Goal: Task Accomplishment & Management: Manage account settings

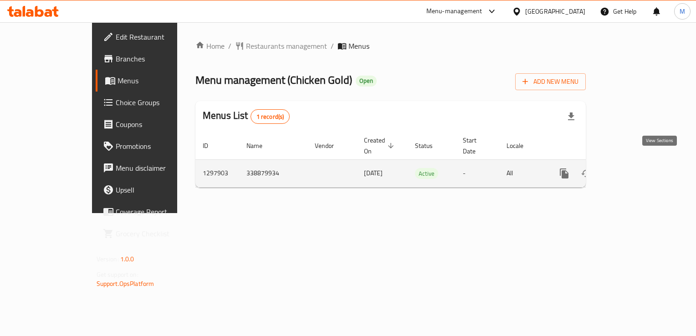
click at [634, 169] on icon "enhanced table" at bounding box center [630, 173] width 8 height 8
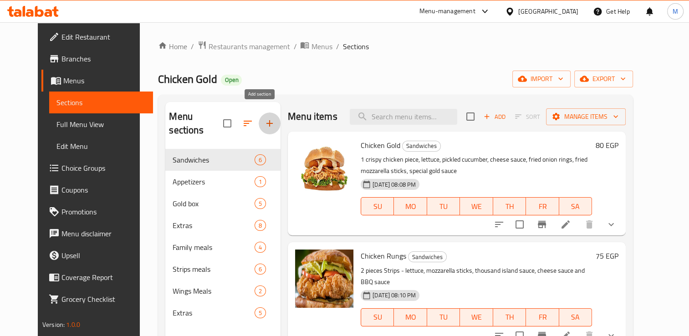
click at [266, 120] on icon "button" at bounding box center [269, 123] width 6 height 6
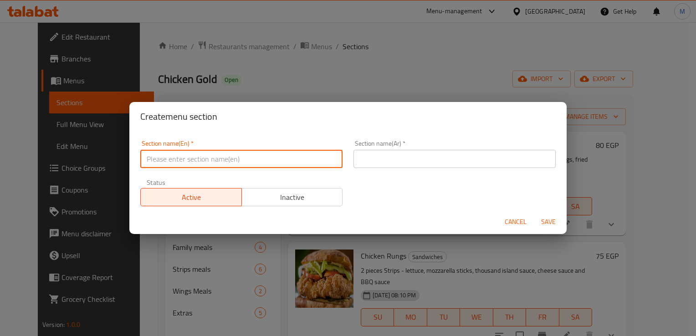
click at [219, 158] on input "text" at bounding box center [241, 159] width 202 height 18
click at [174, 159] on input "New Ithems" at bounding box center [241, 159] width 202 height 18
click at [191, 162] on input "New Items" at bounding box center [241, 159] width 202 height 18
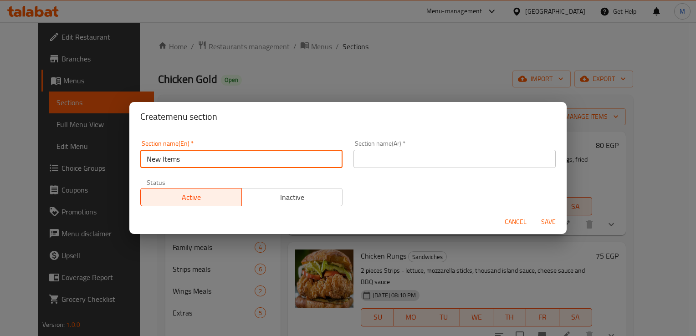
type input "New Items"
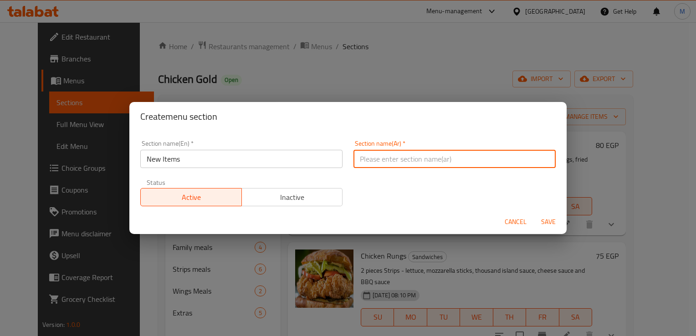
click at [403, 160] on input "text" at bounding box center [454, 159] width 202 height 18
paste input "عناصر جديدة"
type input "عناصر جديدة"
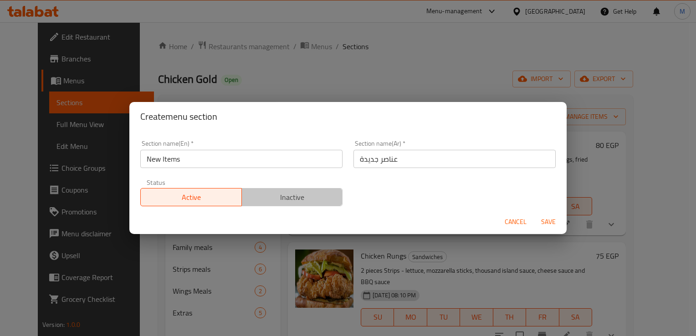
click at [297, 201] on span "Inactive" at bounding box center [292, 197] width 94 height 13
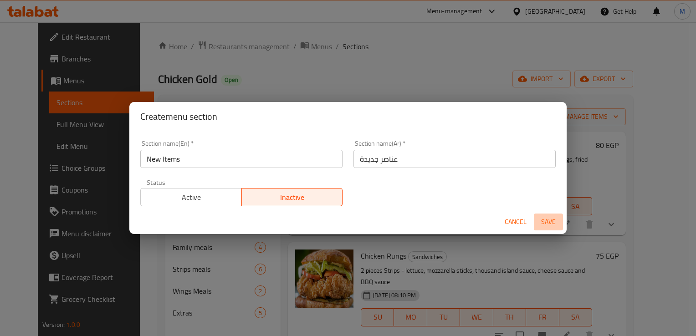
click at [552, 222] on span "Save" at bounding box center [548, 221] width 22 height 11
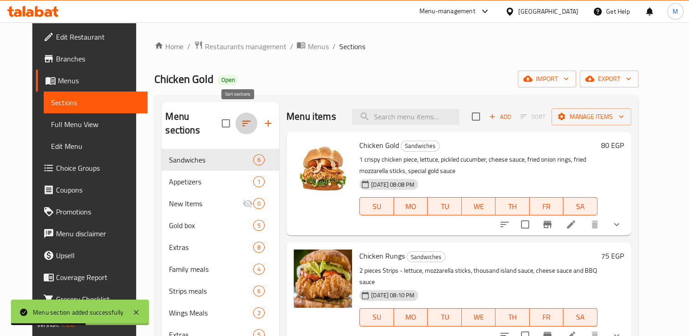
click at [242, 121] on icon "button" at bounding box center [246, 123] width 8 height 5
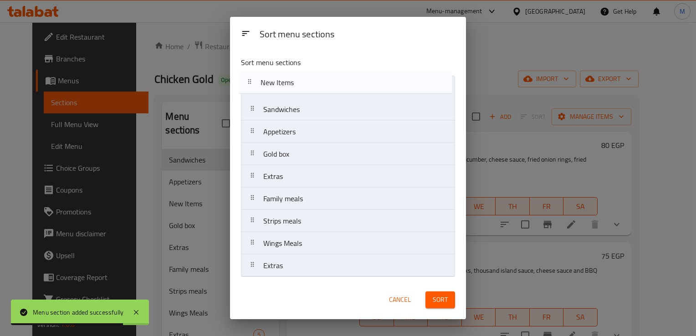
drag, startPoint x: 302, startPoint y: 134, endPoint x: 301, endPoint y: 84, distance: 50.1
click at [301, 84] on nav "Sandwiches Appetizers New Items Gold box Extras Family meals Strips meals Wings…" at bounding box center [348, 177] width 214 height 202
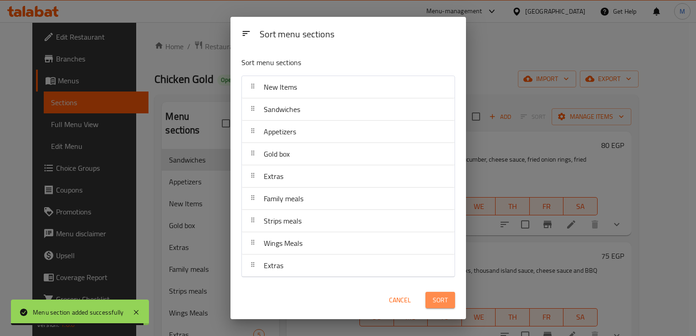
click at [445, 307] on button "Sort" at bounding box center [440, 300] width 30 height 17
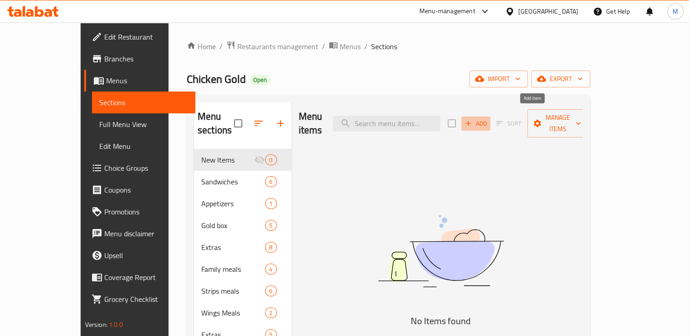
click at [472, 119] on icon "button" at bounding box center [468, 123] width 8 height 8
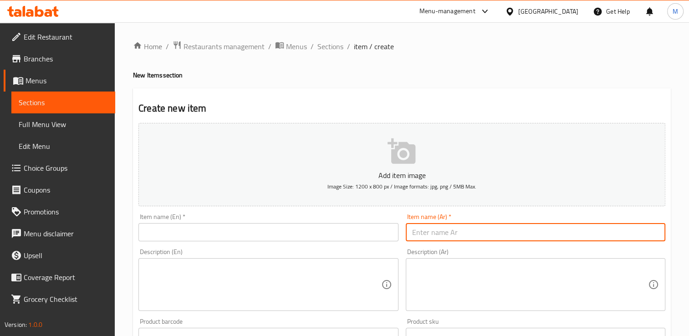
click at [434, 229] on input "text" at bounding box center [536, 232] width 260 height 18
type input "["
click at [418, 237] on input "حوردن" at bounding box center [536, 232] width 260 height 18
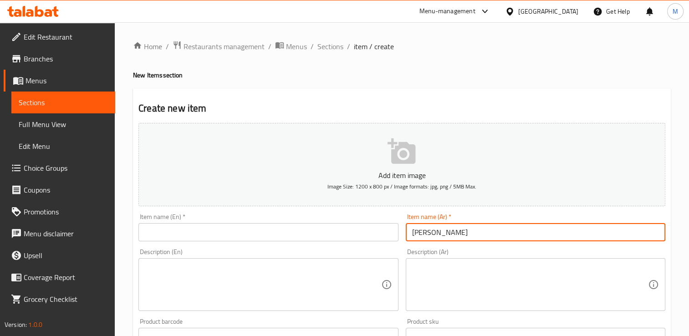
type input "[PERSON_NAME]"
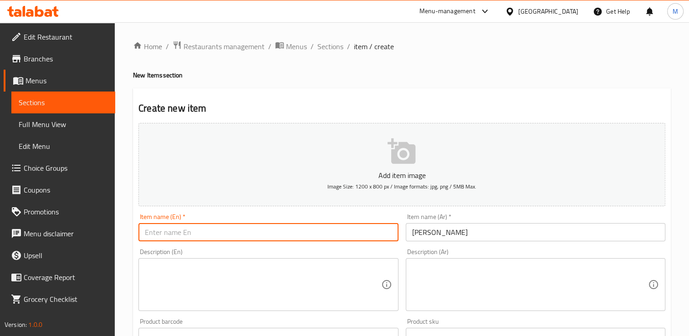
click at [381, 235] on input "text" at bounding box center [268, 232] width 260 height 18
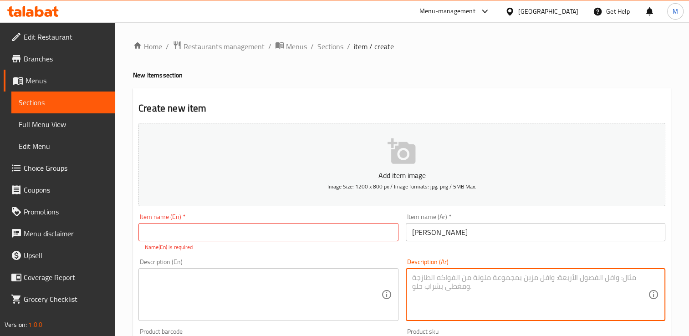
click at [435, 274] on textarea at bounding box center [530, 294] width 236 height 43
click at [444, 281] on textarea at bounding box center [530, 294] width 236 height 43
click at [484, 279] on textarea "صدور الدجاج المقرمشه محشو بالهوت دوج و الجبنه الامريكي المدخن و صوص بيك تيستسي …" at bounding box center [530, 294] width 236 height 43
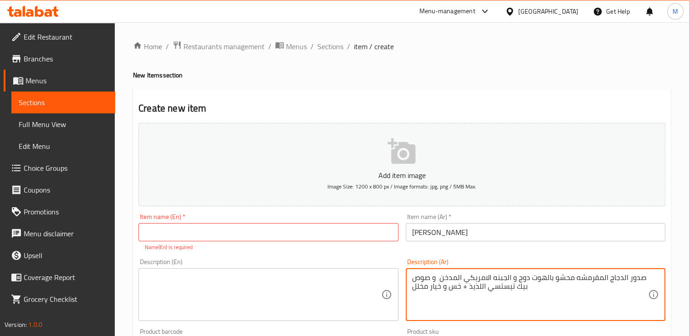
click at [484, 279] on textarea "صدور الدجاج المقرمشه محشو بالهوت دوج و الجبنه الامريكي المدخن و صوص بيك تيستسي …" at bounding box center [530, 294] width 236 height 43
type textarea "صدور الدجاج المقرمشه محشو بالهوت دوج و الجبنه الامريكي المدخن و صوص بيك تيستسي …"
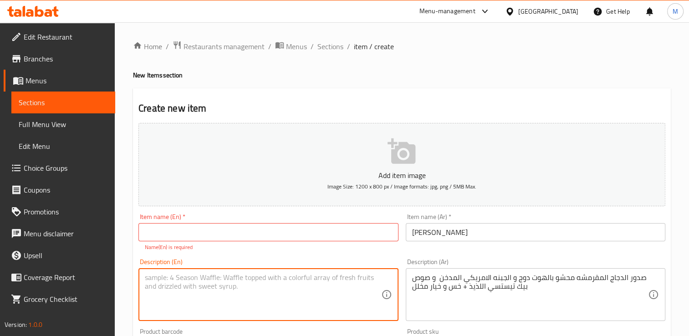
click at [230, 281] on textarea at bounding box center [263, 294] width 236 height 43
paste textarea "Crispy chicken breasts stuffed with hot dogs, smoked American cheese, and delic…"
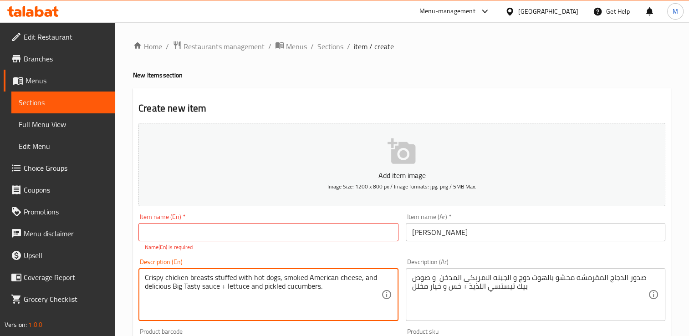
type textarea "Crispy chicken breasts stuffed with hot dogs, smoked American cheese, and delic…"
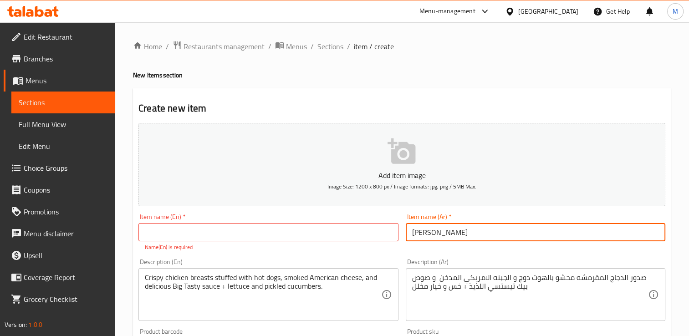
click at [428, 235] on input "[PERSON_NAME]" at bounding box center [536, 232] width 260 height 18
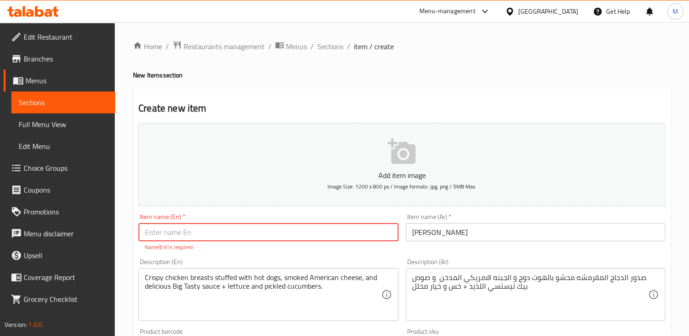
click at [195, 235] on input "text" at bounding box center [268, 232] width 260 height 18
paste input "Kordon Golden"
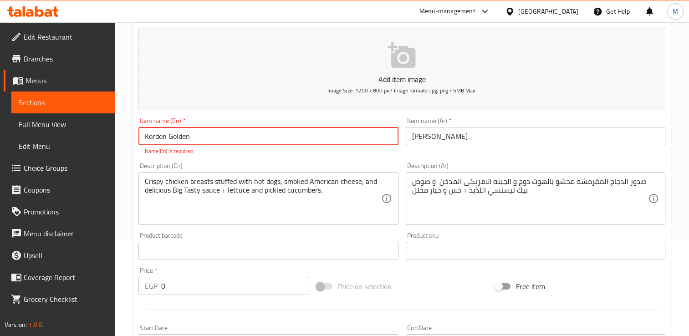
scroll to position [97, 0]
type input "Kordon Golden"
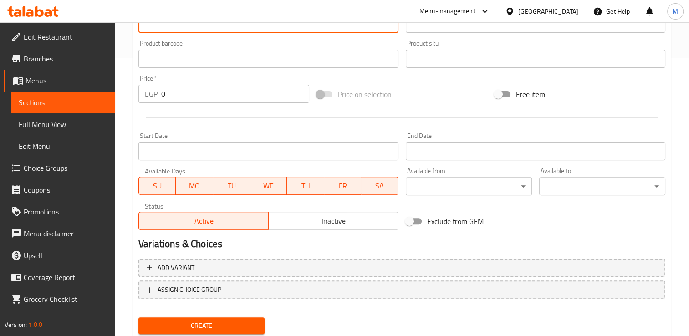
scroll to position [307, 0]
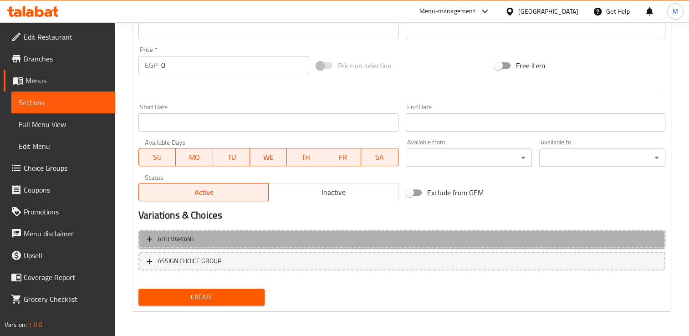
click at [273, 236] on span "Add variant" at bounding box center [402, 239] width 511 height 11
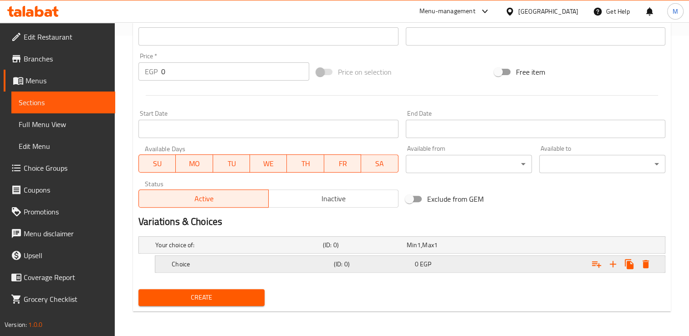
click at [321, 251] on div "Choice" at bounding box center [237, 245] width 168 height 13
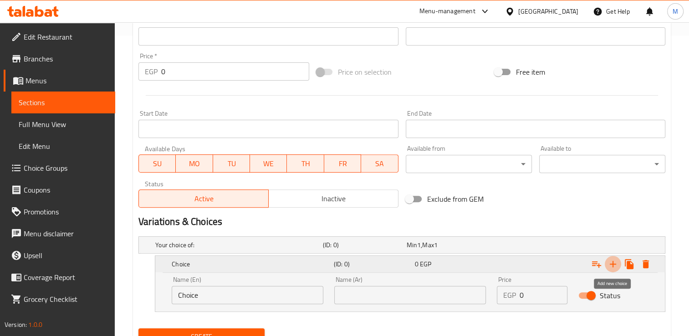
click at [610, 262] on icon "Expand" at bounding box center [613, 264] width 11 height 11
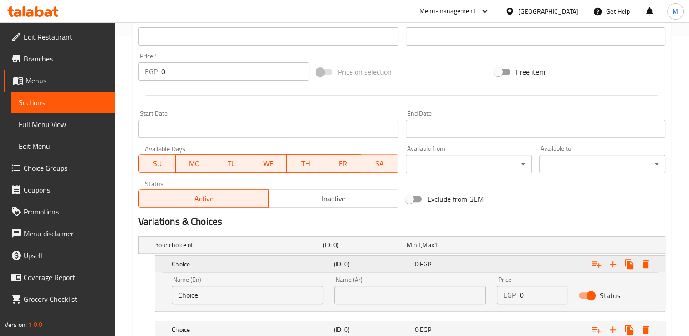
click at [466, 270] on div "0 EGP" at bounding box center [453, 264] width 81 height 13
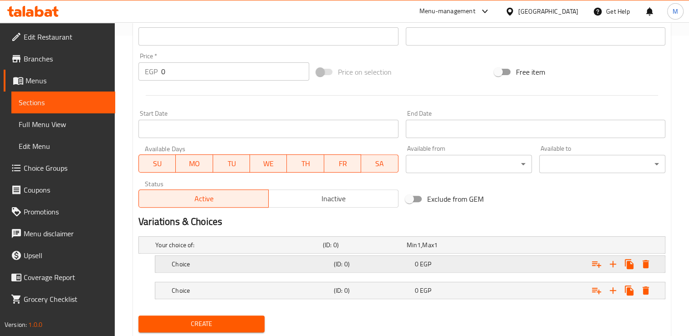
click at [466, 251] on div "0 EGP" at bounding box center [447, 245] width 84 height 13
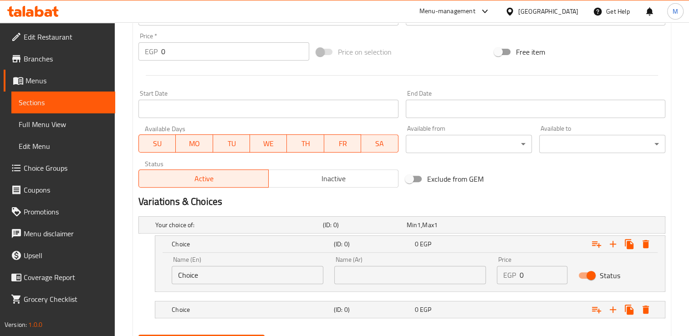
scroll to position [366, 0]
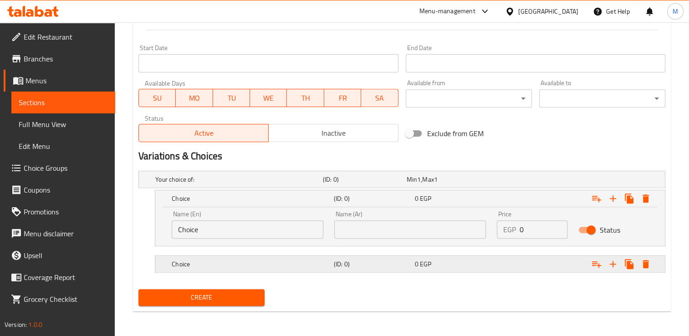
click at [380, 184] on h5 "(ID: 0)" at bounding box center [363, 179] width 80 height 9
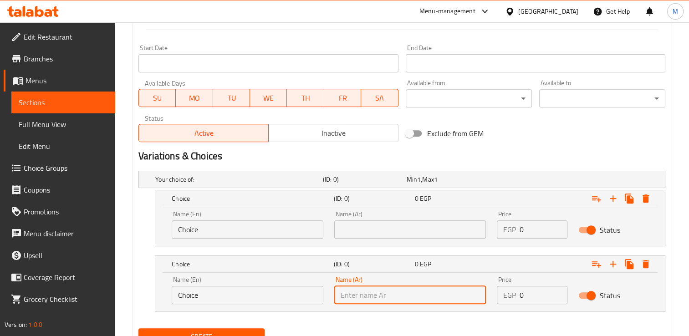
click at [360, 295] on input "text" at bounding box center [410, 295] width 152 height 18
type input ";"
click at [360, 295] on input "كومبو" at bounding box center [410, 295] width 152 height 18
type input "كومبو"
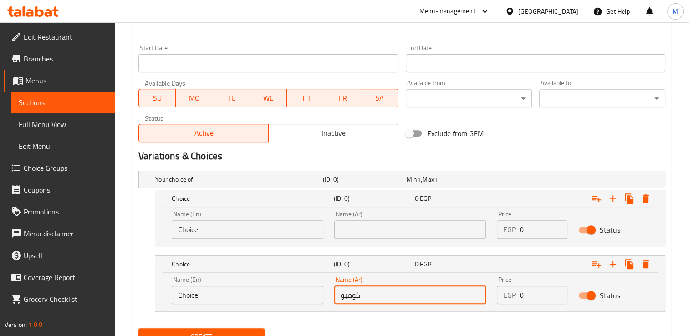
click at [270, 295] on input "Choice" at bounding box center [248, 295] width 152 height 18
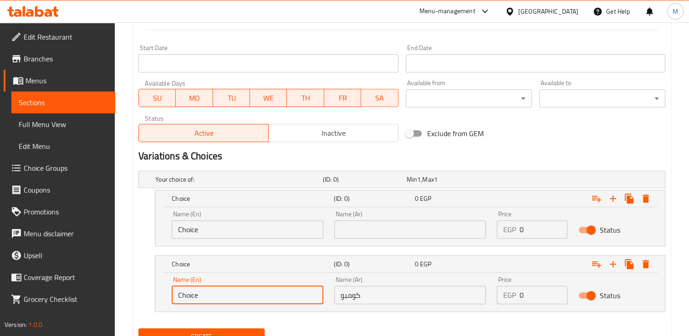
click at [270, 295] on input "Choice" at bounding box center [248, 295] width 152 height 18
paste input "ombo"
type input "Combo"
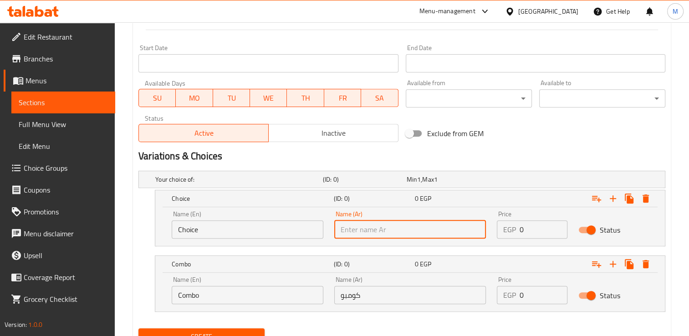
click at [362, 228] on input "text" at bounding box center [410, 229] width 152 height 18
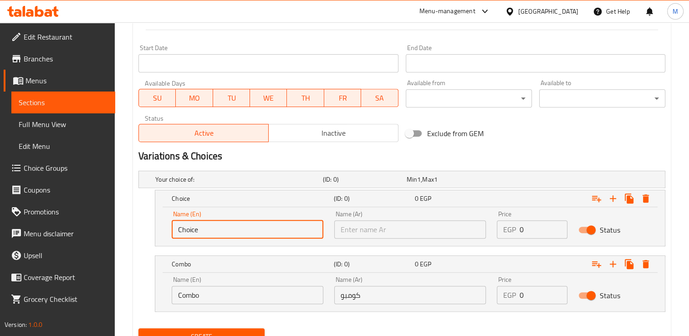
click at [255, 229] on input "Choice" at bounding box center [248, 229] width 152 height 18
click at [219, 234] on input "Orignel" at bounding box center [248, 229] width 152 height 18
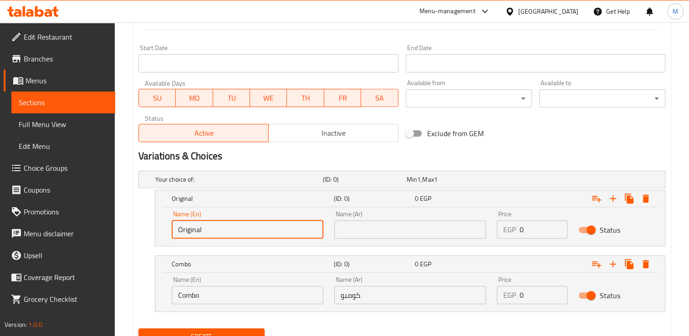
click at [195, 226] on input "Original" at bounding box center [248, 229] width 152 height 18
type input "Original"
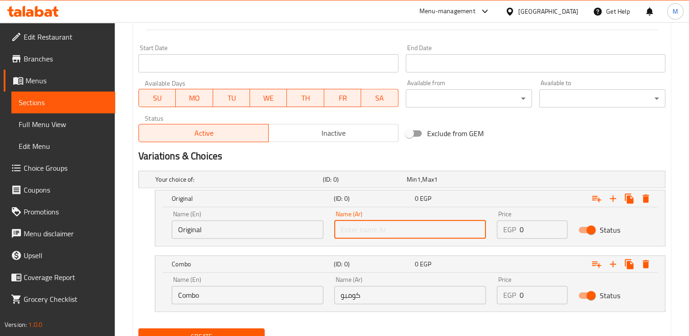
click at [355, 229] on input "text" at bounding box center [410, 229] width 152 height 18
paste input "أوريجينال"
type input "أوريجينال"
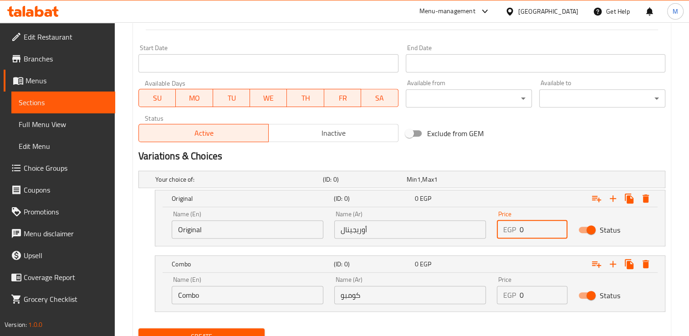
click at [526, 230] on input "0" at bounding box center [543, 229] width 47 height 18
type input "95"
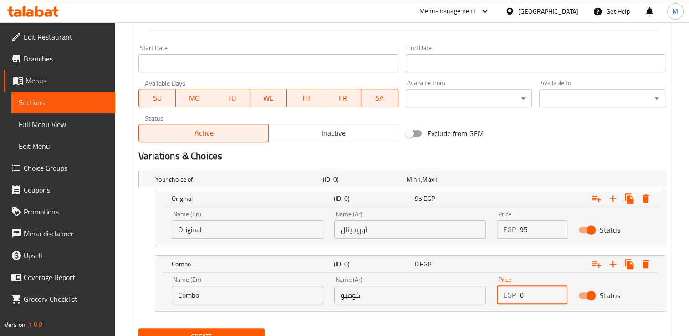
click at [526, 300] on input "0" at bounding box center [543, 295] width 47 height 18
type input "130"
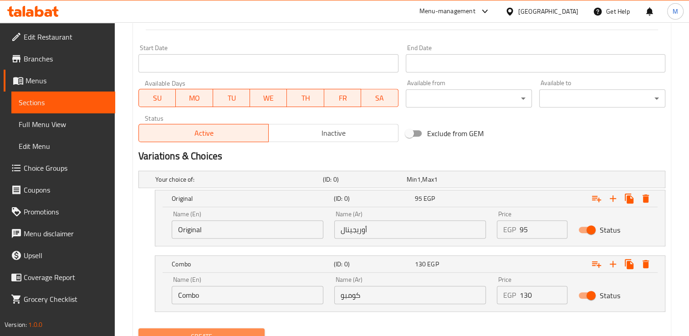
click at [226, 329] on button "Create" at bounding box center [201, 336] width 126 height 17
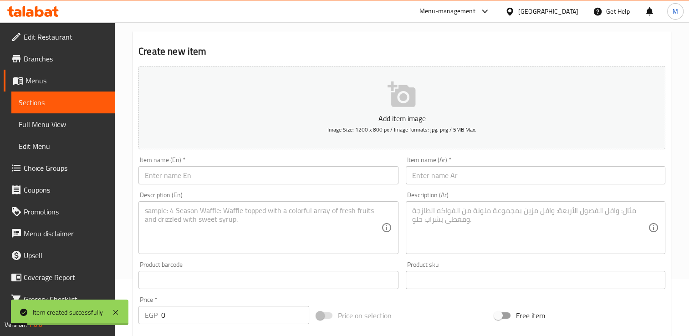
scroll to position [0, 0]
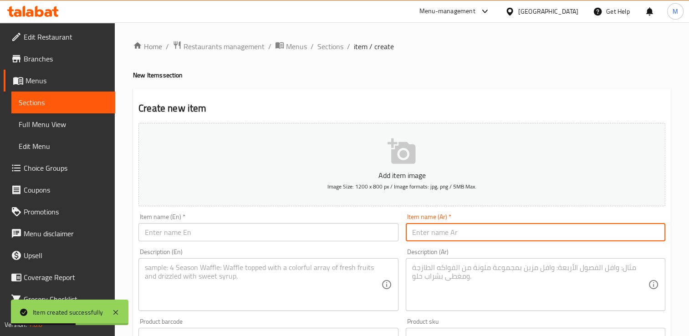
click at [421, 228] on input "text" at bounding box center [536, 232] width 260 height 18
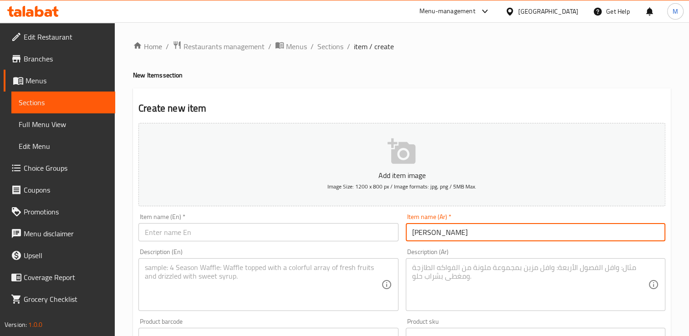
type input "[PERSON_NAME]"
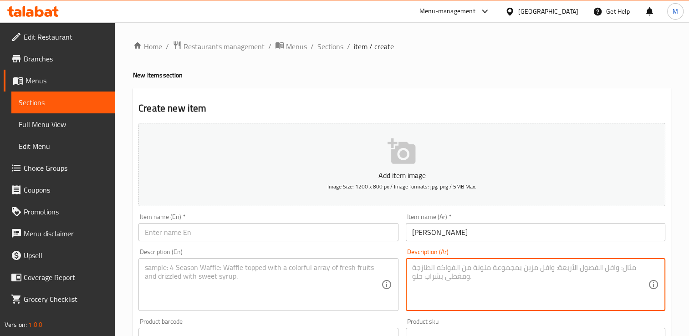
click at [426, 271] on textarea at bounding box center [530, 284] width 236 height 43
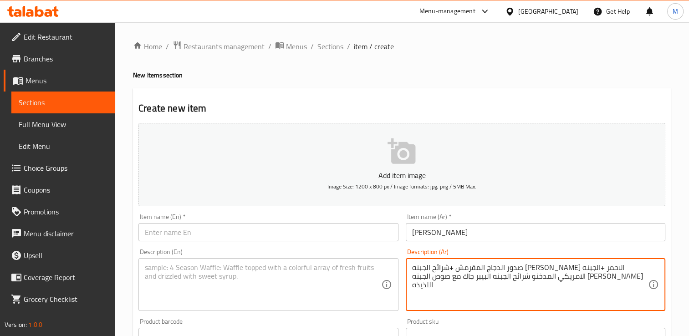
click at [454, 267] on textarea "صدور الدجاج المقرمش +شرائح الجبنه [PERSON_NAME] الاحمر +الجبنه الامريكي المدخنو…" at bounding box center [530, 284] width 236 height 43
type textarea "صدور الدجاج المقرمش +شرائح الجبنه [PERSON_NAME] الاحمر +الجبنه الامريكي المدخنو…"
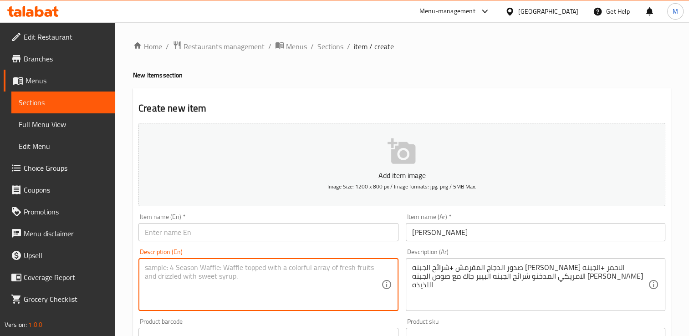
click at [201, 275] on textarea at bounding box center [263, 284] width 236 height 43
paste textarea "Crispy chicken breasts + slices of red cheddar cheese + smoked American cheese …"
type textarea "Crispy chicken breasts + slices of red cheddar cheese + smoked American cheese …"
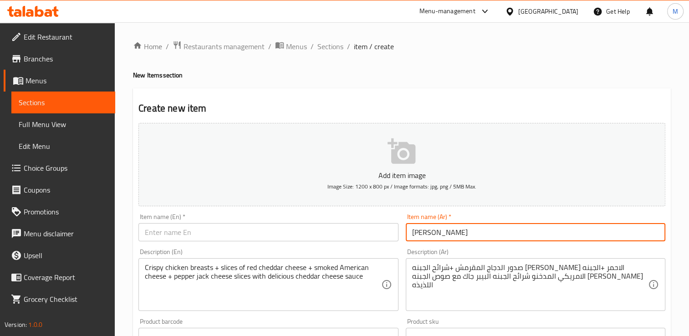
click at [427, 235] on input "[PERSON_NAME]" at bounding box center [536, 232] width 260 height 18
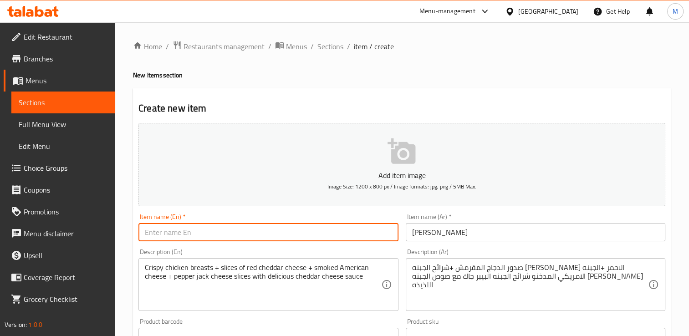
click at [221, 231] on input "text" at bounding box center [268, 232] width 260 height 18
paste input "Cheesy Golden"
type input "Cheesy Golden"
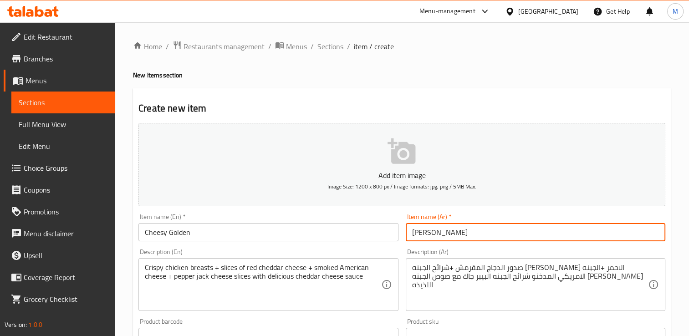
click at [454, 235] on input "[PERSON_NAME]" at bounding box center [536, 232] width 260 height 18
type input "[PERSON_NAME]"
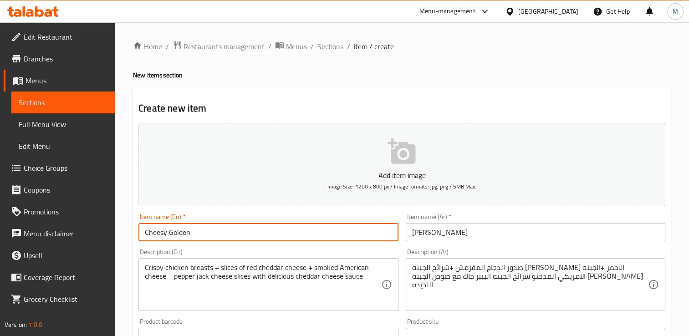
click at [322, 234] on input "Cheesy Golden" at bounding box center [268, 232] width 260 height 18
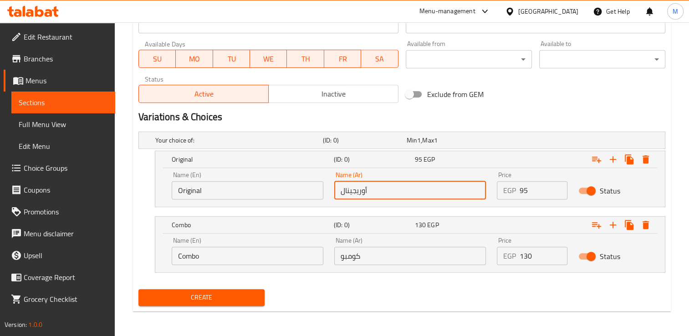
click at [386, 189] on input "أوريجينال" at bounding box center [410, 190] width 152 height 18
type input "أوريجينال"
type input "كومبو"
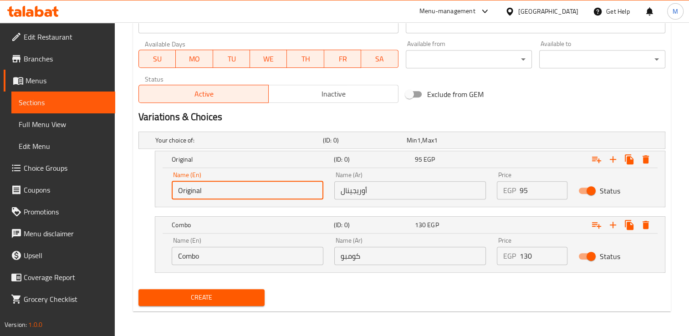
click at [273, 191] on input "Original" at bounding box center [248, 190] width 152 height 18
type input "Choice"
type input "Original"
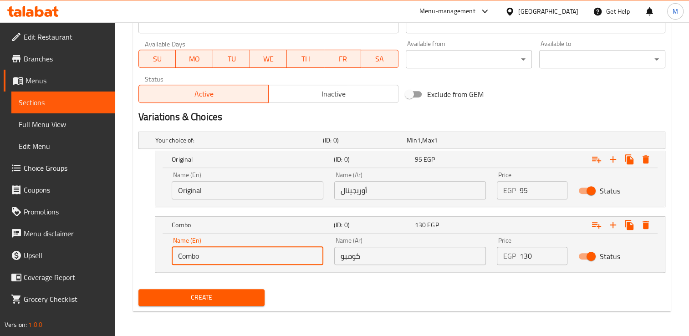
click at [213, 256] on input "Combo" at bounding box center [248, 256] width 152 height 18
type input "Choice"
type input "ؤ"
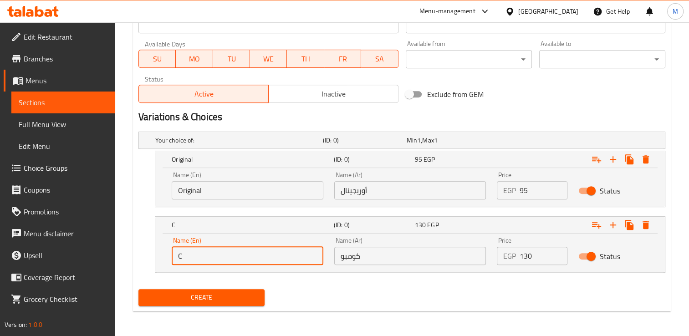
type input "Combo"
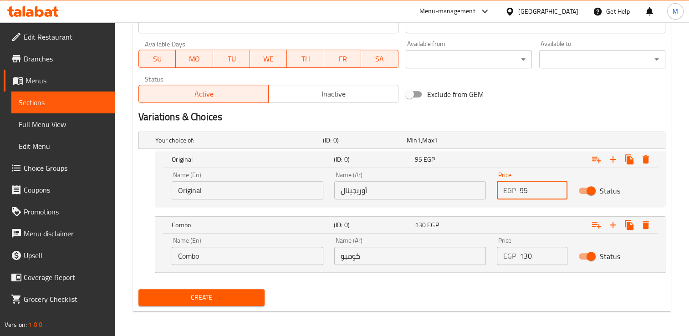
click at [526, 193] on input "95" at bounding box center [543, 190] width 47 height 18
type input "90"
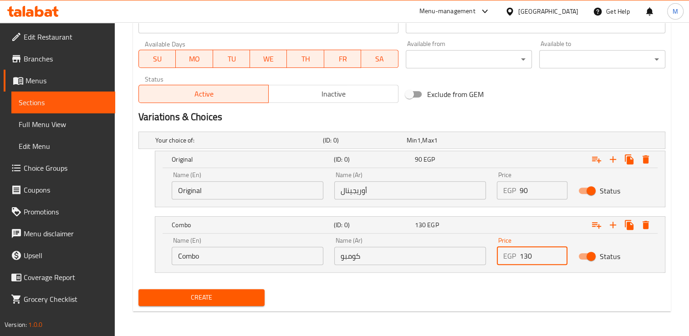
click at [525, 257] on input "130" at bounding box center [543, 256] width 47 height 18
click at [525, 257] on input "1" at bounding box center [543, 256] width 47 height 18
type input "125"
click at [244, 295] on span "Create" at bounding box center [202, 297] width 112 height 11
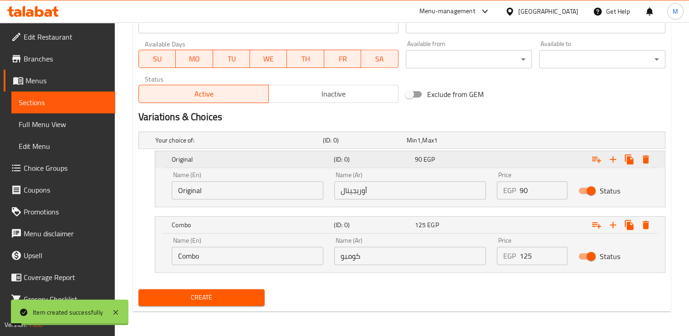
scroll to position [0, 0]
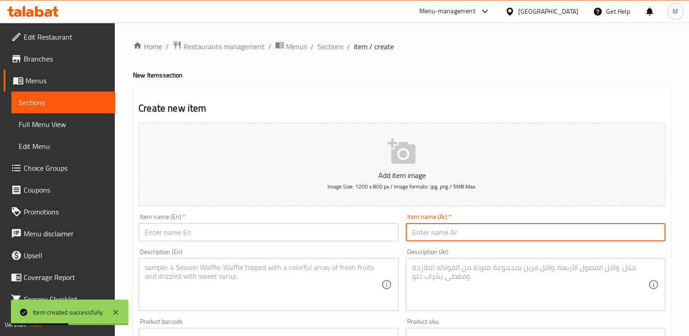
click at [438, 230] on input "text" at bounding box center [536, 232] width 260 height 18
type input "S"
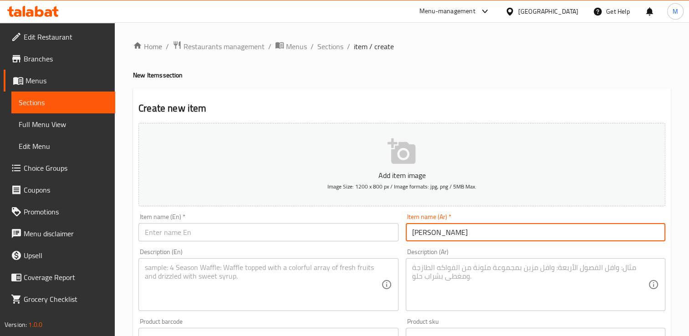
type input "[PERSON_NAME]"
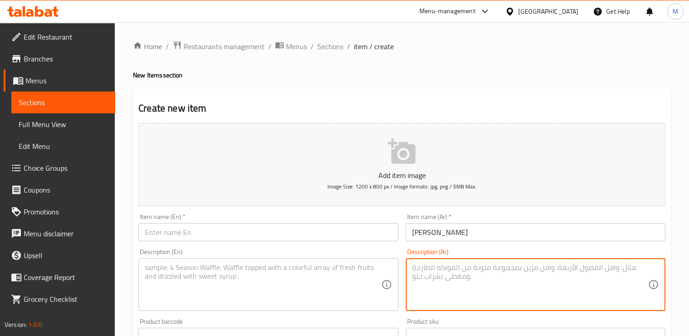
click at [419, 272] on textarea at bounding box center [530, 284] width 236 height 43
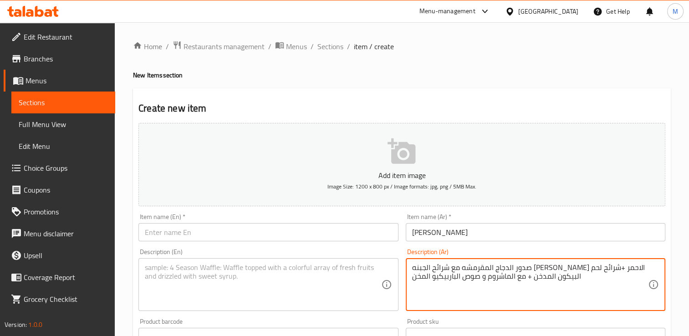
click at [444, 267] on textarea "صدور الدجاج المقرمشه مع شرائح الجبنه [PERSON_NAME] الاحمر +شرائح لحم البيكون ال…" at bounding box center [530, 284] width 236 height 43
type textarea "صدور الدجاج المقرمشه مع شرائح الجبنه [PERSON_NAME] الاحمر +شرائح لحم البيكون ال…"
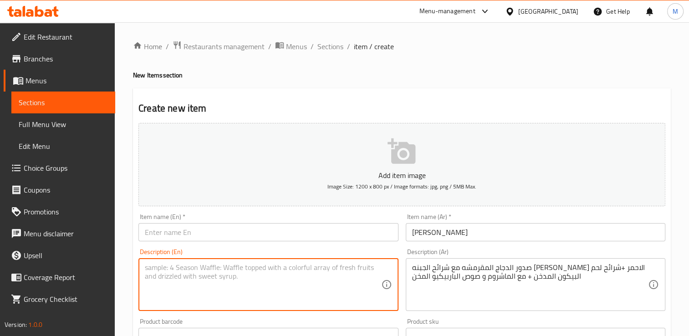
click at [259, 271] on textarea at bounding box center [263, 284] width 236 height 43
paste textarea "Crispy chicken breasts with slices of red cheddar cheese + slices of smoked bac…"
type textarea "Crispy chicken breasts with slices of red cheddar cheese + slices of smoked bac…"
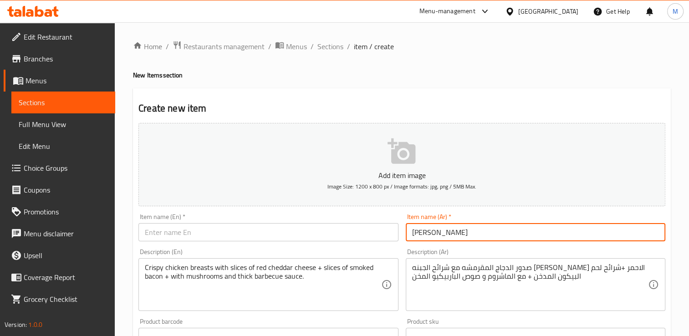
click at [426, 234] on input "[PERSON_NAME]" at bounding box center [536, 232] width 260 height 18
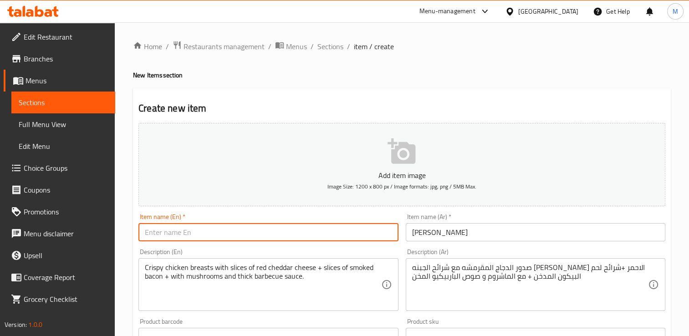
click at [256, 235] on input "text" at bounding box center [268, 232] width 260 height 18
paste input "Smoky Golden"
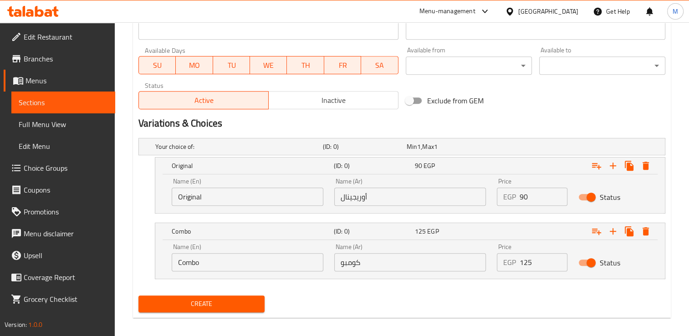
scroll to position [405, 0]
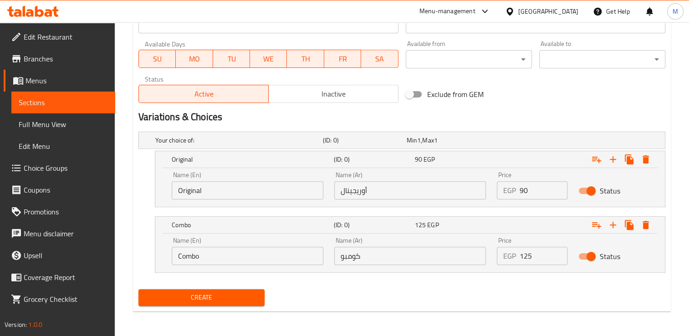
type input "Smoky Golden"
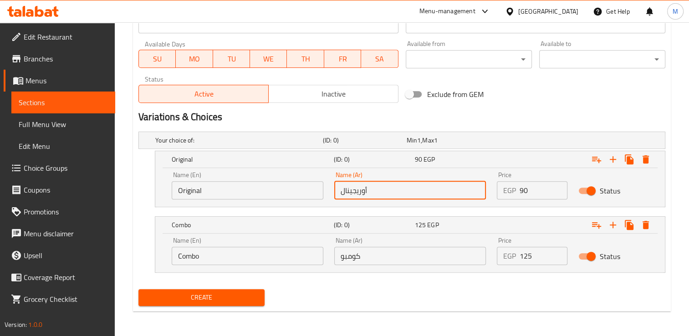
click at [357, 190] on input "أوريجينال" at bounding box center [410, 190] width 152 height 18
type input "أوريجينال"
type input "كومبو"
click at [215, 188] on input "Original" at bounding box center [248, 190] width 152 height 18
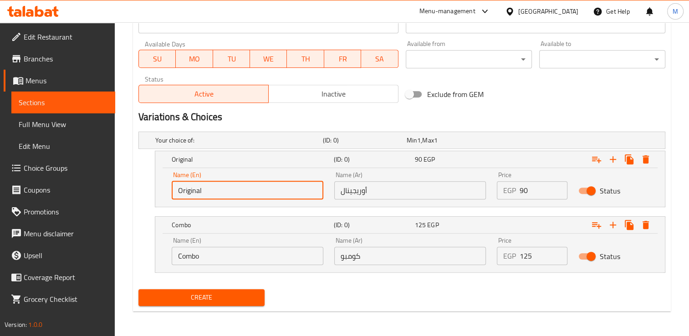
click at [215, 188] on input "Original" at bounding box center [248, 190] width 152 height 18
type input "Choice"
click at [215, 188] on input "text" at bounding box center [248, 190] width 152 height 18
type input "Original"
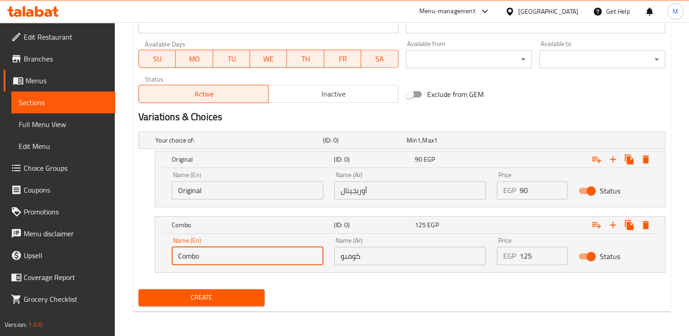
click at [201, 256] on input "Combo" at bounding box center [248, 256] width 152 height 18
type input "Choice"
click at [201, 256] on input "text" at bounding box center [248, 256] width 152 height 18
type input "ؤ"
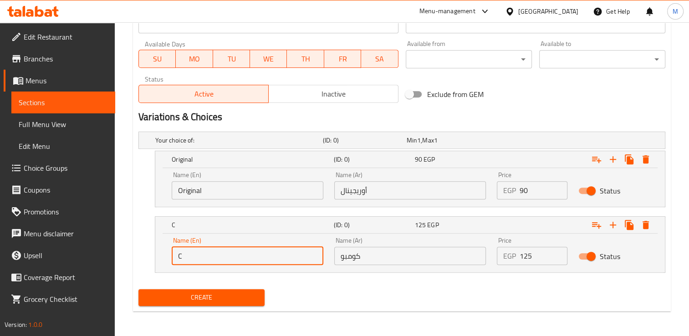
type input "Combo"
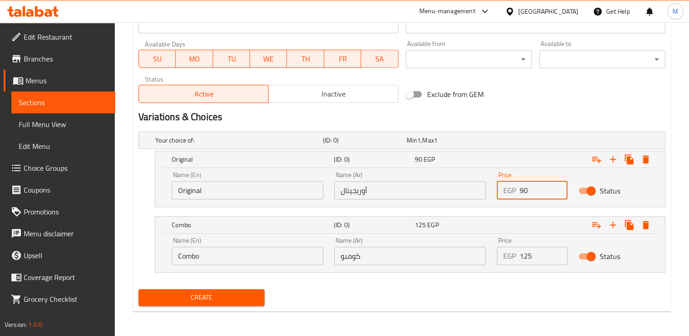
click at [523, 195] on input "90" at bounding box center [543, 190] width 47 height 18
type input "95"
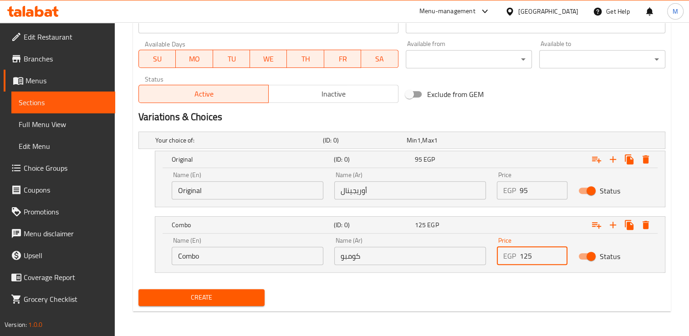
click at [521, 255] on input "125" at bounding box center [543, 256] width 47 height 18
type input "130"
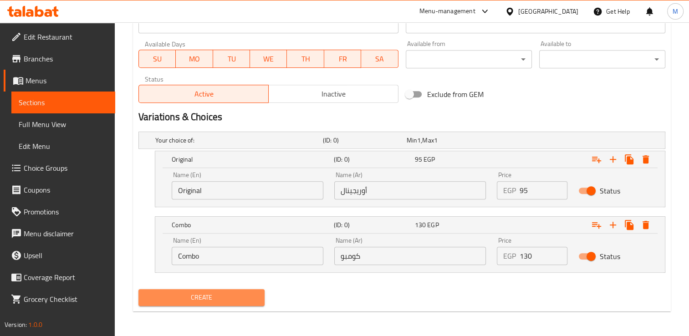
click at [208, 295] on span "Create" at bounding box center [202, 297] width 112 height 11
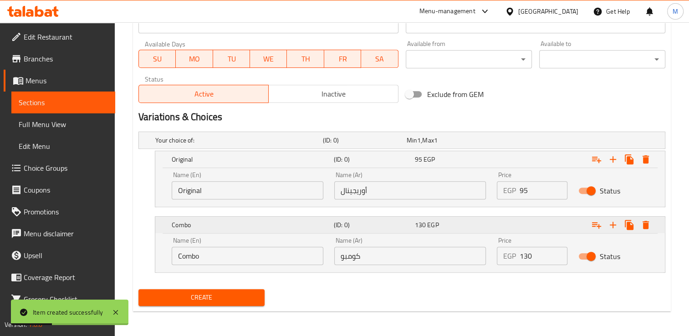
scroll to position [0, 0]
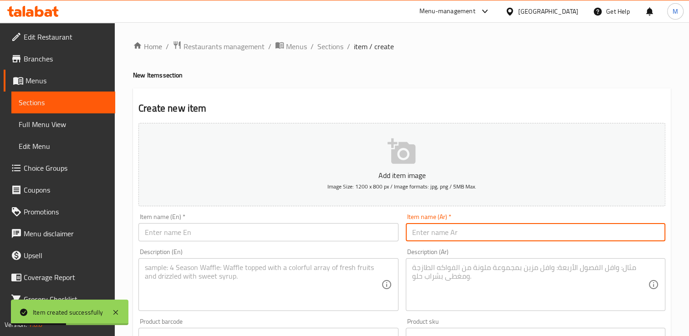
click at [428, 232] on input "text" at bounding box center [536, 232] width 260 height 18
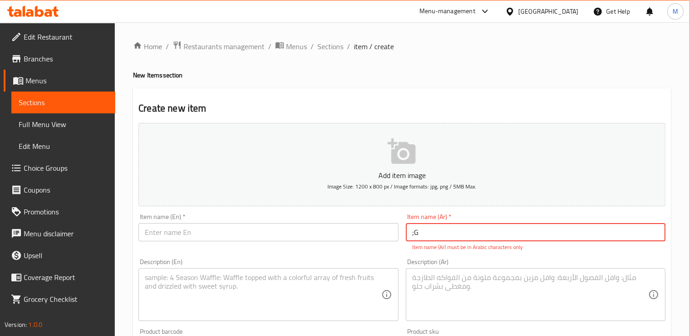
type input ";"
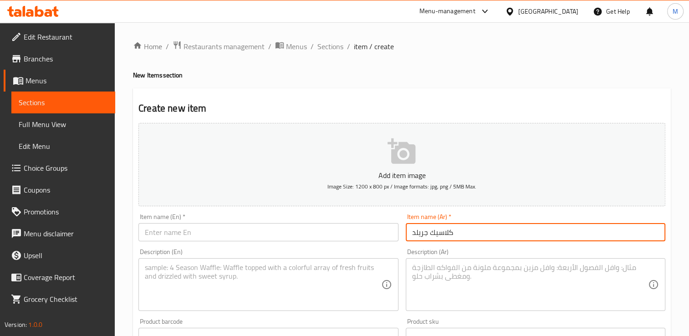
type input "كلاسيك جريلد"
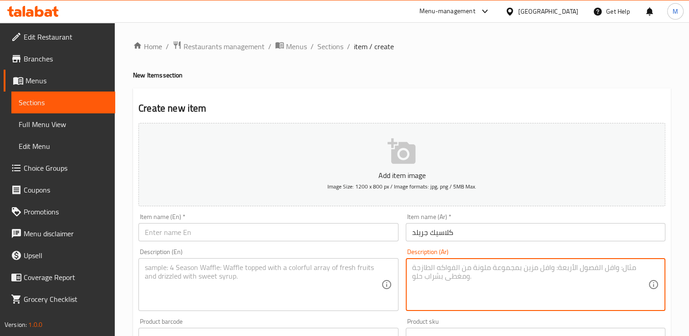
click at [418, 276] on textarea at bounding box center [530, 284] width 236 height 43
click at [438, 269] on textarea "صدور الدجاج المقرمشه + خس و الطماطم الطازجه + صوص الباربيكيو + خيار مخلل + صوص …" at bounding box center [530, 284] width 236 height 43
type textarea "صدور الدجاج المقرمشه + خس و الطماطم الطازجه + صوص الباربيكيو + خيار مخلل + صوص …"
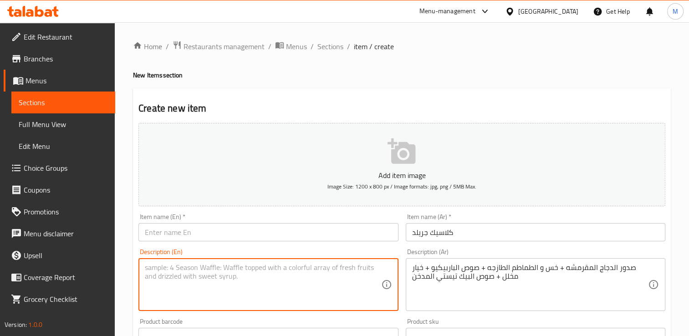
click at [310, 272] on textarea at bounding box center [263, 284] width 236 height 43
paste textarea "Crispy chicken breasts + lettuce and fresh tomatoes + barbecue sauce + pickled …"
type textarea "Crispy chicken breasts + lettuce and fresh tomatoes + barbecue sauce + pickled …"
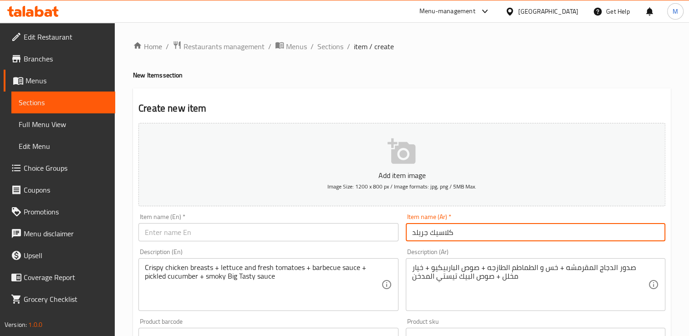
click at [424, 231] on input "كلاسيك جريلد" at bounding box center [536, 232] width 260 height 18
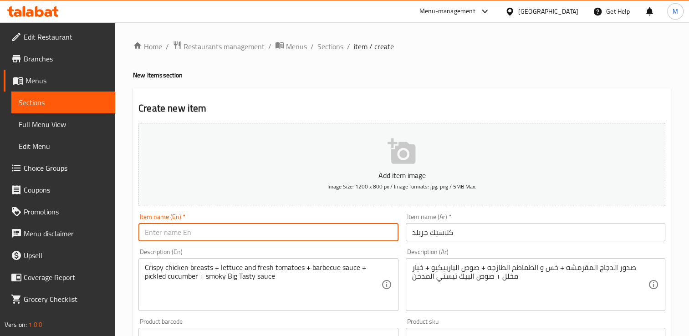
click at [224, 230] on input "text" at bounding box center [268, 232] width 260 height 18
paste input "Classic Grilled"
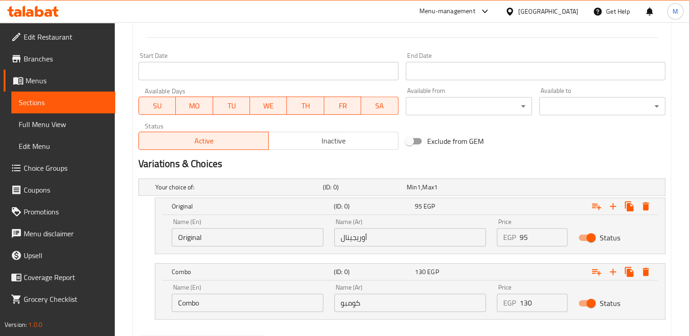
scroll to position [405, 0]
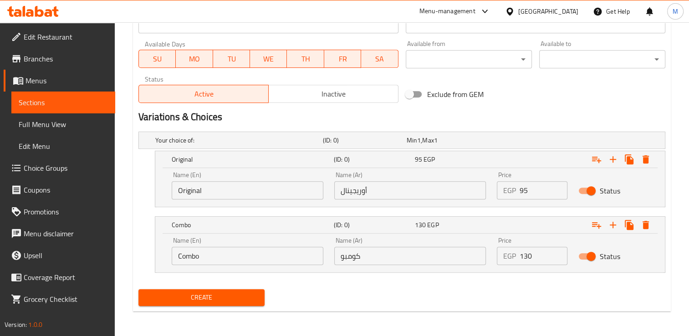
type input "Classic Grilled"
click at [525, 192] on input "95" at bounding box center [543, 190] width 47 height 18
type input "90"
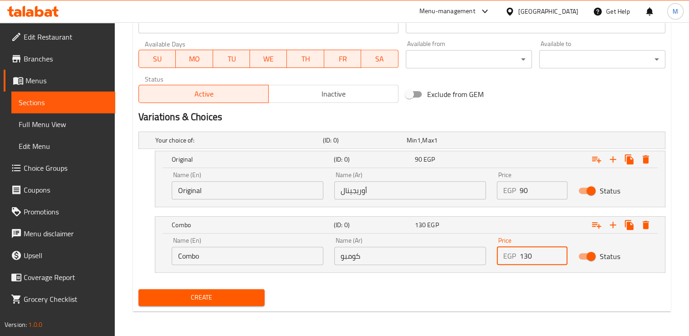
click at [522, 256] on input "130" at bounding box center [543, 256] width 47 height 18
click at [522, 256] on input "1" at bounding box center [543, 256] width 47 height 18
type input "125"
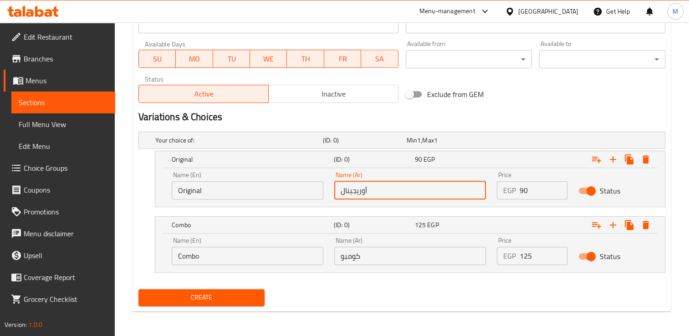
click at [378, 190] on input "أوريجينال" at bounding box center [410, 190] width 152 height 18
type input "أوريجينال"
type input "كومبو"
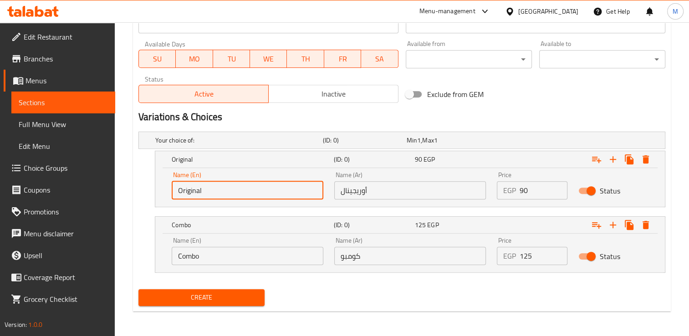
click at [229, 192] on input "Original" at bounding box center [248, 190] width 152 height 18
type input "Choice"
click at [229, 192] on input "text" at bounding box center [248, 190] width 152 height 18
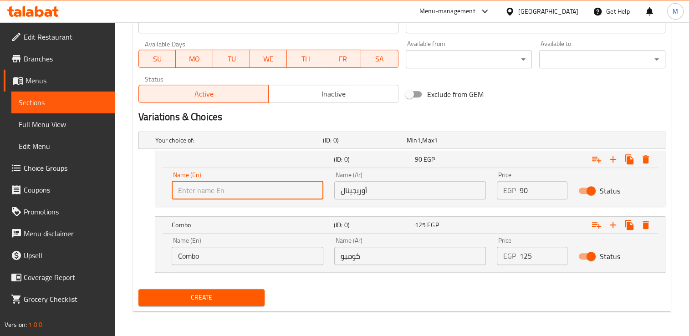
type input "Original"
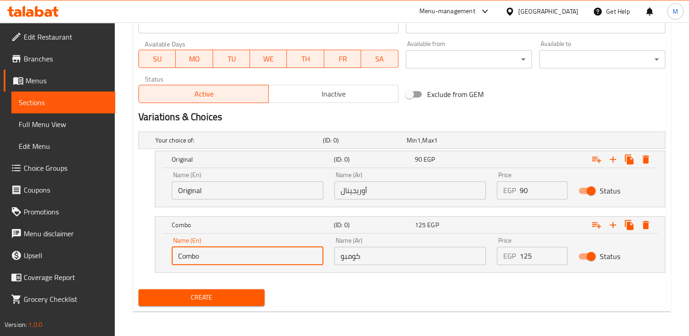
click at [205, 259] on input "Combo" at bounding box center [248, 256] width 152 height 18
type input "Combo"
click at [200, 300] on span "Create" at bounding box center [202, 297] width 112 height 11
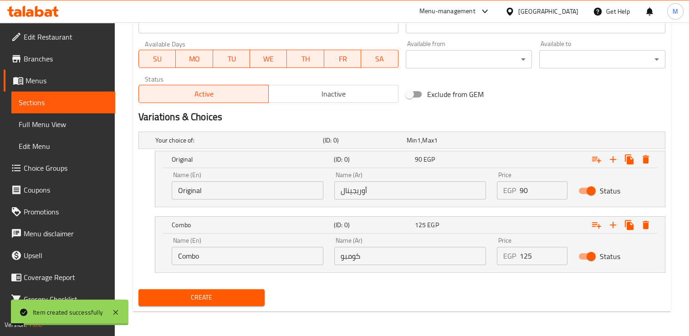
scroll to position [0, 0]
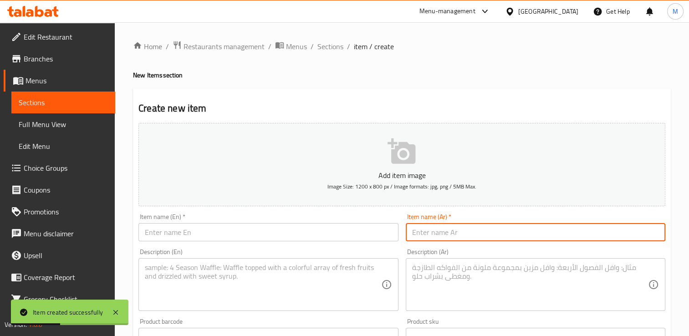
click at [428, 234] on input "text" at bounding box center [536, 232] width 260 height 18
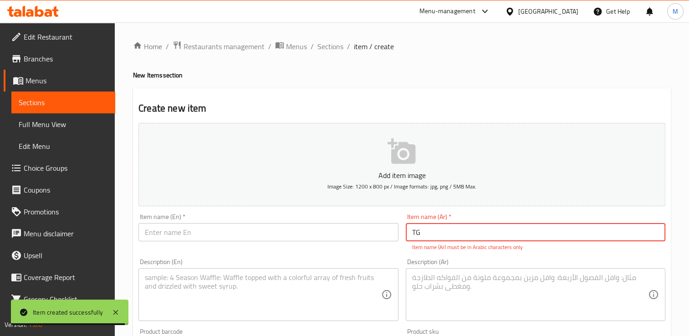
type input "T"
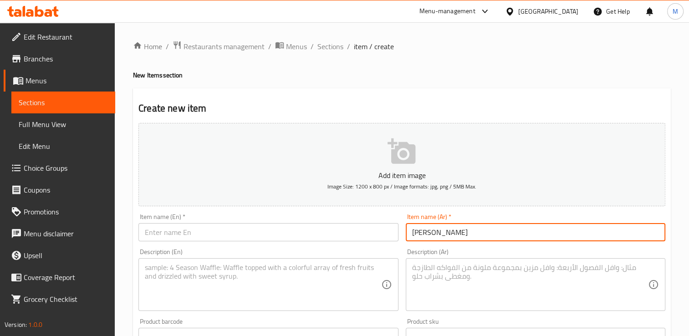
type input "[PERSON_NAME]"
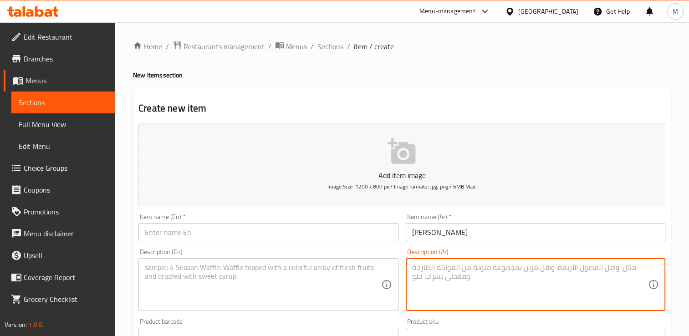
click at [420, 277] on textarea at bounding box center [530, 284] width 236 height 43
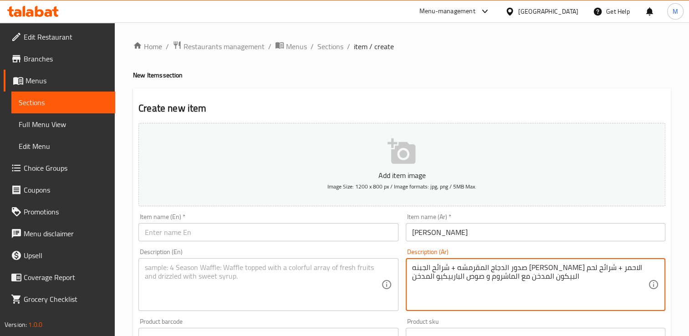
click at [439, 268] on textarea "صدور الدجاج المقرمشه + شرائح الجبنه [PERSON_NAME] الاحمر + شرائح لحم البيكون ال…" at bounding box center [530, 284] width 236 height 43
type textarea "صدور الدجاج المقرمشه + شرائح الجبنه [PERSON_NAME] الاحمر + شرائح لحم البيكون ال…"
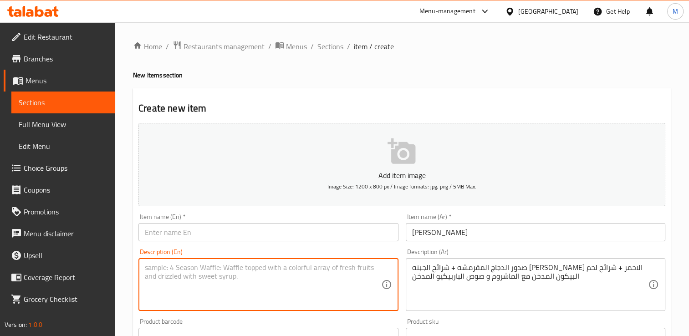
click at [309, 278] on textarea at bounding box center [263, 284] width 236 height 43
paste textarea "Crispy chicken breasts + slices of red cheddar cheese + slices of smoked bacon …"
type textarea "Crispy chicken breasts + slices of red cheddar cheese + slices of smoked bacon …"
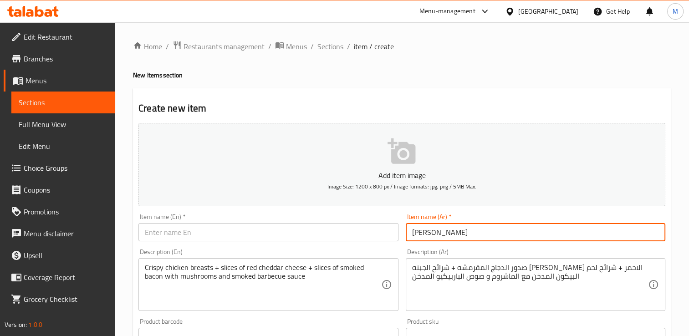
click at [421, 233] on input "[PERSON_NAME]" at bounding box center [536, 232] width 260 height 18
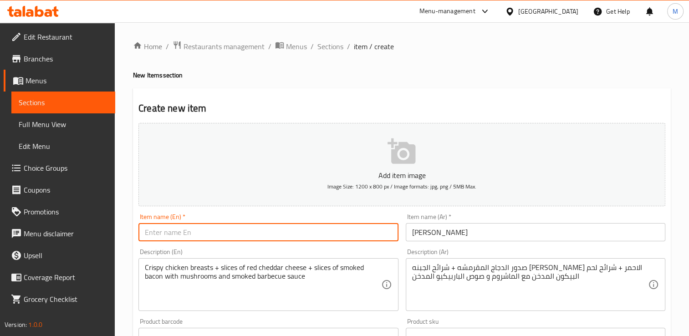
click at [248, 234] on input "text" at bounding box center [268, 232] width 260 height 18
paste input "Flamenco"
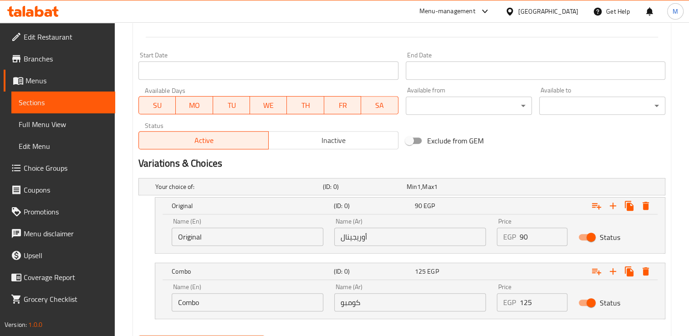
scroll to position [405, 0]
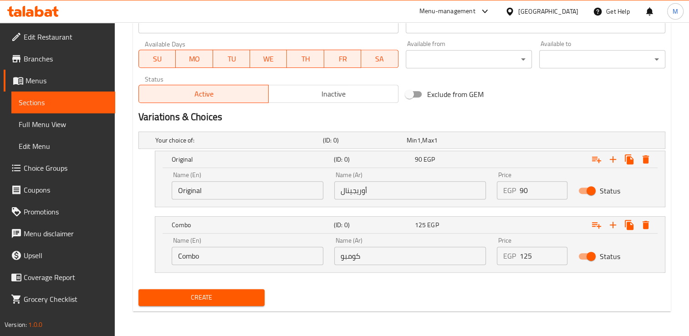
type input "Flamenco"
click at [523, 191] on input "90" at bounding box center [543, 190] width 47 height 18
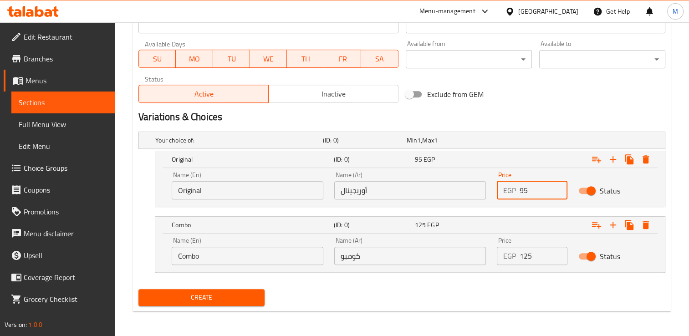
type input "95"
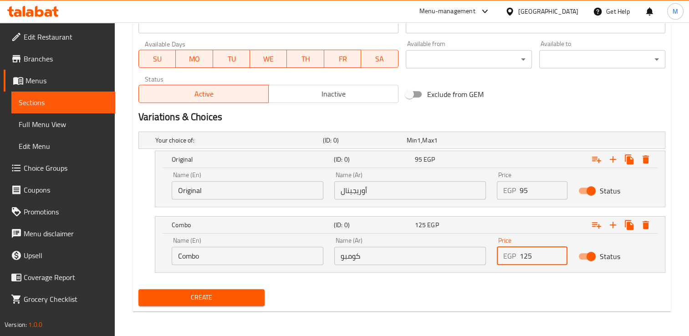
click at [540, 258] on input "125" at bounding box center [543, 256] width 47 height 18
type input "130"
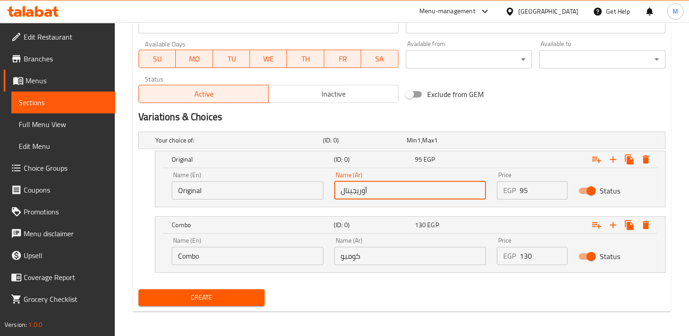
click at [395, 191] on input "أوريجينال" at bounding box center [410, 190] width 152 height 18
type input "أوريجينال"
type input "كومبو"
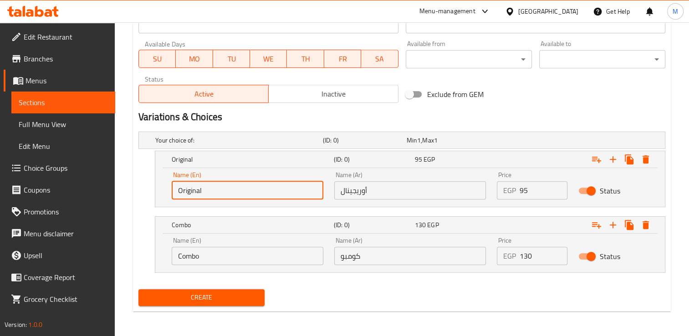
click at [247, 192] on input "Original" at bounding box center [248, 190] width 152 height 18
type input "Choice"
type input "خ"
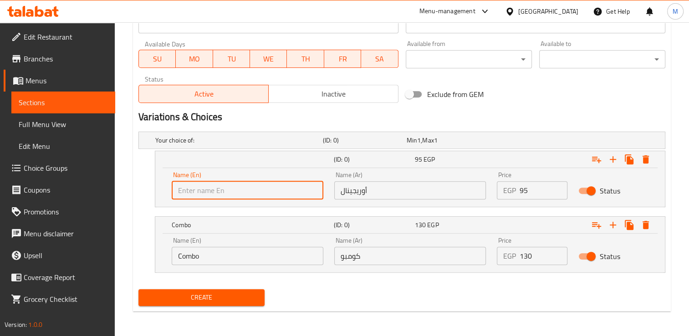
click at [247, 192] on input "text" at bounding box center [248, 190] width 152 height 18
type input "Original"
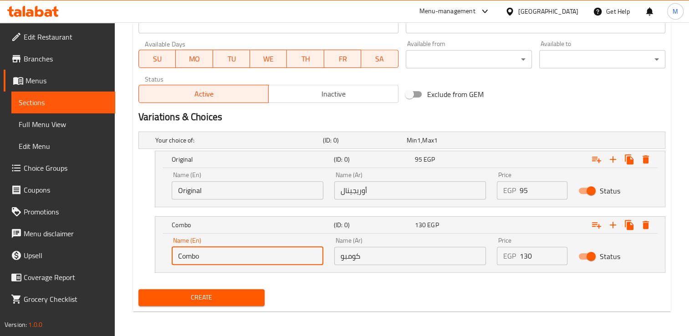
click at [210, 256] on input "Combo" at bounding box center [248, 256] width 152 height 18
type input "ؤ"
type input "Combo"
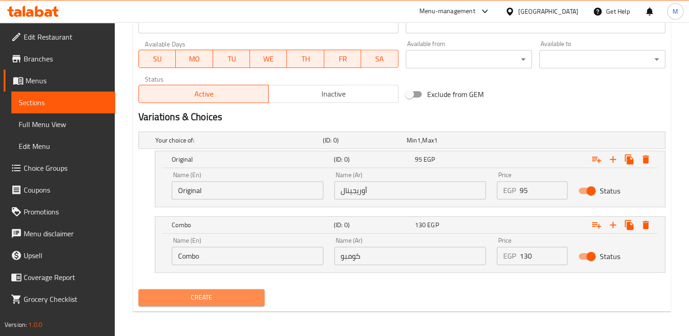
click at [200, 296] on span "Create" at bounding box center [202, 297] width 112 height 11
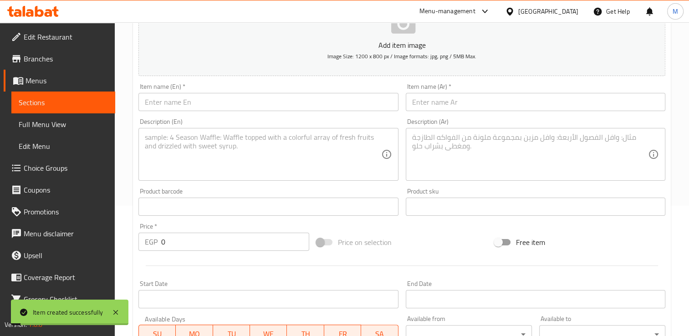
scroll to position [0, 0]
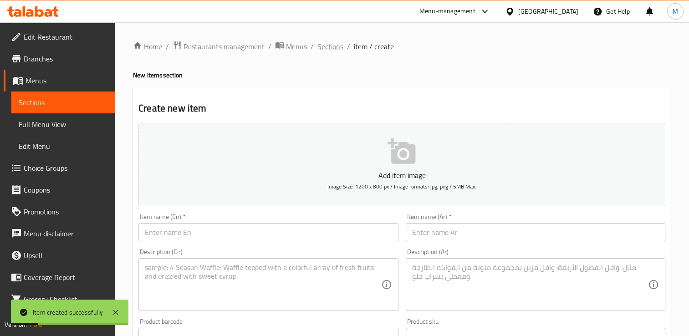
click at [323, 47] on span "Sections" at bounding box center [330, 46] width 26 height 11
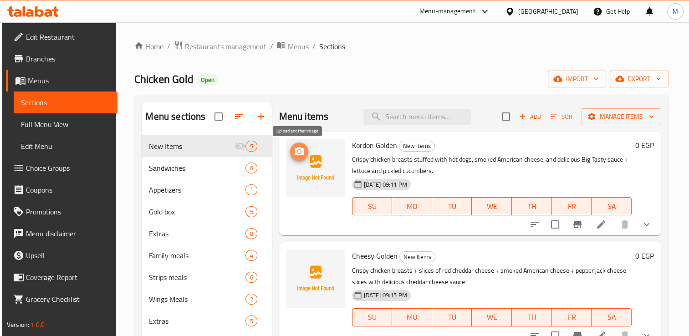
click at [299, 151] on circle "upload picture" at bounding box center [298, 151] width 3 height 3
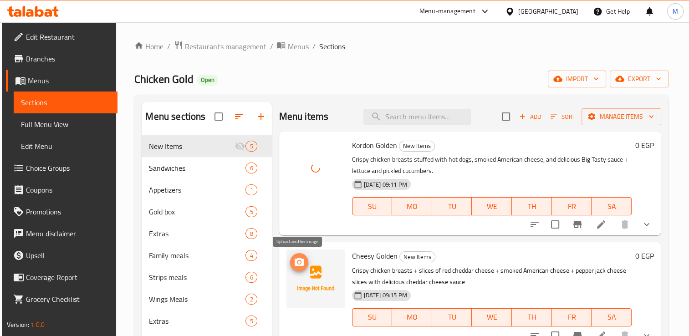
click at [301, 264] on icon "upload picture" at bounding box center [299, 262] width 9 height 8
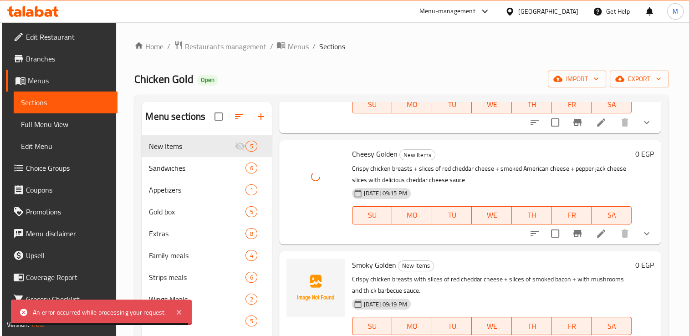
scroll to position [118, 0]
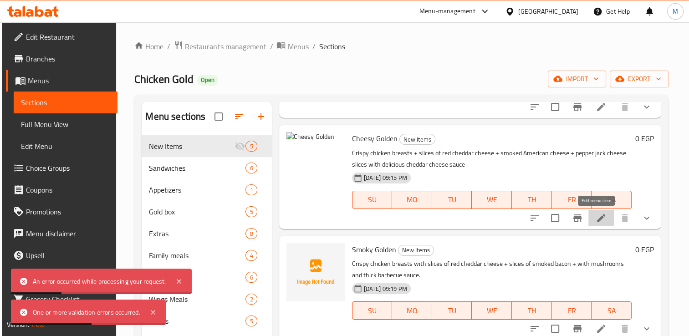
click at [597, 217] on icon at bounding box center [601, 218] width 8 height 8
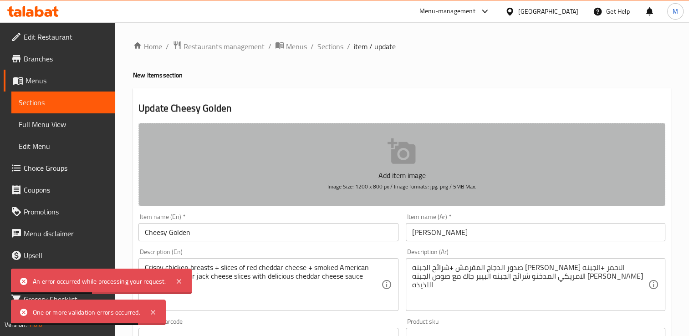
click at [392, 164] on icon "button" at bounding box center [402, 151] width 28 height 26
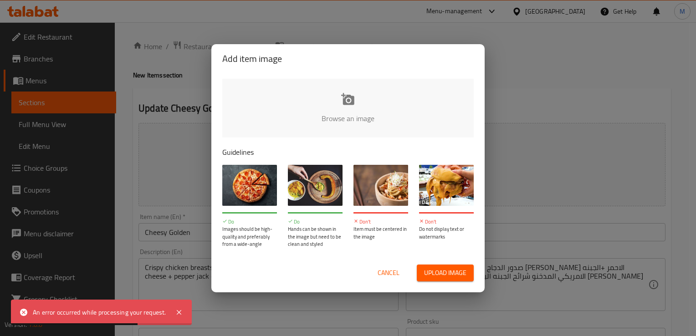
click at [347, 102] on input "file" at bounding box center [655, 121] width 867 height 85
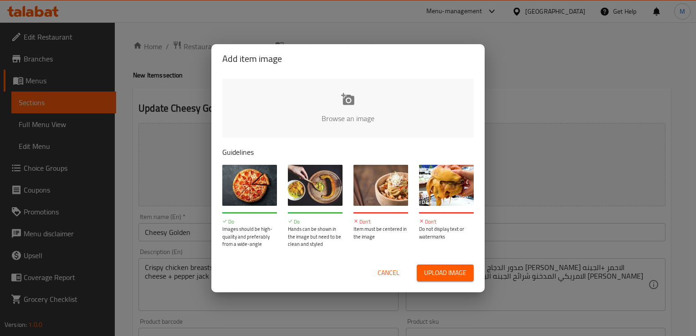
type input "C:\fakepath\تشيز جوردن.png"
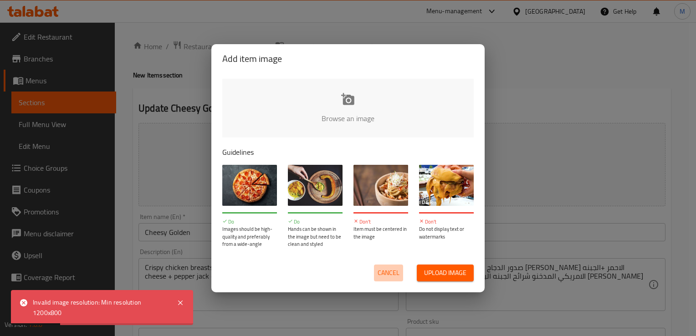
click at [392, 273] on span "Cancel" at bounding box center [389, 272] width 22 height 11
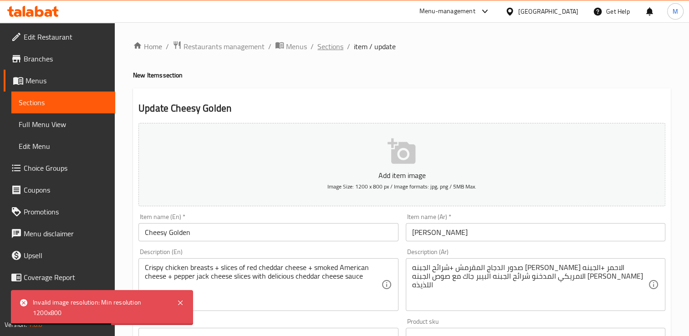
click at [332, 46] on span "Sections" at bounding box center [330, 46] width 26 height 11
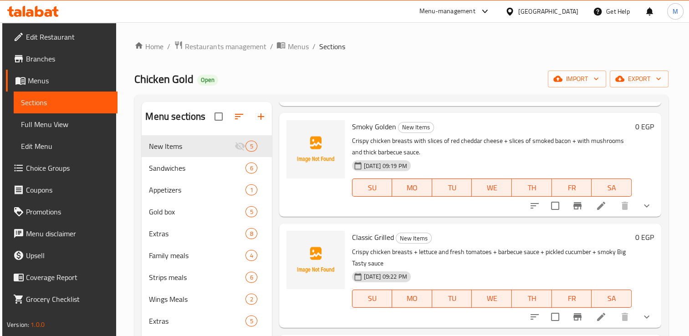
scroll to position [128, 0]
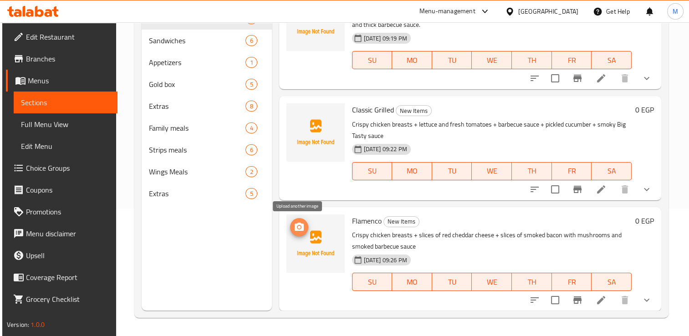
click at [300, 229] on icon "upload picture" at bounding box center [299, 227] width 9 height 8
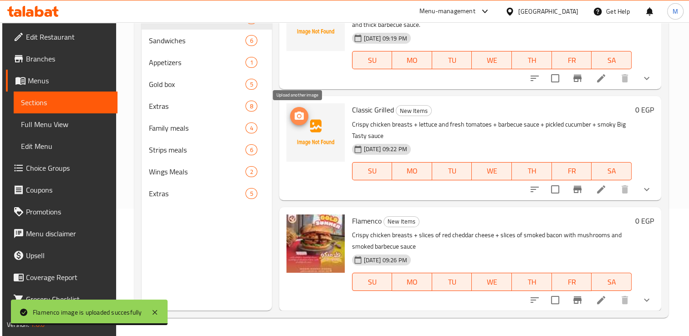
click at [300, 116] on icon "upload picture" at bounding box center [299, 116] width 11 height 11
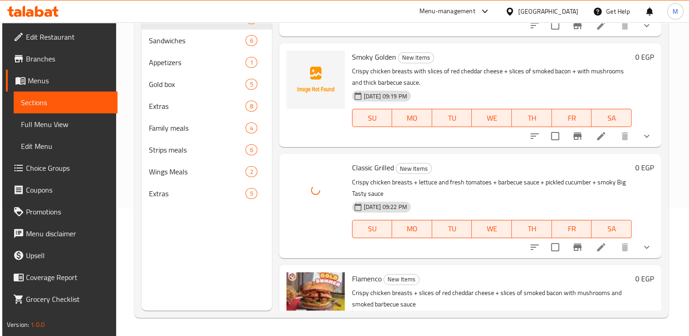
scroll to position [177, 0]
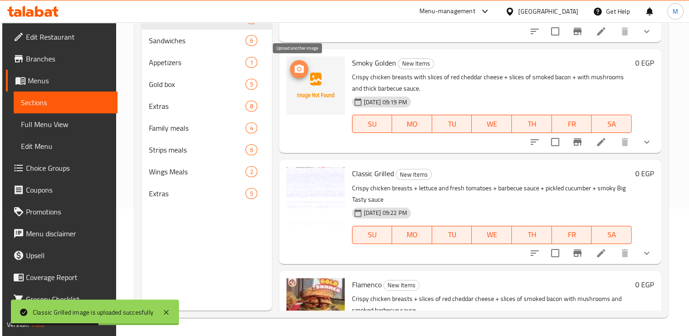
click at [300, 72] on icon "upload picture" at bounding box center [299, 69] width 11 height 11
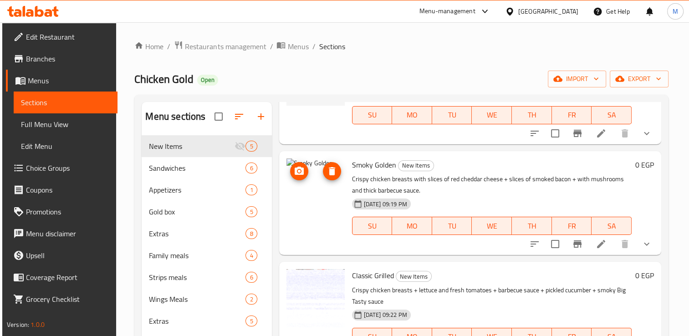
scroll to position [240, 0]
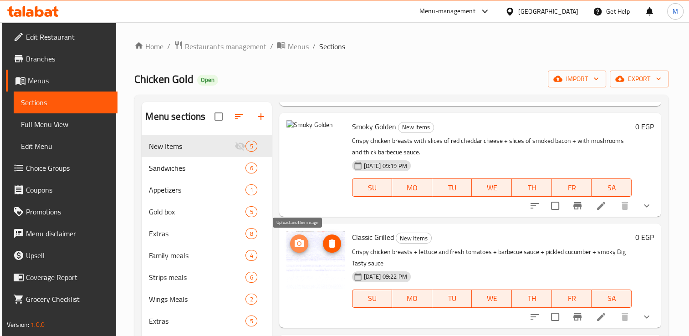
click at [299, 247] on icon "upload picture" at bounding box center [299, 243] width 9 height 8
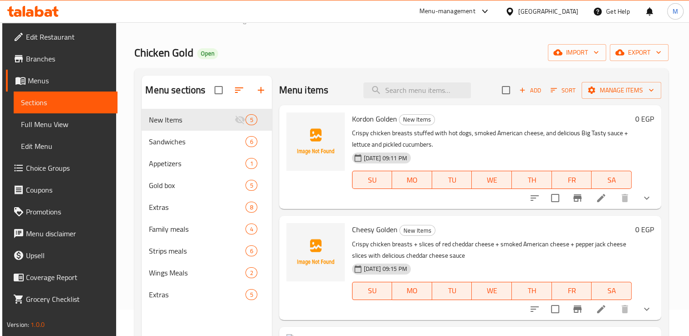
scroll to position [26, 0]
click at [301, 127] on icon "upload picture" at bounding box center [299, 126] width 9 height 8
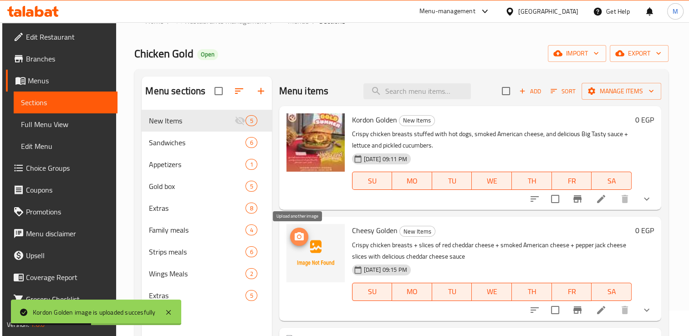
click at [297, 234] on icon "upload picture" at bounding box center [299, 236] width 9 height 8
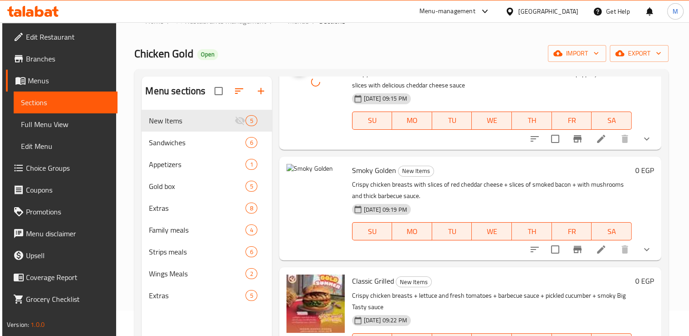
scroll to position [178, 0]
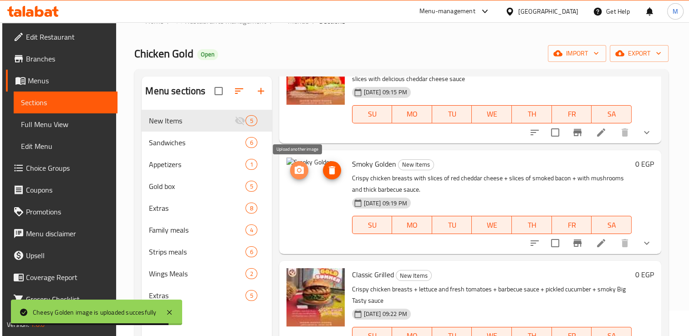
click at [294, 167] on icon "upload picture" at bounding box center [299, 170] width 11 height 11
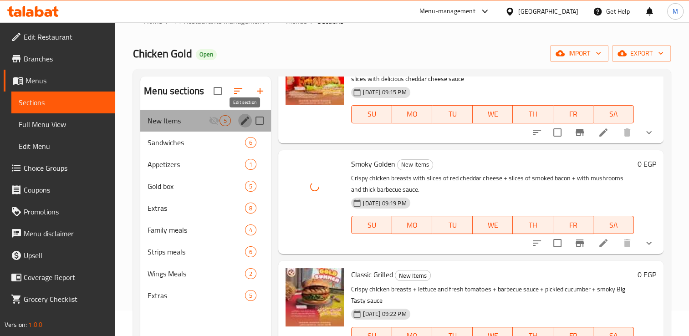
click at [243, 122] on icon "edit" at bounding box center [245, 121] width 8 height 8
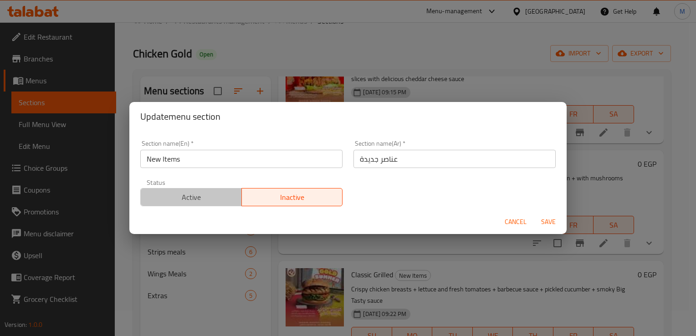
click at [214, 201] on span "Active" at bounding box center [191, 197] width 94 height 13
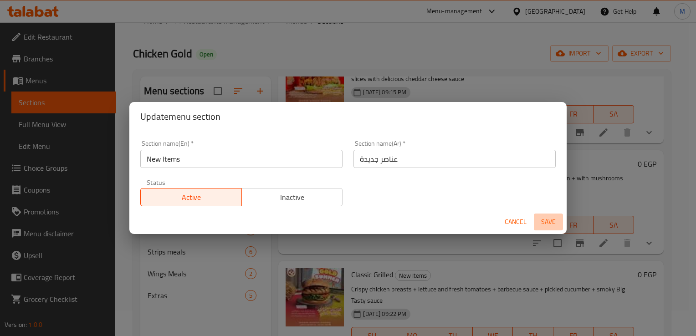
click at [543, 224] on span "Save" at bounding box center [548, 221] width 22 height 11
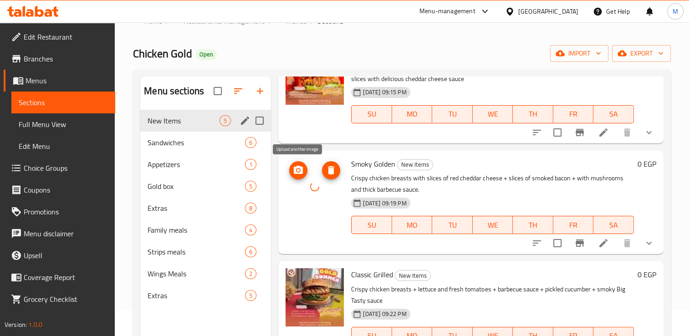
click at [295, 172] on icon "upload picture" at bounding box center [298, 170] width 9 height 8
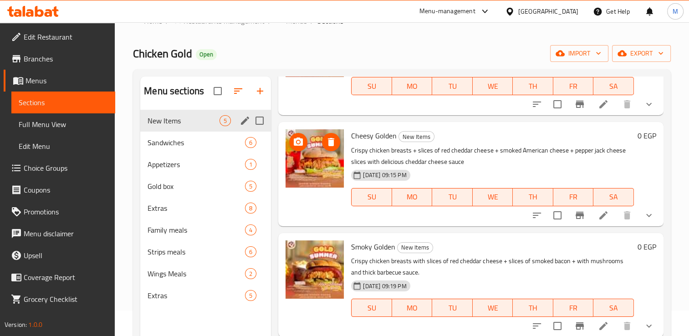
scroll to position [0, 0]
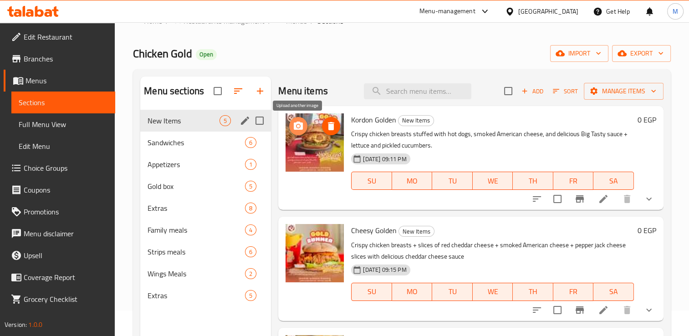
click at [297, 125] on icon "upload picture" at bounding box center [298, 126] width 11 height 11
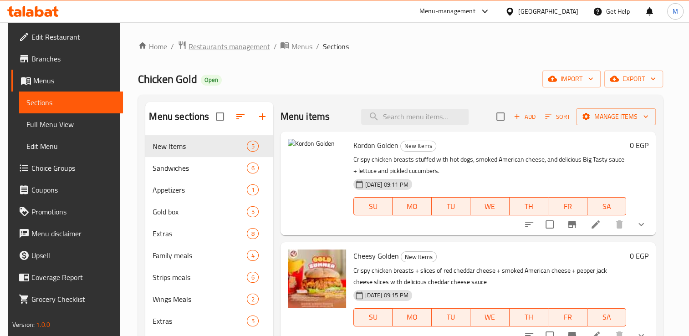
click at [221, 50] on span "Restaurants management" at bounding box center [229, 46] width 81 height 11
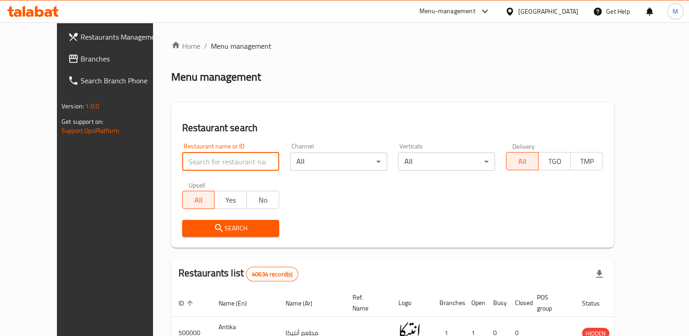
click at [215, 162] on input "search" at bounding box center [230, 162] width 97 height 18
type input "[PERSON_NAME]"
click button "Search" at bounding box center [230, 228] width 97 height 17
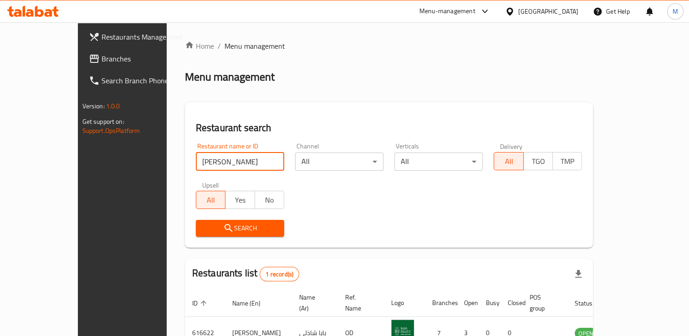
scroll to position [51, 0]
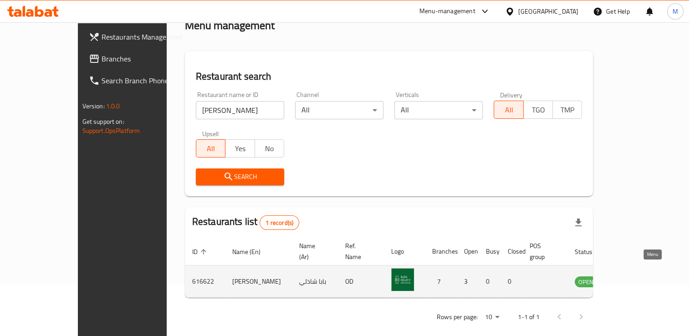
click at [632, 280] on icon "enhanced table" at bounding box center [630, 282] width 3 height 4
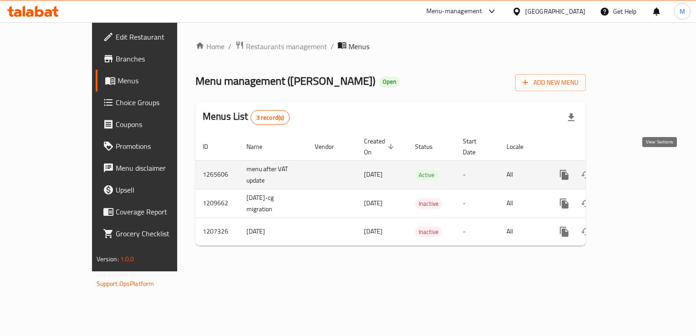
click at [634, 171] on icon "enhanced table" at bounding box center [630, 175] width 8 height 8
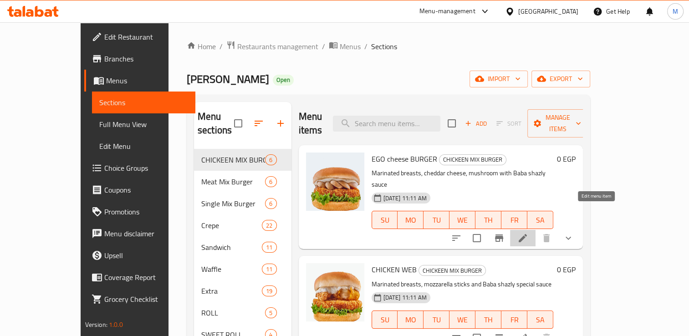
click at [527, 234] on icon at bounding box center [523, 238] width 8 height 8
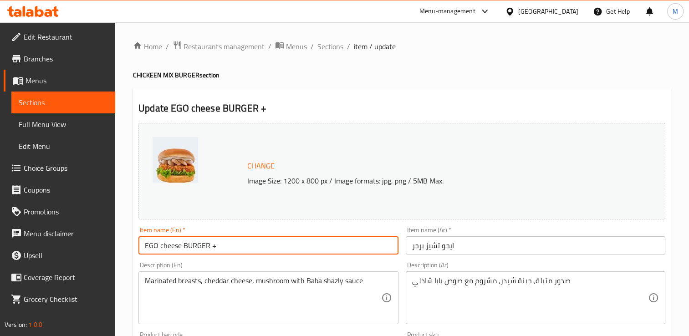
paste input "fries"
type input "EGO cheese BURGER + fries"
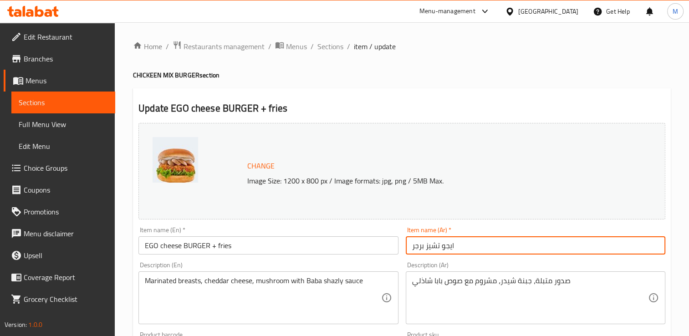
click at [464, 247] on input "ايجو تشيز برجر" at bounding box center [536, 245] width 260 height 18
type input "ايجو تشيز برجر + فرايز"
click at [219, 248] on input "EGO cheese BURGER + fries" at bounding box center [268, 245] width 260 height 18
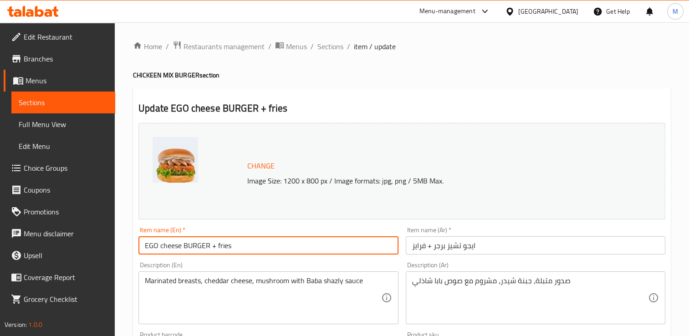
click at [219, 248] on input "EGO cheese BURGER + fries" at bounding box center [268, 245] width 260 height 18
click at [226, 245] on input "EGO cheese BURGER + Fries" at bounding box center [268, 245] width 260 height 18
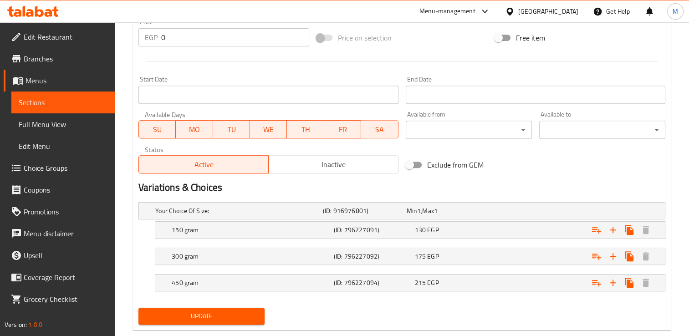
scroll to position [366, 0]
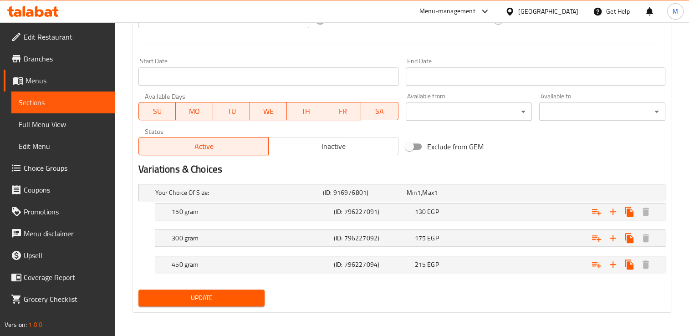
type input "EGO cheese BURGER + Fries"
click at [220, 297] on span "Update" at bounding box center [202, 297] width 112 height 11
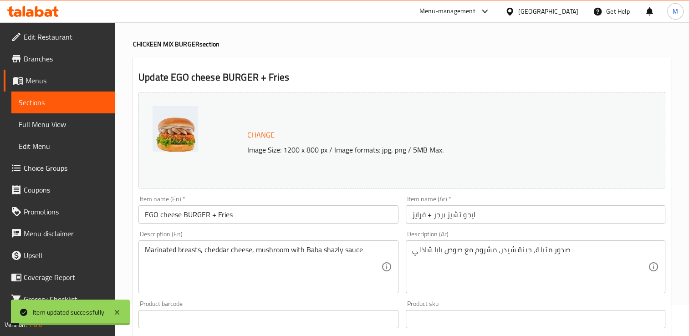
scroll to position [0, 0]
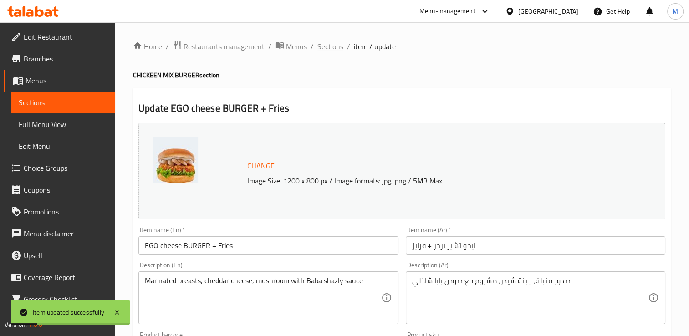
click at [332, 44] on span "Sections" at bounding box center [330, 46] width 26 height 11
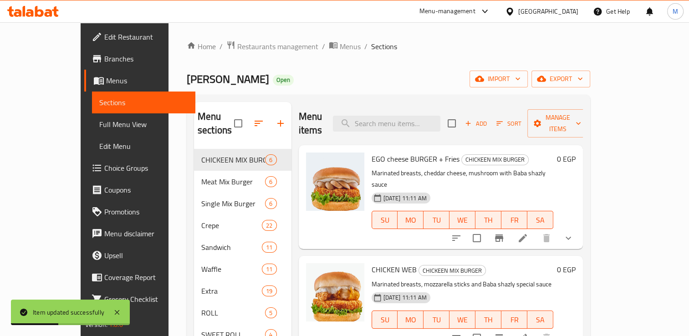
scroll to position [26, 0]
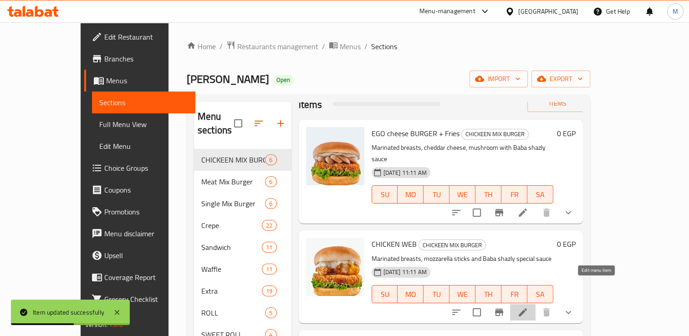
click at [527, 308] on icon at bounding box center [523, 312] width 8 height 8
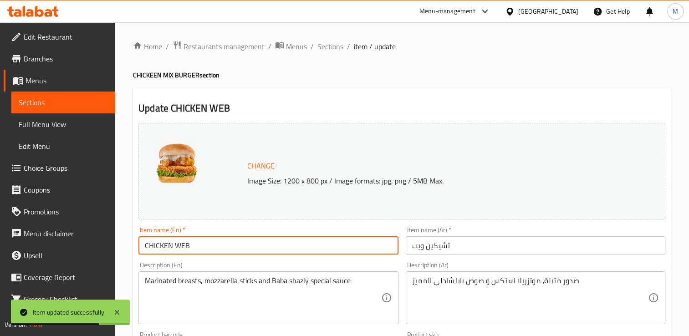
click at [273, 248] on input "CHICKEN WEB" at bounding box center [268, 245] width 260 height 18
paste input "Fries"
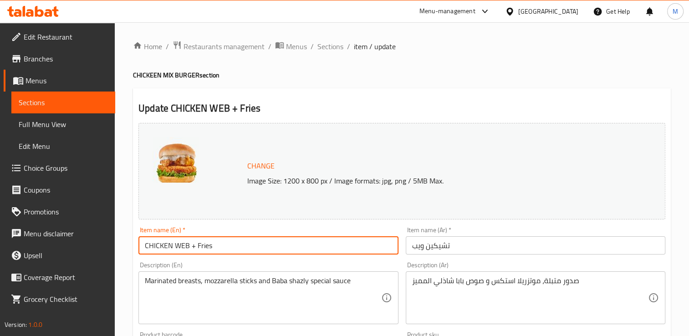
type input "CHICKEN WEB + Fries"
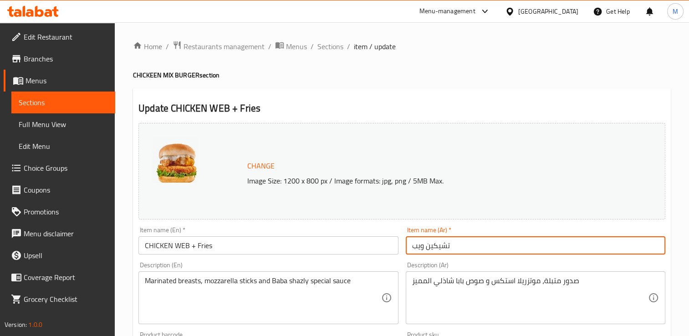
click at [460, 245] on input "تشيكين ويب" at bounding box center [536, 245] width 260 height 18
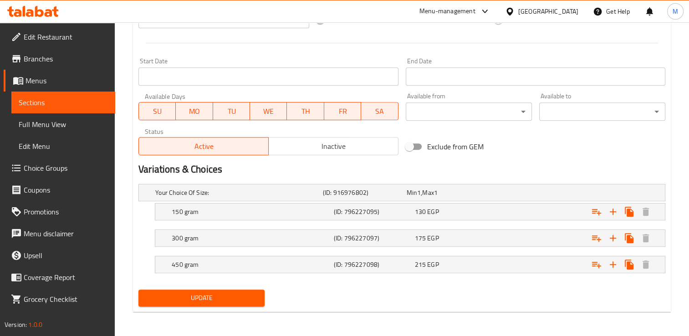
type input "تشيكين ويب + [PERSON_NAME]"
click at [225, 297] on span "Update" at bounding box center [202, 297] width 112 height 11
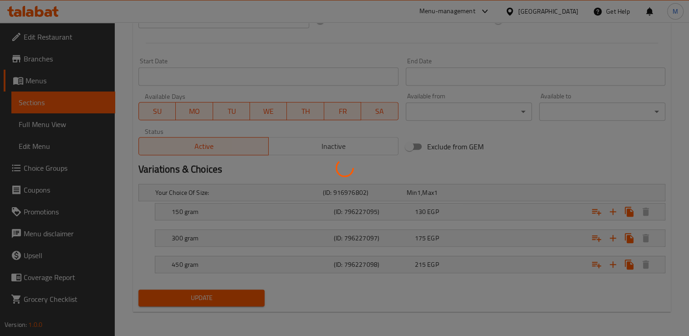
scroll to position [0, 0]
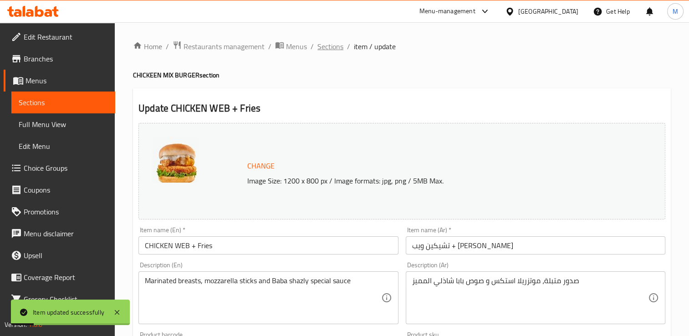
click at [337, 48] on span "Sections" at bounding box center [330, 46] width 26 height 11
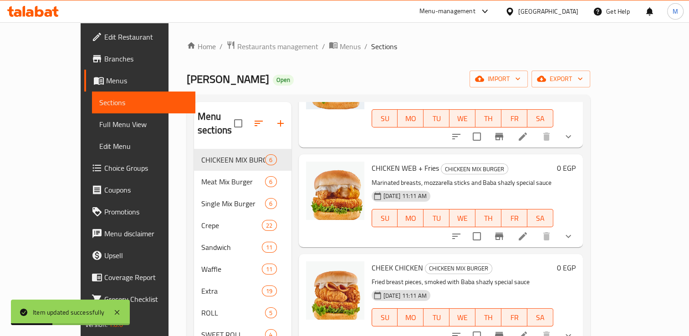
scroll to position [113, 0]
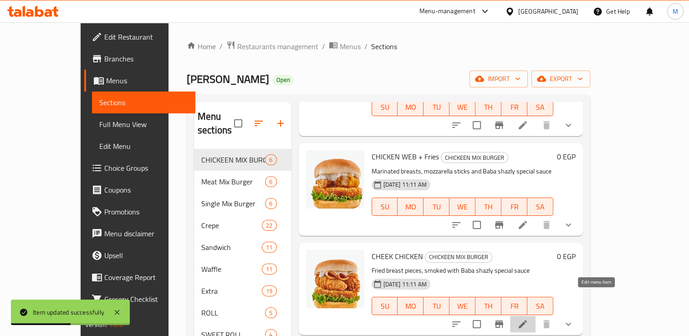
click at [527, 320] on icon at bounding box center [523, 324] width 8 height 8
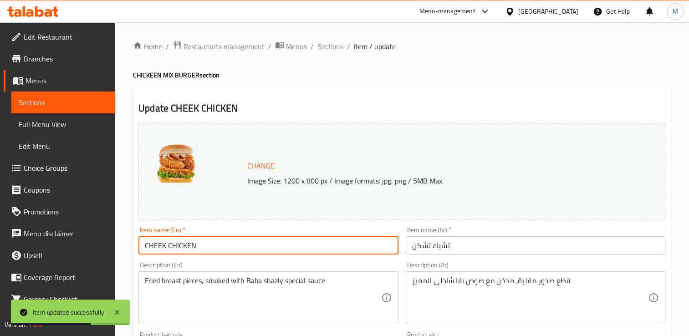
click at [291, 241] on input "CHEEK CHICKEN" at bounding box center [268, 245] width 260 height 18
paste input "Fries"
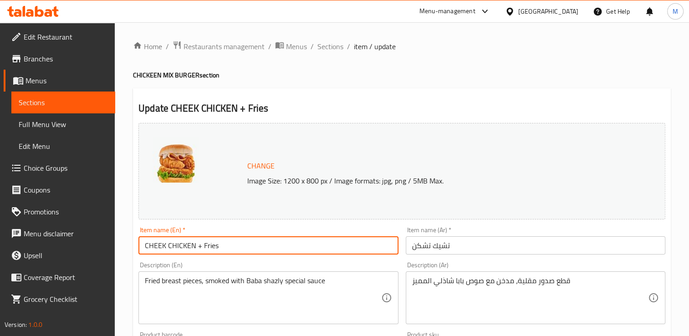
type input "CHEEK CHICKEN + Fries"
click at [492, 250] on input "تشيك تشكن" at bounding box center [536, 245] width 260 height 18
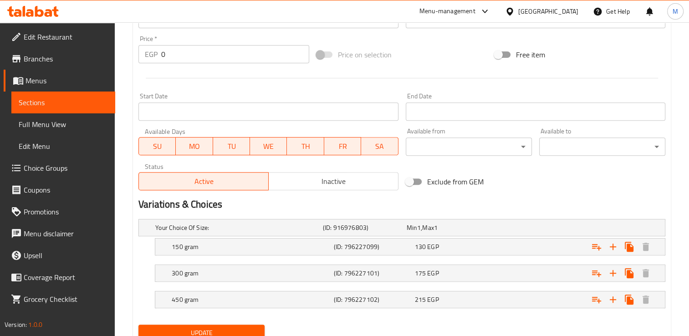
scroll to position [366, 0]
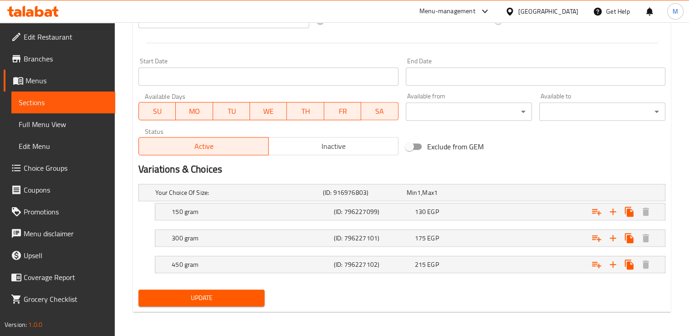
type input "تشيك تشكن + [PERSON_NAME]"
click at [197, 296] on span "Update" at bounding box center [202, 297] width 112 height 11
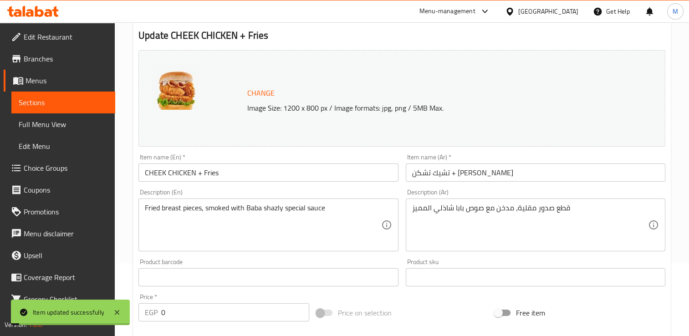
scroll to position [0, 0]
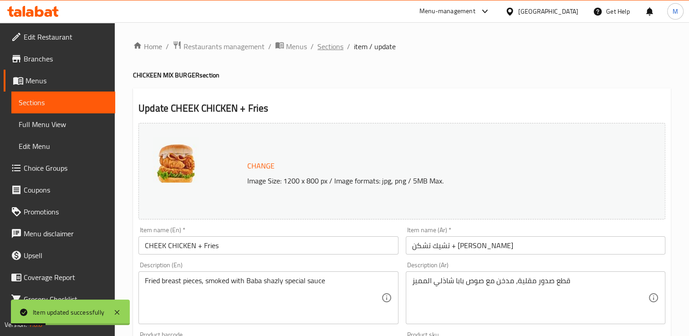
click at [334, 49] on span "Sections" at bounding box center [330, 46] width 26 height 11
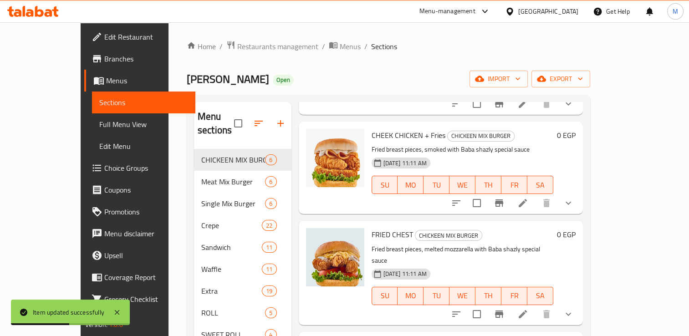
scroll to position [260, 0]
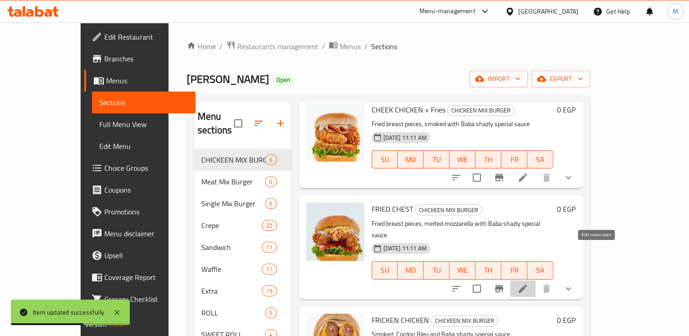
click at [527, 285] on icon at bounding box center [523, 289] width 8 height 8
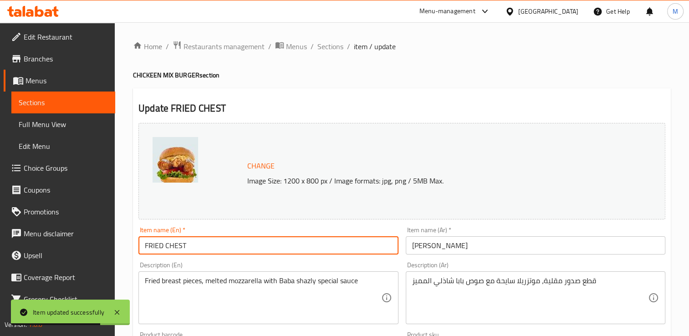
click at [217, 247] on input "FRIED CHEST" at bounding box center [268, 245] width 260 height 18
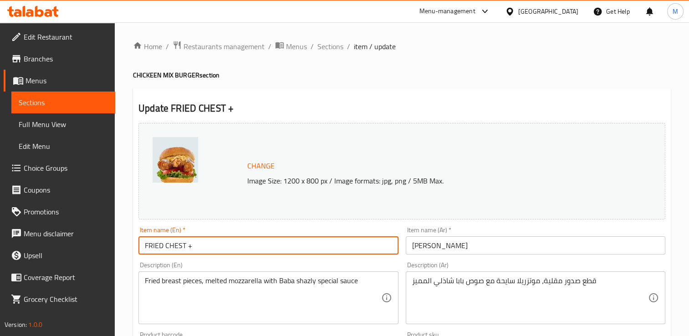
paste input "Fries"
type input "FRIED CHEST + Fries"
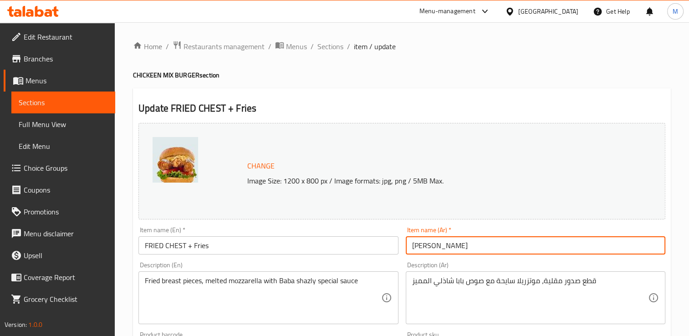
click at [465, 249] on input "[PERSON_NAME]" at bounding box center [536, 245] width 260 height 18
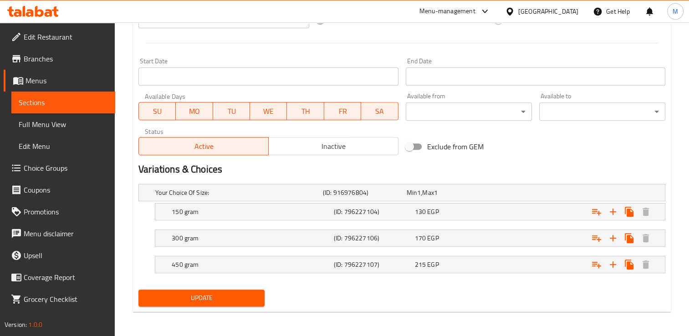
type input "[PERSON_NAME] + [PERSON_NAME]"
click at [219, 293] on span "Update" at bounding box center [202, 297] width 112 height 11
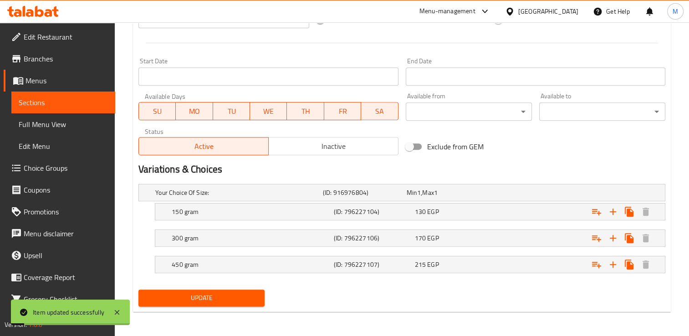
scroll to position [0, 0]
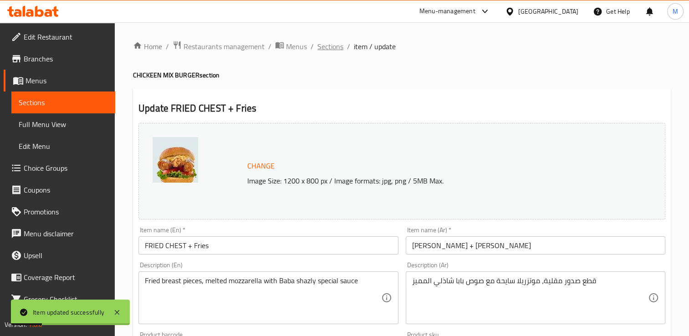
click at [332, 49] on span "Sections" at bounding box center [330, 46] width 26 height 11
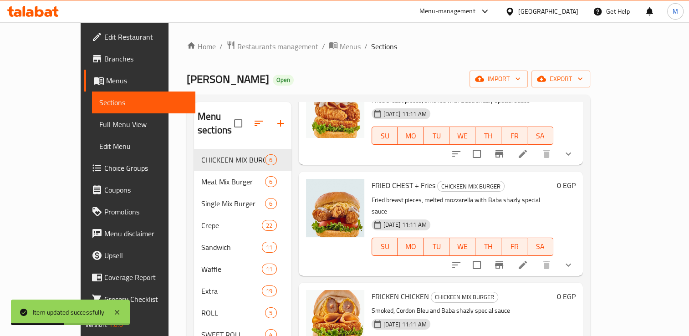
scroll to position [128, 0]
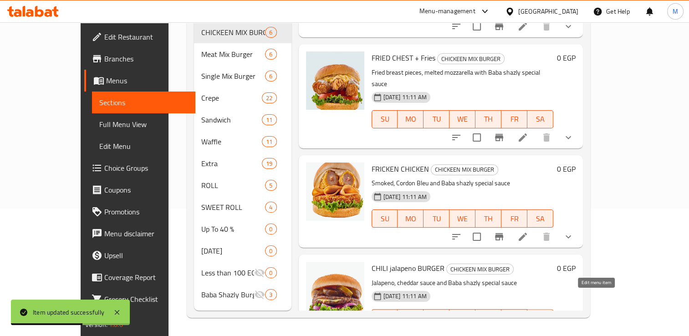
click at [528, 331] on icon at bounding box center [522, 336] width 11 height 11
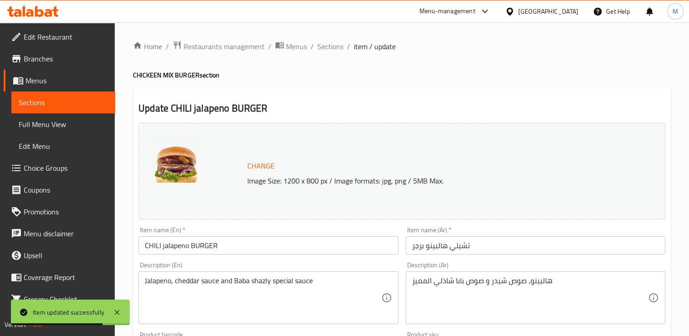
click at [248, 250] on input "CHILI jalapeno BURGER" at bounding box center [268, 245] width 260 height 18
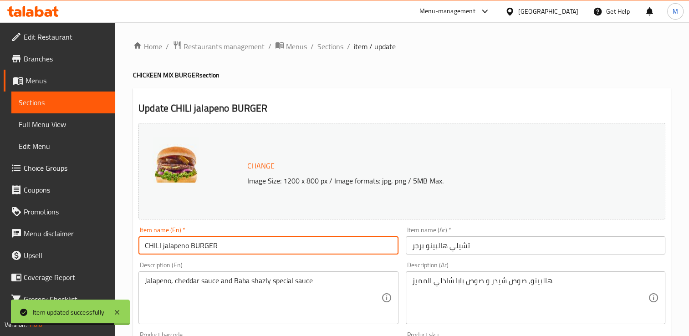
paste input "Fries"
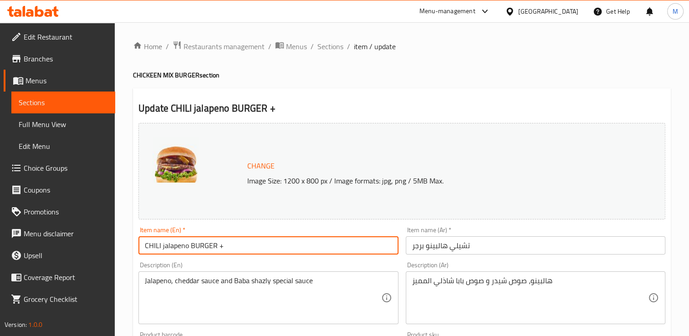
paste input "Fries"
type input "CHILI jalapeno BURGER + Fries"
click at [476, 245] on input "تشيلي هالبينو برجر" at bounding box center [536, 245] width 260 height 18
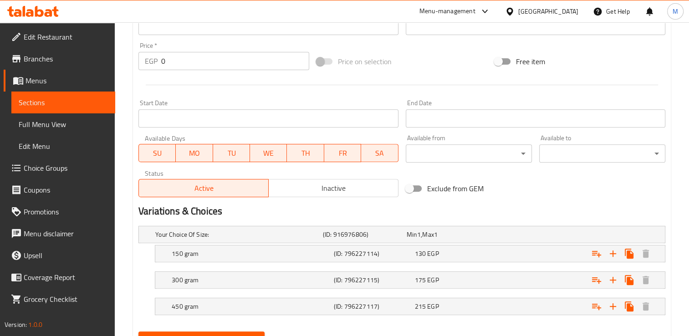
scroll to position [366, 0]
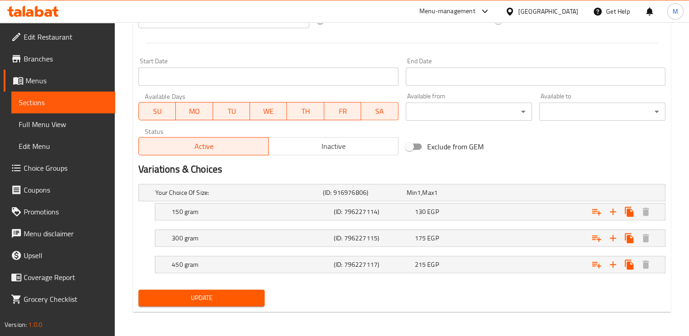
type input "تشيلي هالبينو برجر + فرايز"
click at [184, 296] on span "Update" at bounding box center [202, 297] width 112 height 11
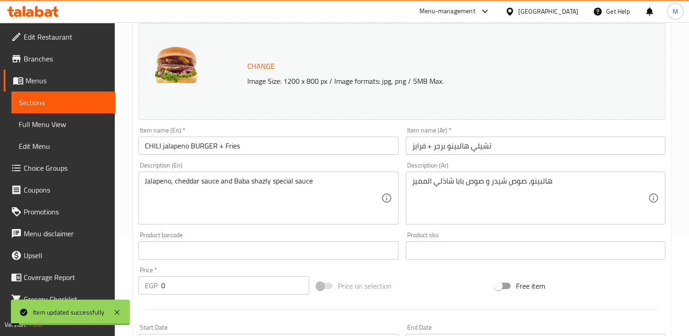
scroll to position [0, 0]
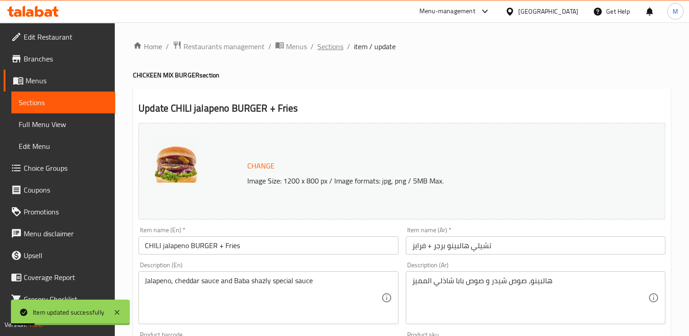
click at [335, 48] on span "Sections" at bounding box center [330, 46] width 26 height 11
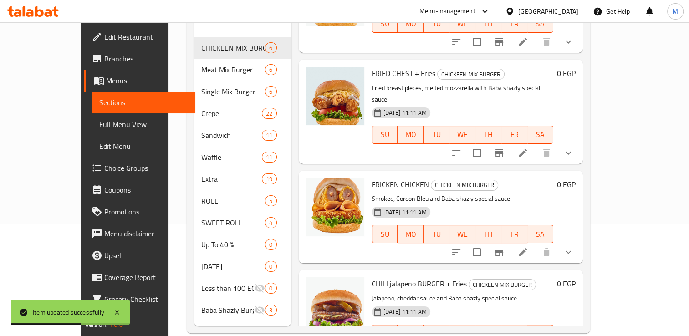
scroll to position [128, 0]
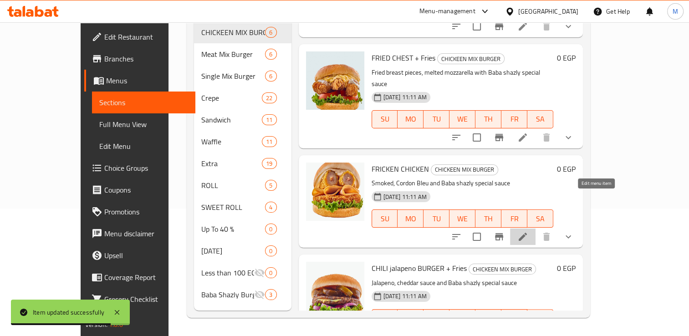
click at [527, 233] on icon at bounding box center [523, 237] width 8 height 8
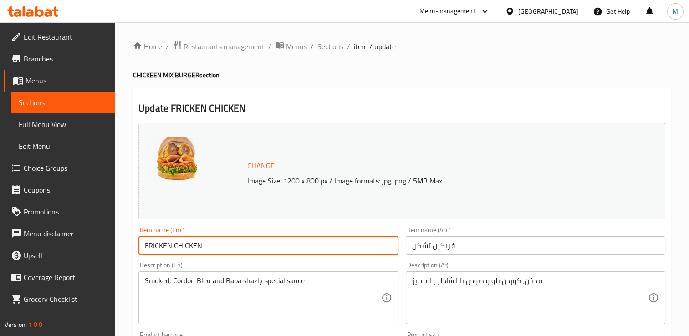
click at [291, 248] on input "FRICKEN CHICKEN" at bounding box center [268, 245] width 260 height 18
paste input "Fries"
type input "FRICKEN CHICKEN + Fries"
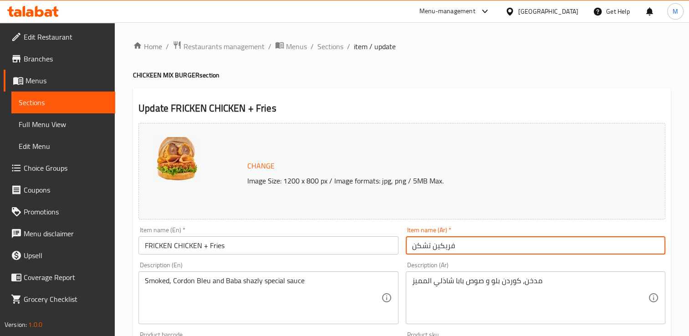
click at [467, 250] on input "فريكين تشكن" at bounding box center [536, 245] width 260 height 18
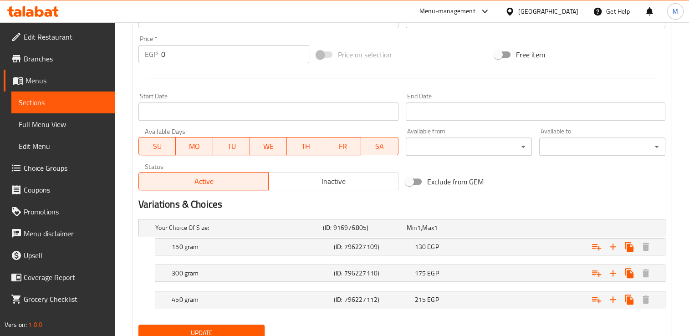
scroll to position [366, 0]
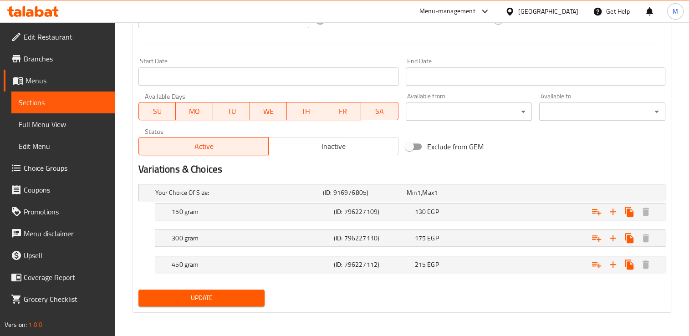
type input "[PERSON_NAME] + [PERSON_NAME]"
click at [186, 296] on span "Update" at bounding box center [202, 297] width 112 height 11
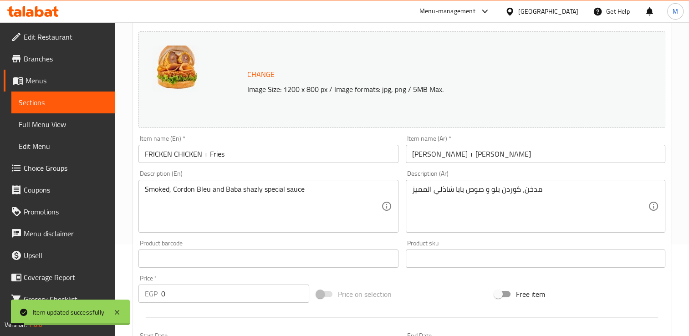
scroll to position [0, 0]
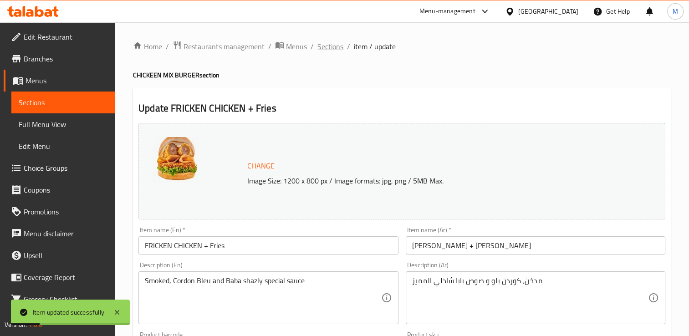
click at [326, 45] on span "Sections" at bounding box center [330, 46] width 26 height 11
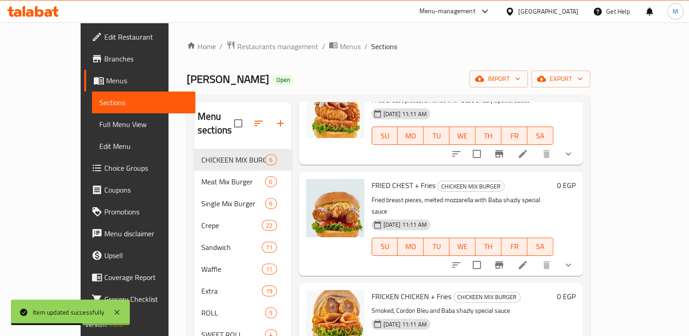
scroll to position [128, 0]
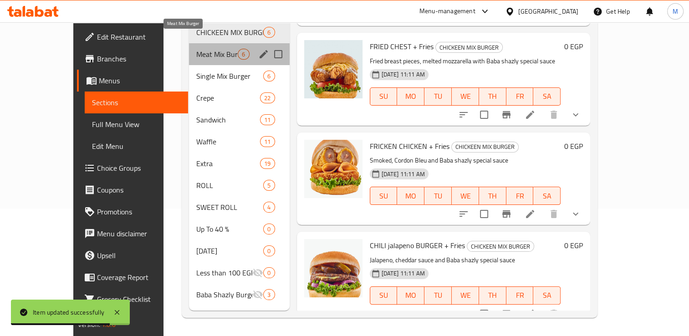
click at [196, 49] on span "Meat Mix Burger" at bounding box center [216, 54] width 41 height 11
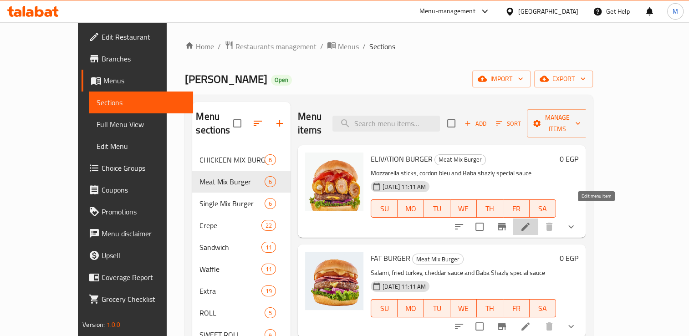
click at [530, 223] on icon at bounding box center [525, 227] width 8 height 8
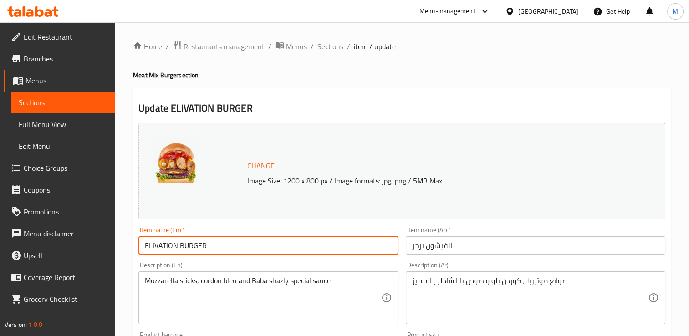
click at [217, 245] on input "ELIVATION BURGER" at bounding box center [268, 245] width 260 height 18
paste input "Fries"
type input "ELIVATION BURGER + Fries"
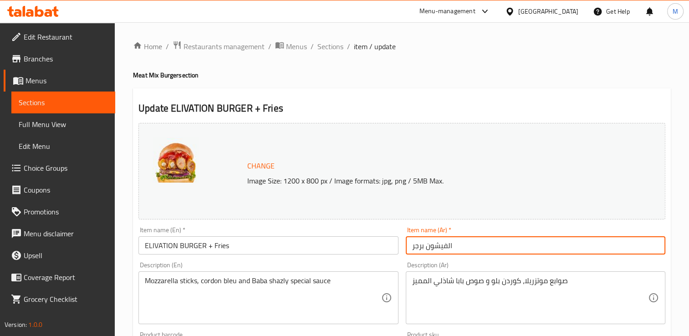
click at [477, 248] on input "الفيشون برجر" at bounding box center [536, 245] width 260 height 18
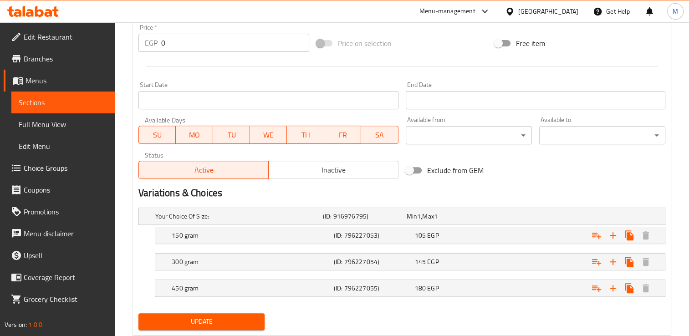
scroll to position [366, 0]
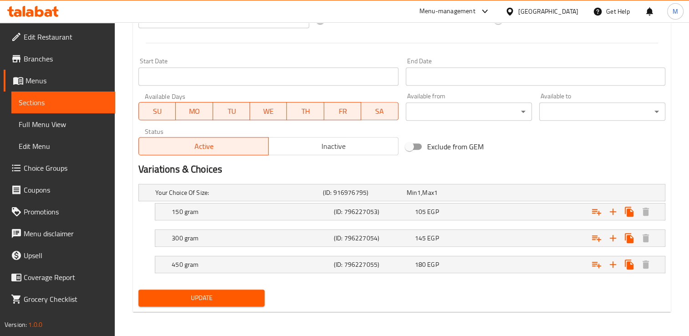
type input "الفيشون برجر +فرايز"
click at [232, 296] on span "Update" at bounding box center [202, 297] width 112 height 11
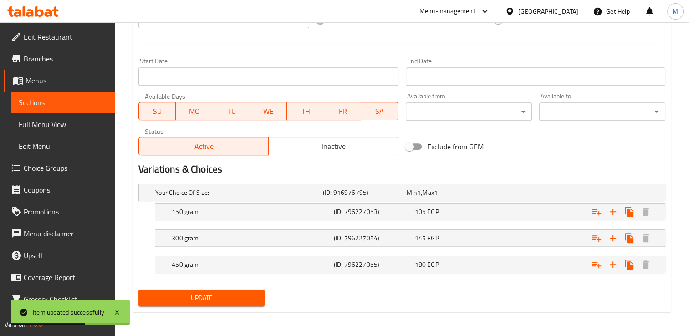
scroll to position [0, 0]
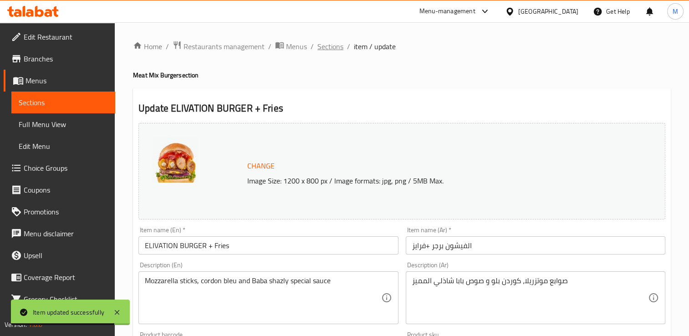
click at [335, 48] on span "Sections" at bounding box center [330, 46] width 26 height 11
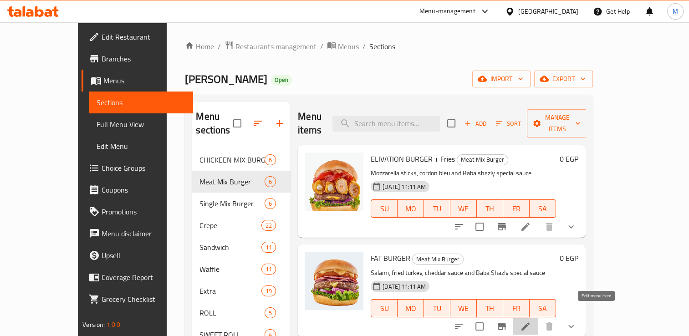
click at [531, 321] on icon at bounding box center [525, 326] width 11 height 11
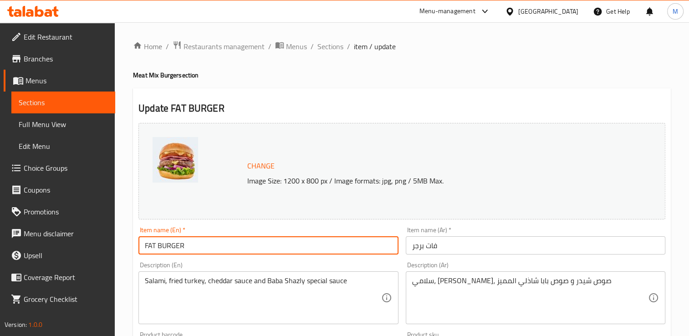
click at [237, 246] on input "FAT BURGER" at bounding box center [268, 245] width 260 height 18
paste input "Fries"
type input "FAT BURGER + Fries"
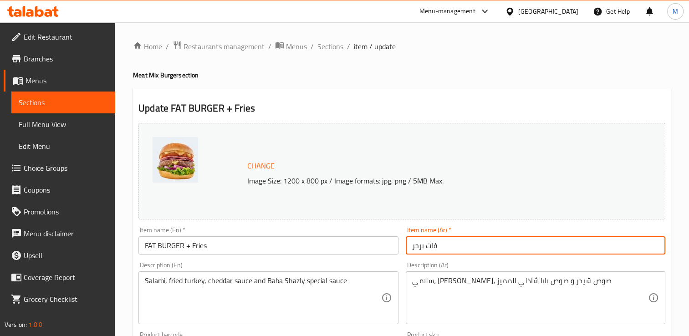
click at [457, 252] on input "فات برجر" at bounding box center [536, 245] width 260 height 18
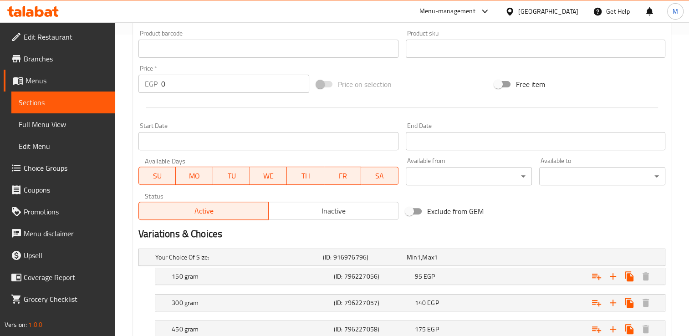
scroll to position [366, 0]
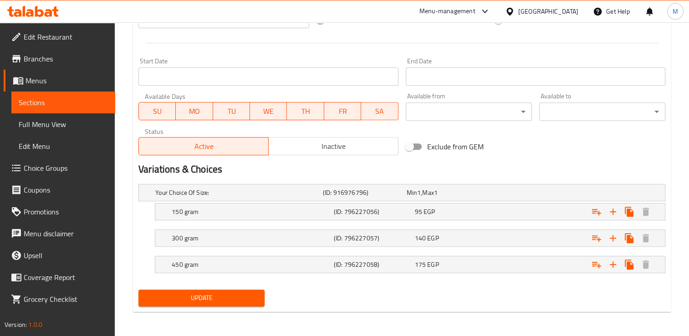
type input "فات برجر +فرايز"
click at [228, 301] on span "Update" at bounding box center [202, 297] width 112 height 11
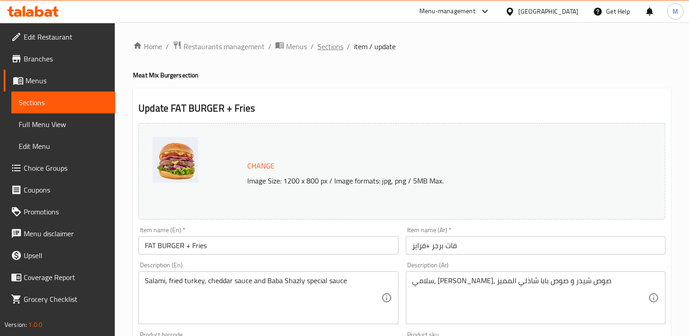
click at [324, 46] on span "Sections" at bounding box center [330, 46] width 26 height 11
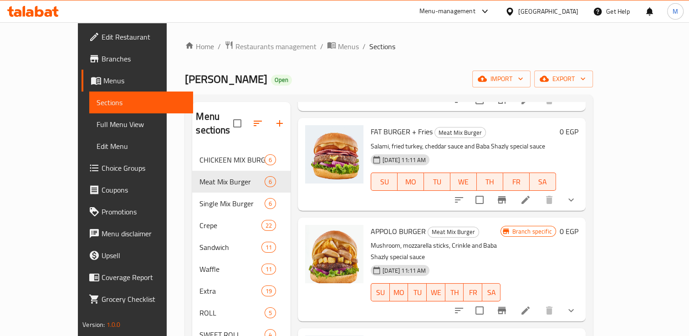
scroll to position [145, 0]
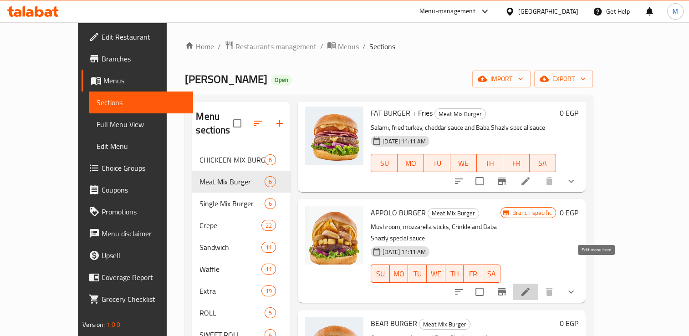
click at [531, 286] on icon at bounding box center [525, 291] width 11 height 11
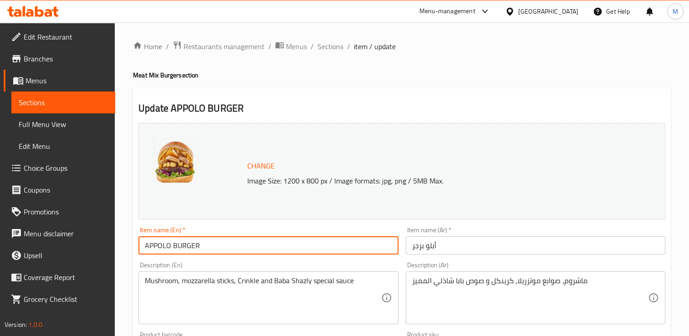
click at [240, 246] on input "APPOLO BURGER" at bounding box center [268, 245] width 260 height 18
paste input "Fries"
type input "APPOLO BURGER + Fries"
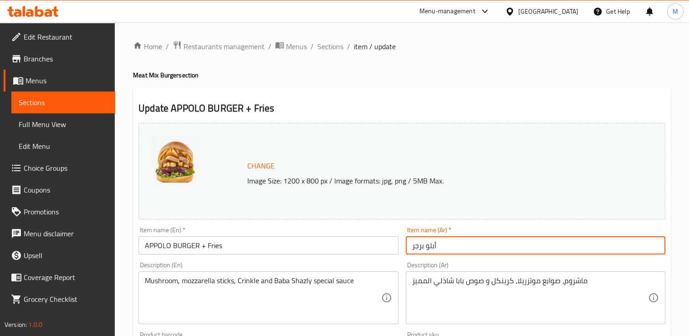
click at [446, 248] on input "أبلو برجر" at bounding box center [536, 245] width 260 height 18
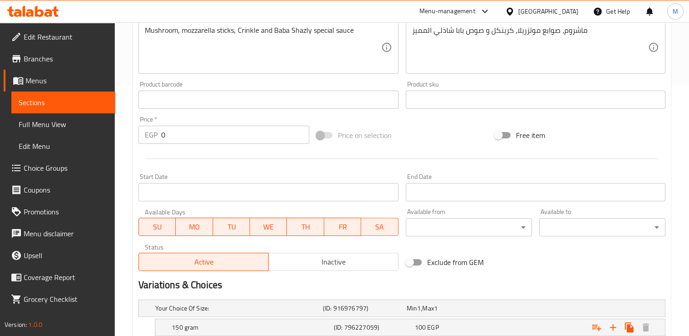
scroll to position [366, 0]
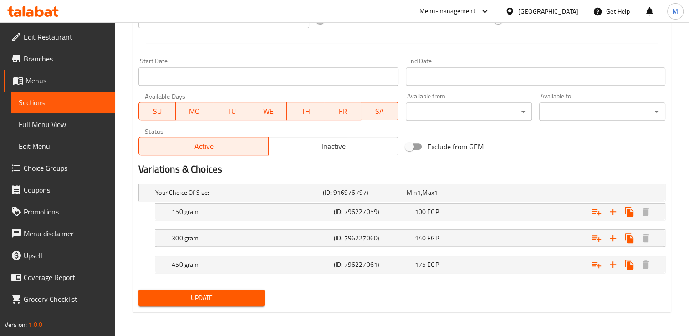
type input "أبلو برجر + [PERSON_NAME]"
click at [225, 295] on span "Update" at bounding box center [202, 297] width 112 height 11
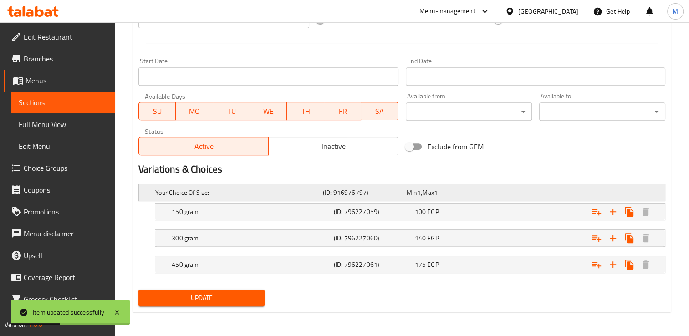
scroll to position [0, 0]
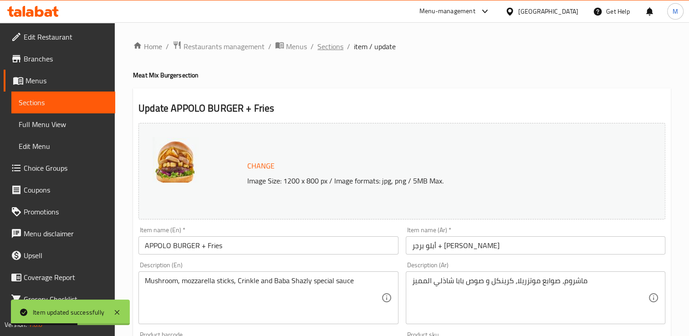
click at [332, 45] on span "Sections" at bounding box center [330, 46] width 26 height 11
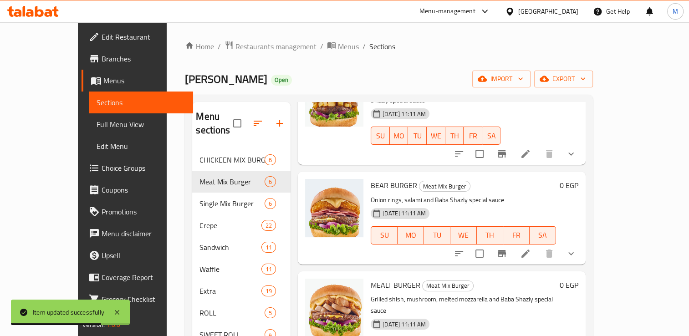
scroll to position [128, 0]
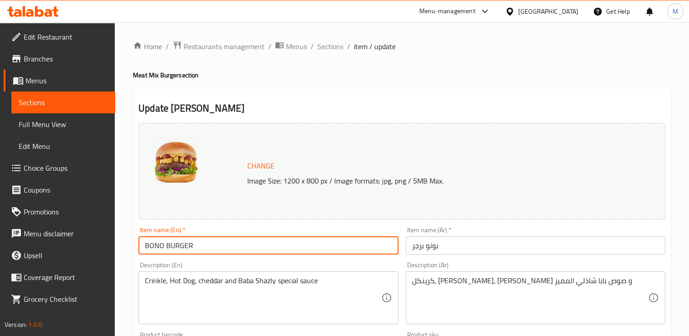
click at [211, 239] on input "BONO BURGER" at bounding box center [268, 245] width 260 height 18
paste input "Fries"
type input "BONO BURGER + Fries"
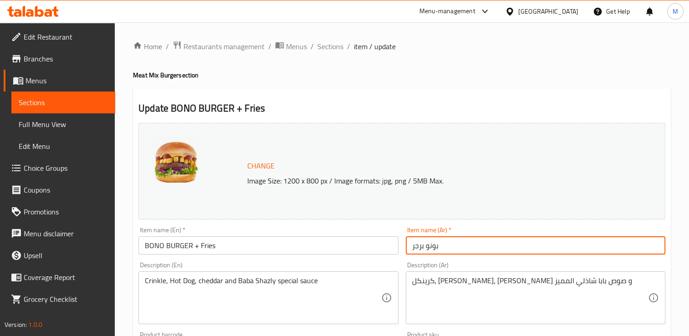
click at [454, 252] on input "بونو برجر" at bounding box center [536, 245] width 260 height 18
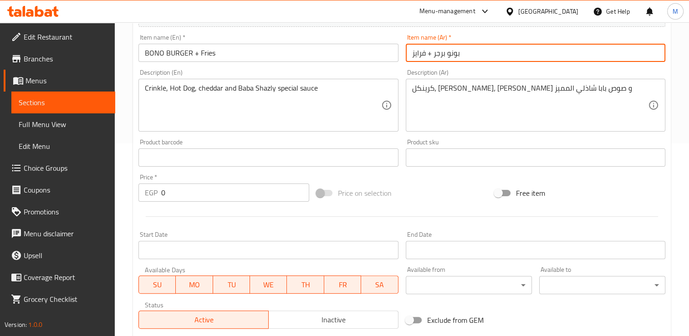
scroll to position [366, 0]
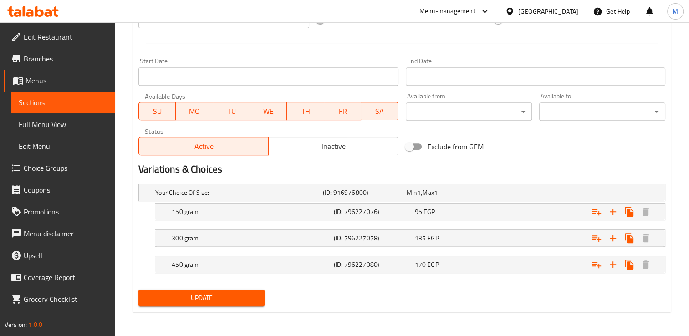
type input "بونو برجر + فرايز"
click at [198, 294] on span "Update" at bounding box center [202, 297] width 112 height 11
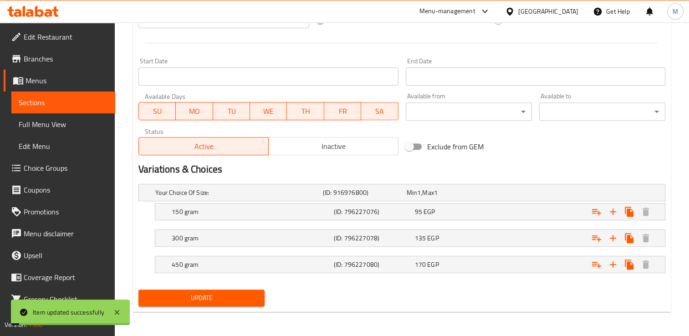
scroll to position [0, 0]
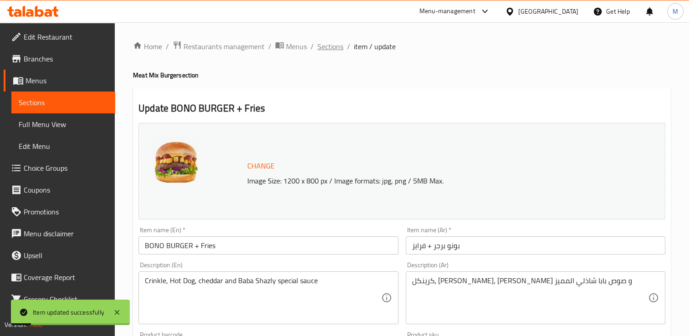
click at [326, 46] on span "Sections" at bounding box center [330, 46] width 26 height 11
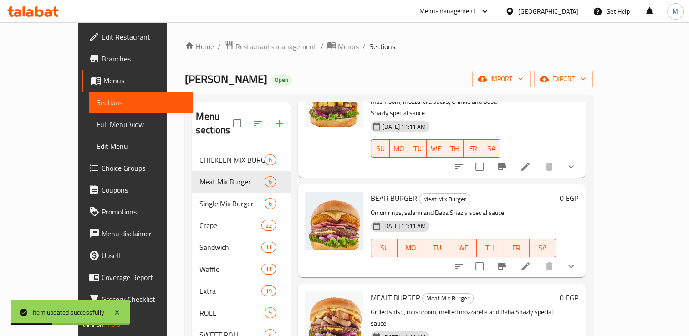
scroll to position [128, 0]
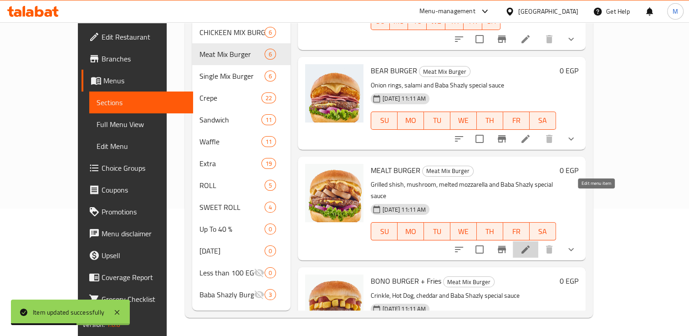
click at [530, 245] on icon at bounding box center [525, 249] width 8 height 8
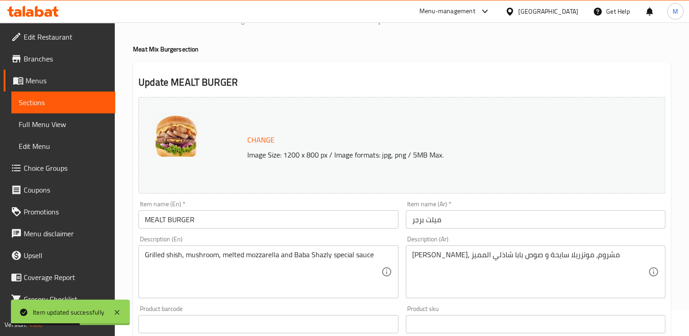
scroll to position [33, 0]
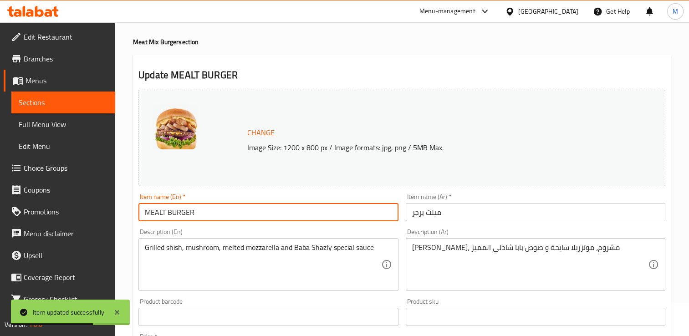
click at [255, 219] on input "MEALT BURGER" at bounding box center [268, 212] width 260 height 18
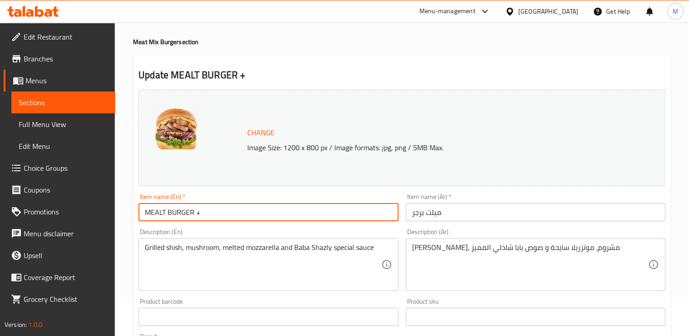
paste input "Fries"
type input "MEALT BURGER + Fries"
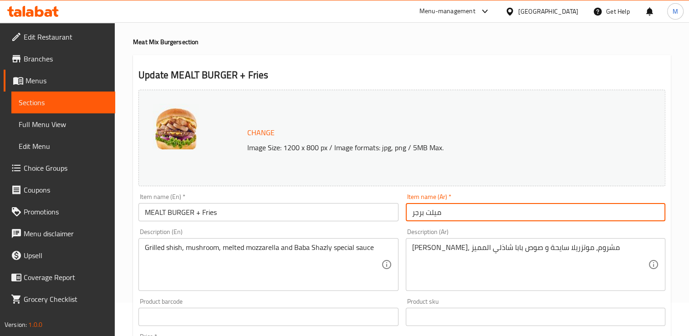
click at [455, 214] on input "ميلت برجر" at bounding box center [536, 212] width 260 height 18
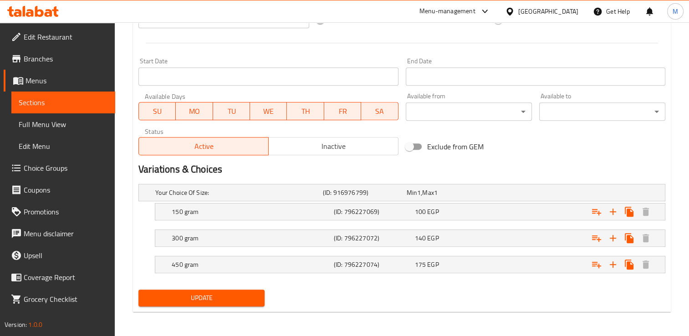
type input "ميلت برجر + فرايز"
click at [237, 294] on span "Update" at bounding box center [202, 297] width 112 height 11
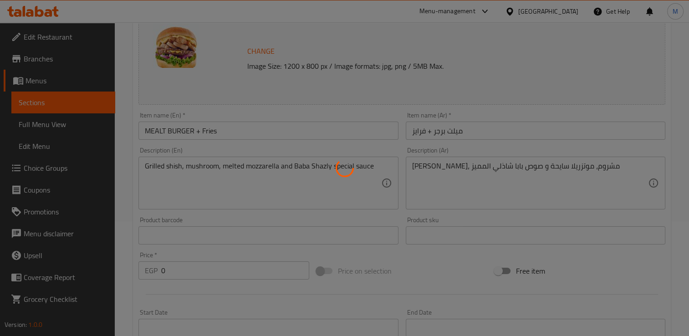
scroll to position [0, 0]
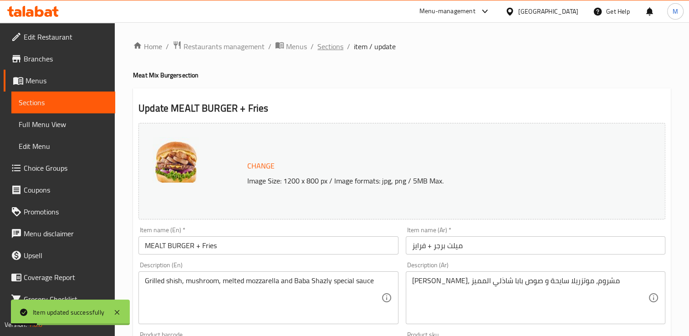
click at [336, 45] on span "Sections" at bounding box center [330, 46] width 26 height 11
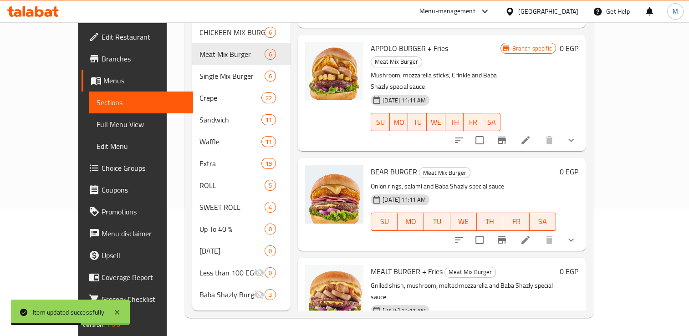
scroll to position [158, 0]
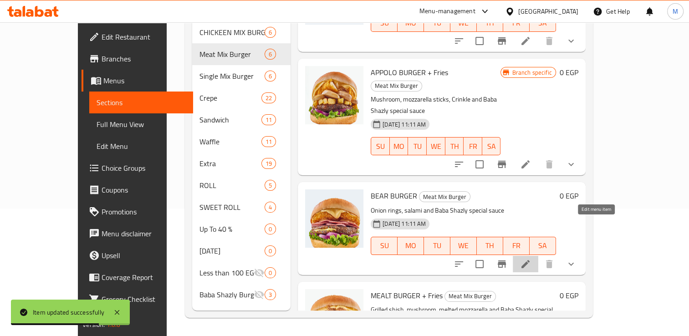
click at [530, 260] on icon at bounding box center [525, 264] width 8 height 8
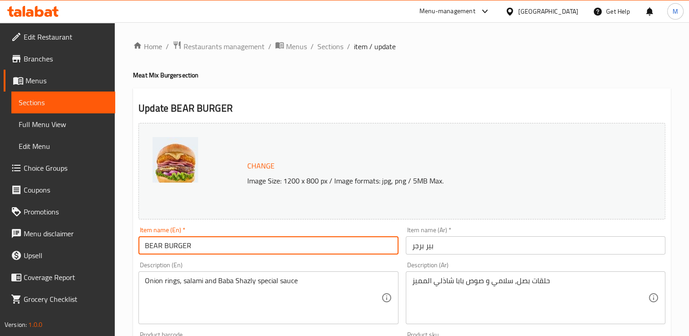
click at [228, 241] on input "BEAR BURGER" at bounding box center [268, 245] width 260 height 18
paste input "Fries"
type input "BEAR BURGER + Fries"
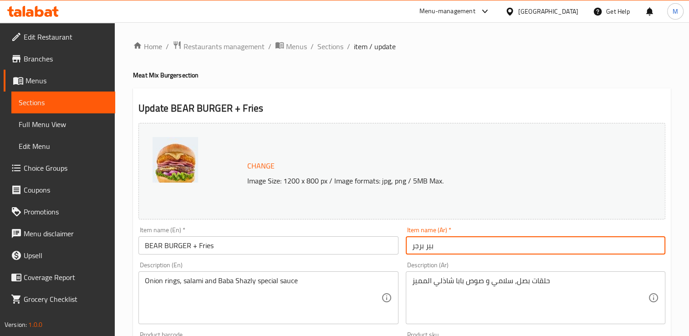
click at [444, 246] on input "بير برجر" at bounding box center [536, 245] width 260 height 18
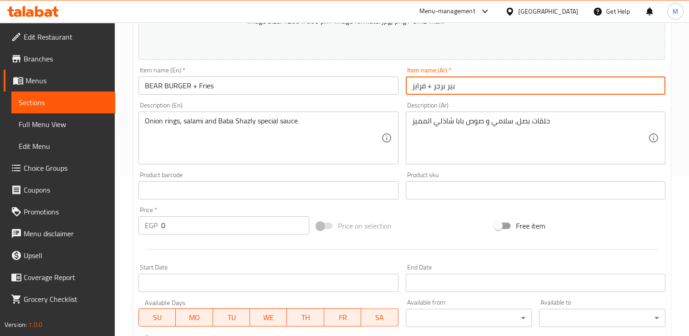
scroll to position [366, 0]
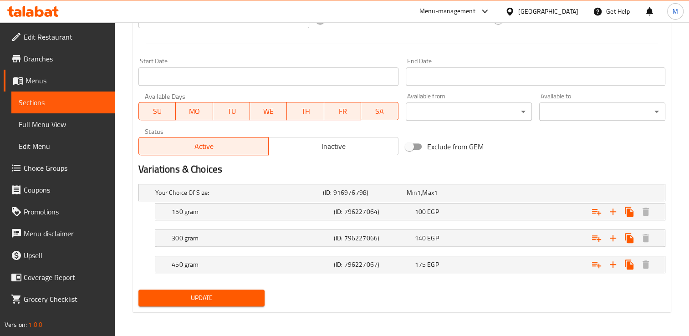
type input "بير برجر + فرايز"
click at [224, 293] on span "Update" at bounding box center [202, 297] width 112 height 11
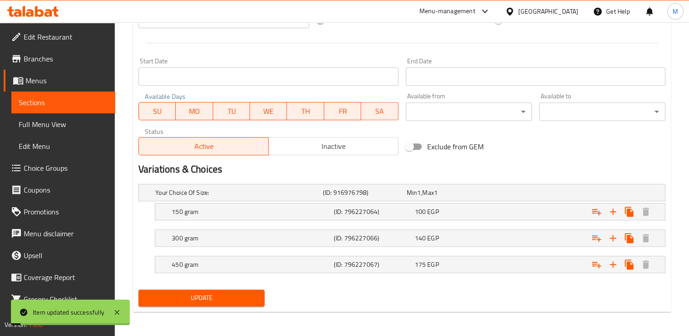
scroll to position [0, 0]
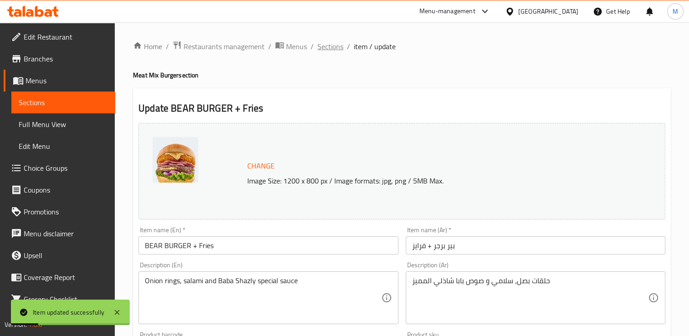
click at [326, 46] on span "Sections" at bounding box center [330, 46] width 26 height 11
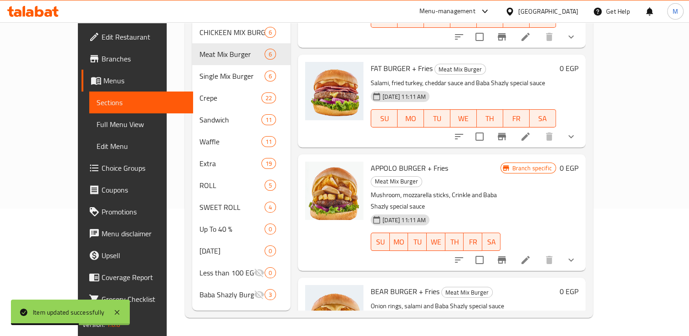
scroll to position [57, 0]
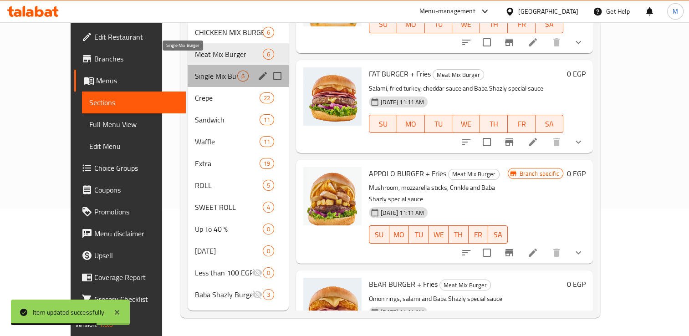
click at [195, 71] on span "Single Mix Burger" at bounding box center [216, 76] width 42 height 11
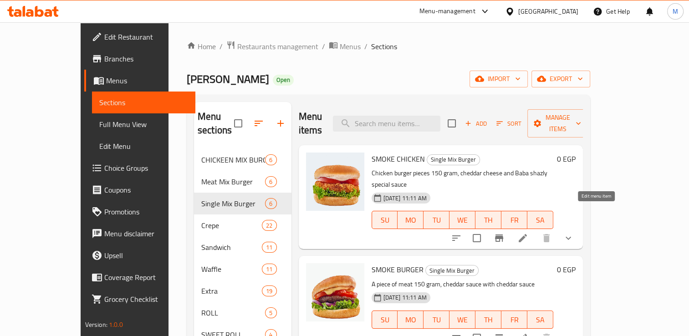
click at [528, 233] on icon at bounding box center [522, 238] width 11 height 11
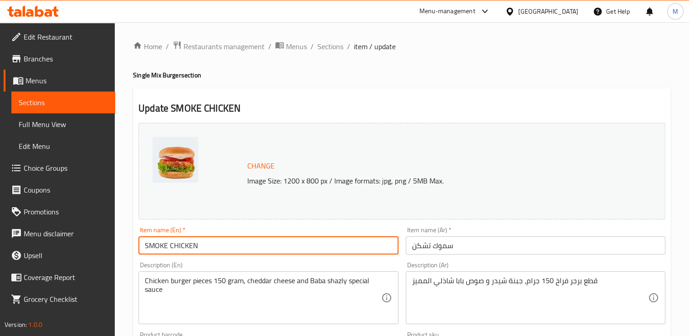
click at [223, 247] on input "SMOKE CHICKEN" at bounding box center [268, 245] width 260 height 18
paste input "Fries"
type input "SMOKE CHICKEN + Fries"
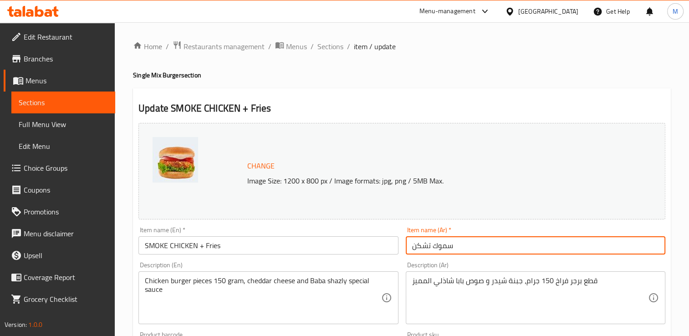
click at [465, 247] on input "سموك تشكن" at bounding box center [536, 245] width 260 height 18
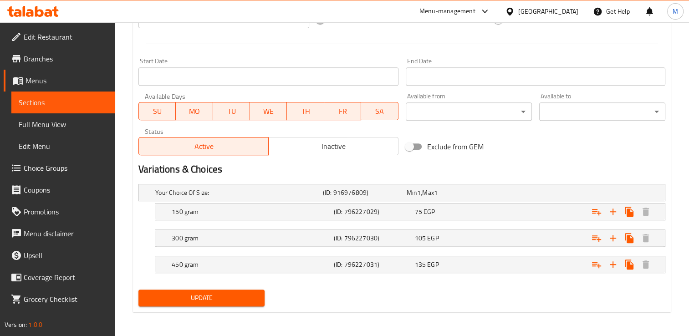
type input "سموك تشكن + [PERSON_NAME]"
click at [197, 297] on span "Update" at bounding box center [202, 297] width 112 height 11
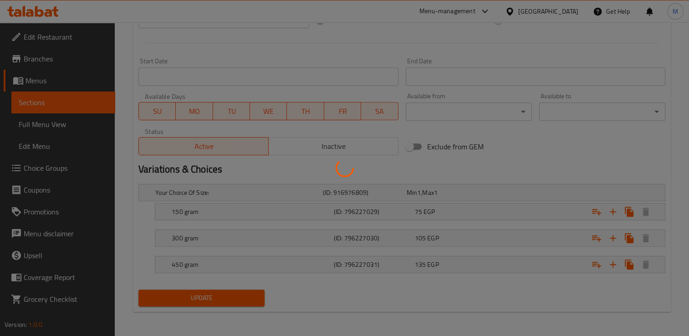
scroll to position [0, 0]
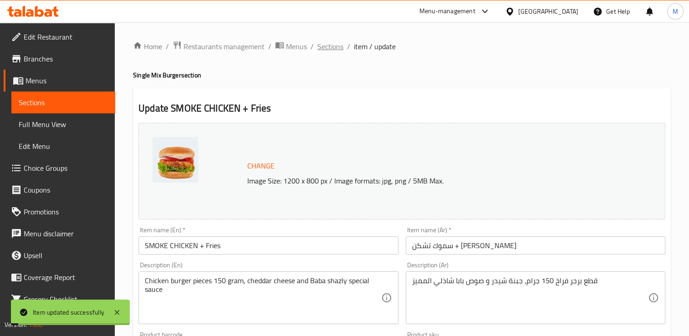
click at [337, 46] on span "Sections" at bounding box center [330, 46] width 26 height 11
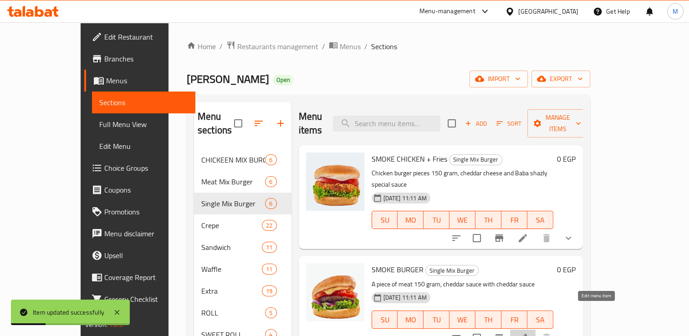
click at [527, 334] on icon at bounding box center [523, 338] width 8 height 8
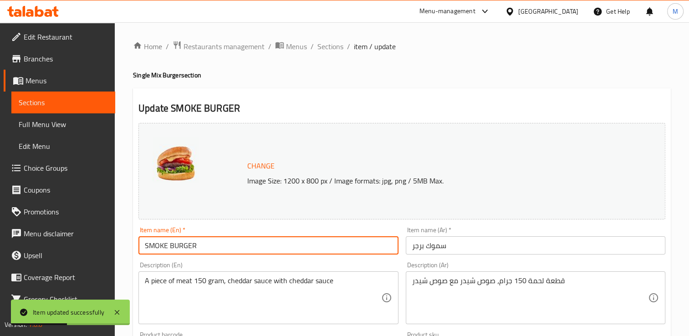
click at [231, 248] on input "SMOKE BURGER" at bounding box center [268, 245] width 260 height 18
paste input "Fries"
type input "SMOKE BURGER + Fries"
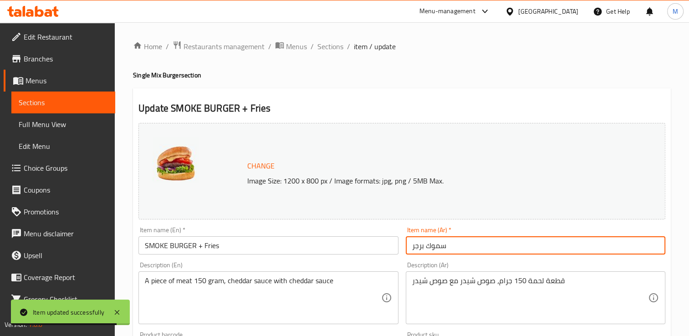
click at [471, 247] on input "سموك برجر" at bounding box center [536, 245] width 260 height 18
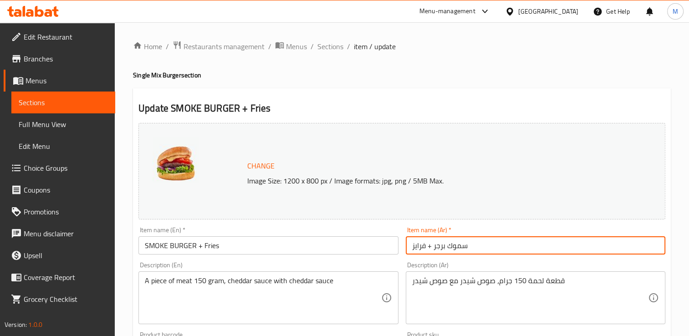
scroll to position [366, 0]
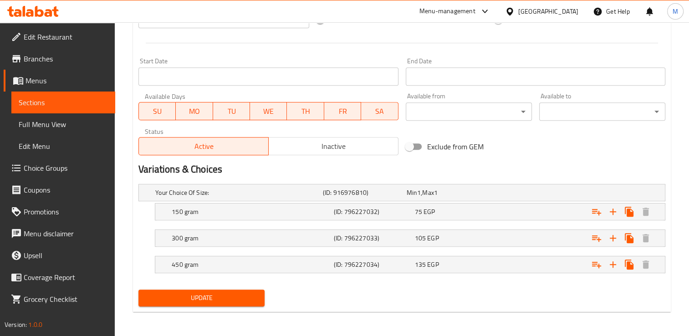
type input "سموك برجر + فرايز"
click at [188, 296] on span "Update" at bounding box center [202, 297] width 112 height 11
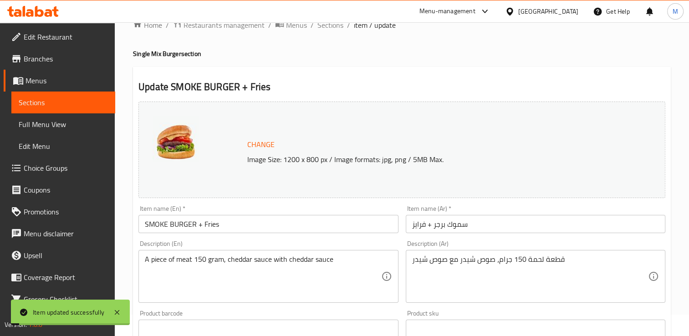
scroll to position [0, 0]
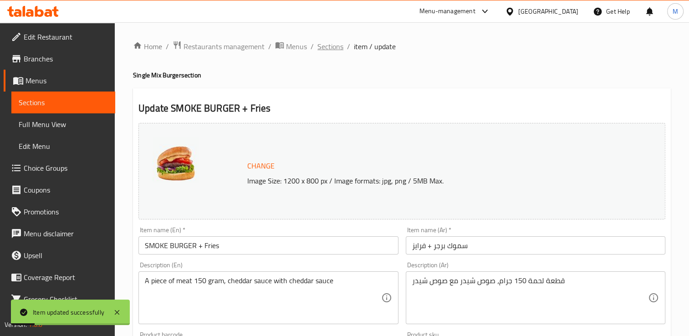
click at [328, 48] on span "Sections" at bounding box center [330, 46] width 26 height 11
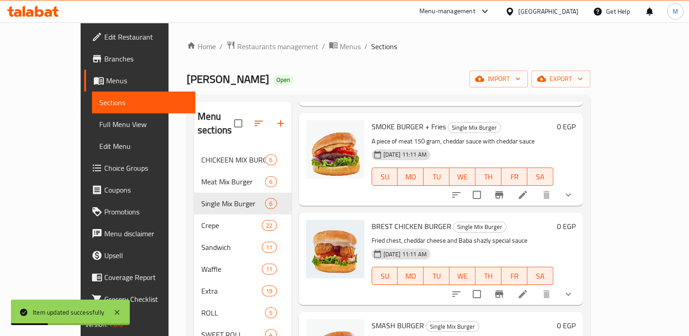
scroll to position [144, 0]
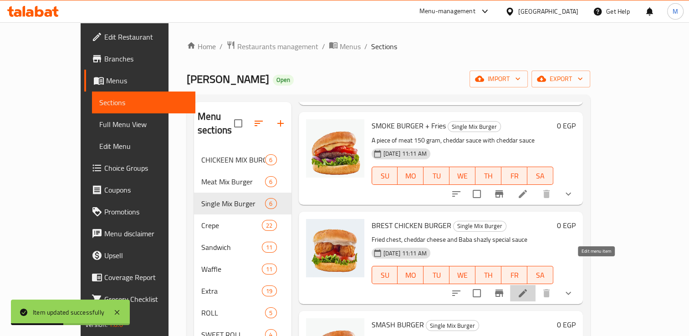
click at [528, 288] on icon at bounding box center [522, 293] width 11 height 11
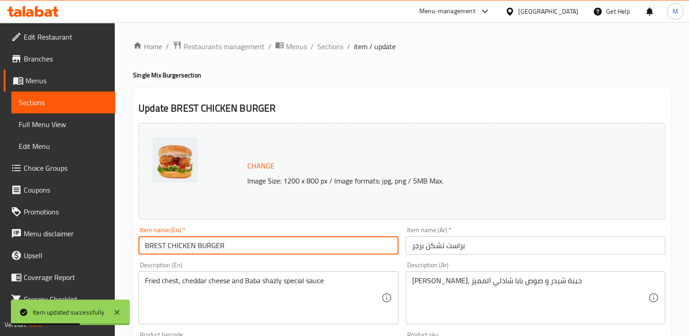
click at [235, 246] on input "BREST CHICKEN BURGER" at bounding box center [268, 245] width 260 height 18
paste input "Fries"
type input "BREST CHICKEN BURGER + Fries"
click at [470, 248] on input "براست تشكن برجر" at bounding box center [536, 245] width 260 height 18
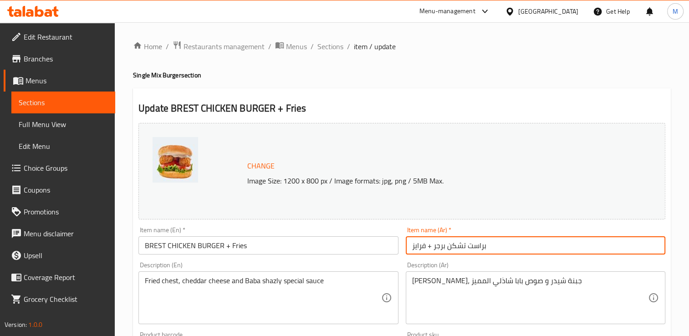
scroll to position [393, 0]
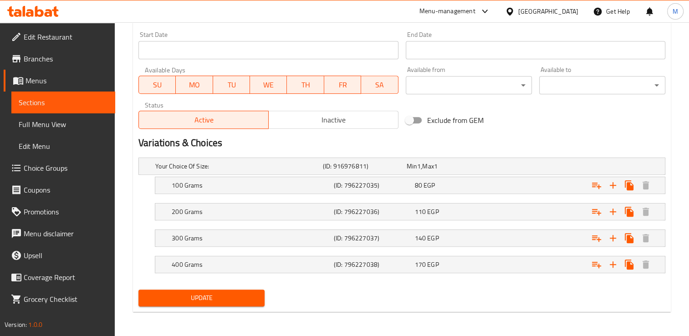
type input "براست تشكن برجر + فرايز"
click at [233, 298] on span "Update" at bounding box center [202, 297] width 112 height 11
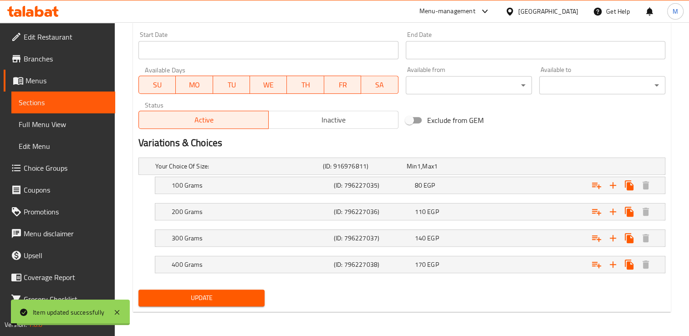
scroll to position [0, 0]
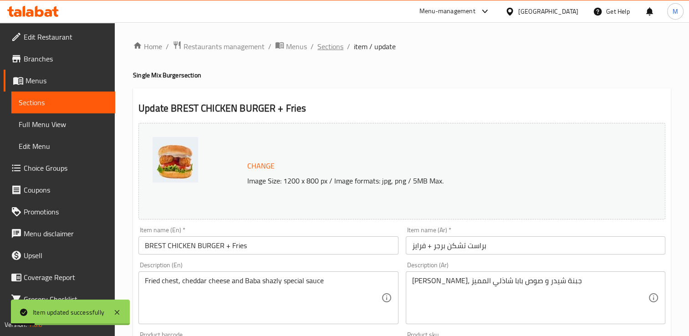
click at [328, 45] on span "Sections" at bounding box center [330, 46] width 26 height 11
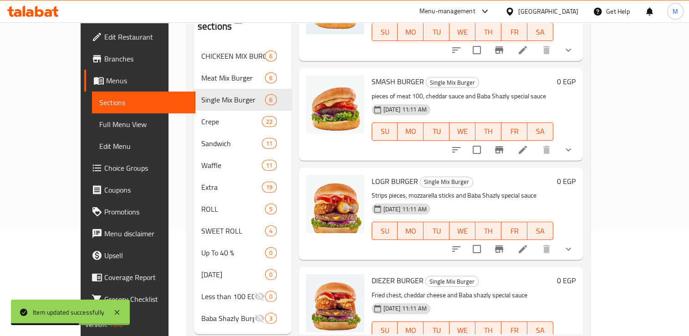
scroll to position [128, 0]
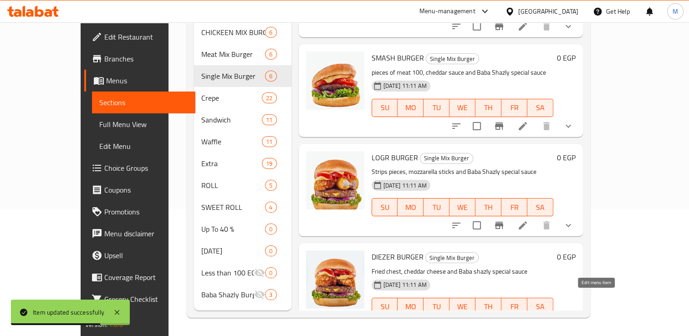
click at [527, 321] on icon at bounding box center [523, 325] width 8 height 8
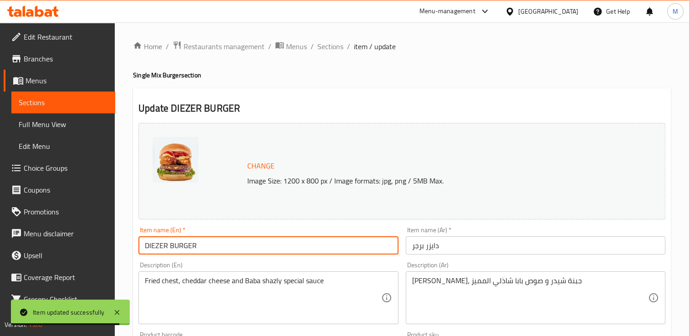
click at [215, 245] on input "DIEZER BURGER" at bounding box center [268, 245] width 260 height 18
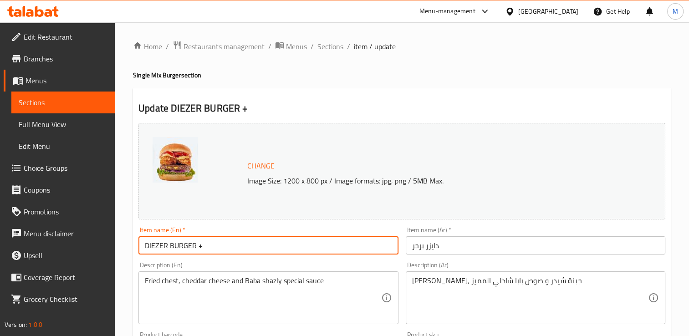
paste input "Fries"
type input "DIEZER BURGER + Fries"
click at [472, 249] on input "دايزر برجر" at bounding box center [536, 245] width 260 height 18
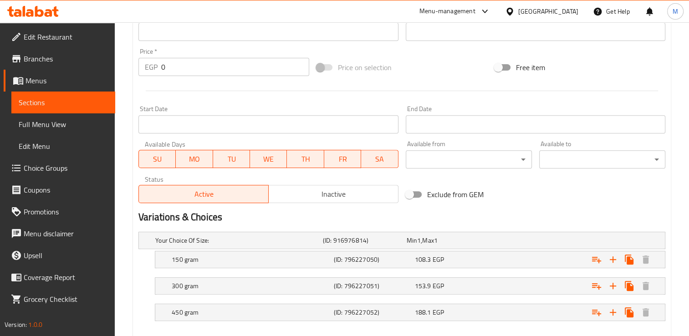
scroll to position [366, 0]
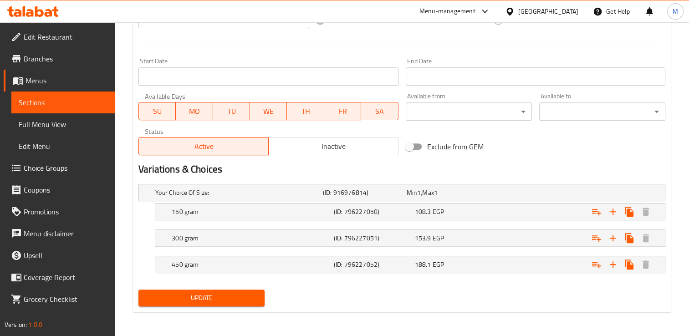
type input "دايزر برجر + فرايز"
click at [199, 295] on span "Update" at bounding box center [202, 297] width 112 height 11
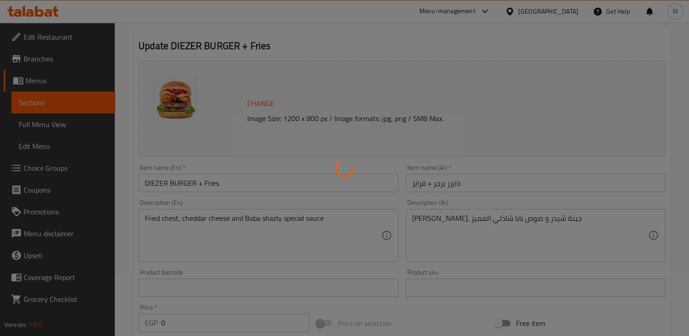
scroll to position [0, 0]
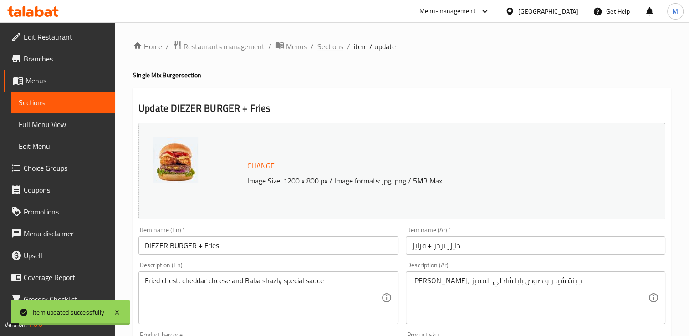
click at [329, 46] on span "Sections" at bounding box center [330, 46] width 26 height 11
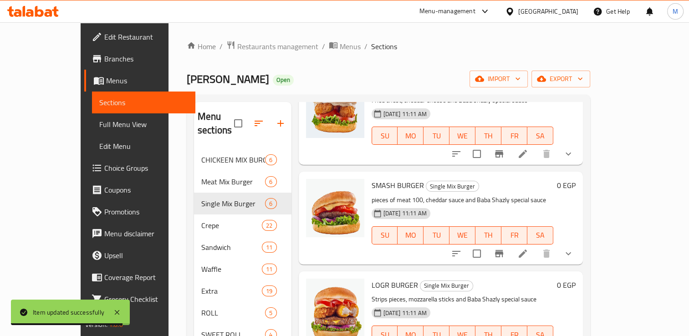
scroll to position [128, 0]
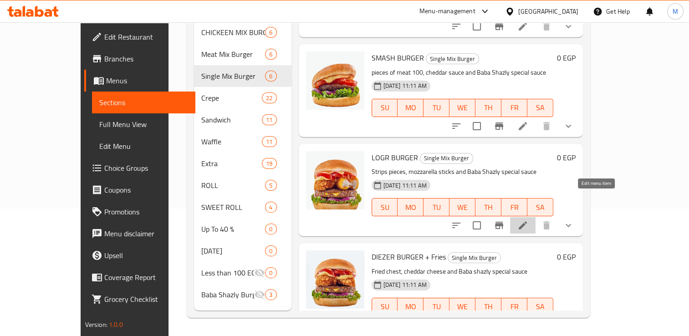
click at [528, 220] on icon at bounding box center [522, 225] width 11 height 11
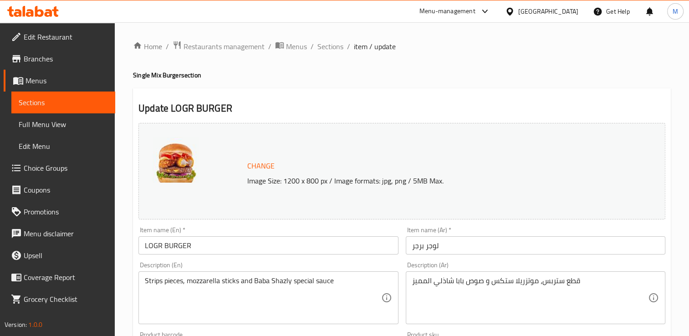
click at [230, 250] on input "LOGR BURGER" at bounding box center [268, 245] width 260 height 18
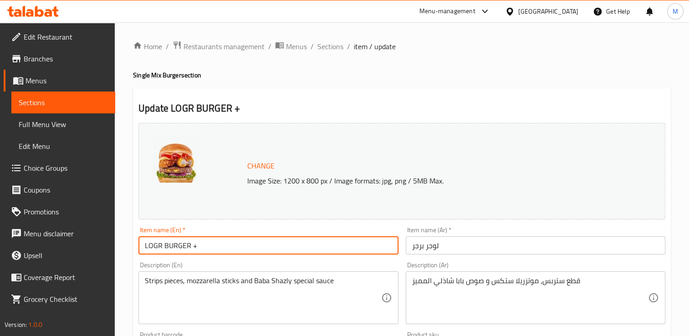
paste input "Fries"
type input "LOGR BURGER + Fries"
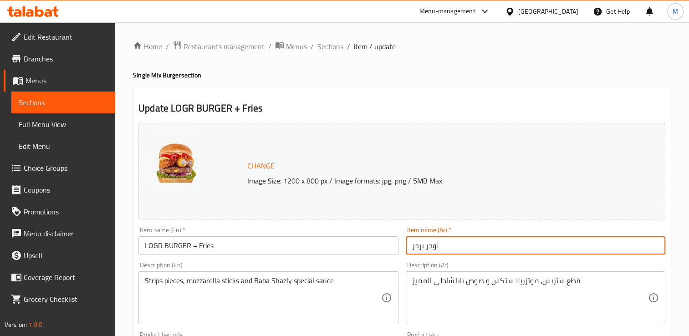
click at [447, 249] on input "لوجر برجر" at bounding box center [536, 245] width 260 height 18
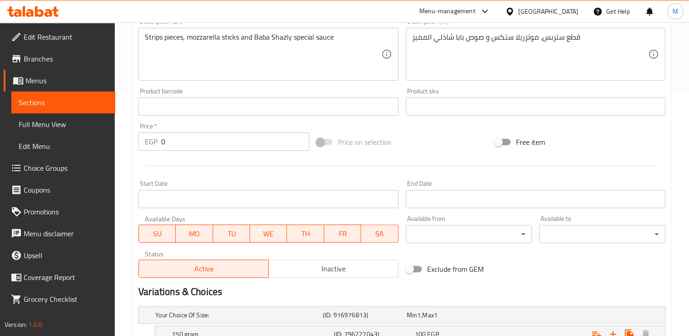
scroll to position [366, 0]
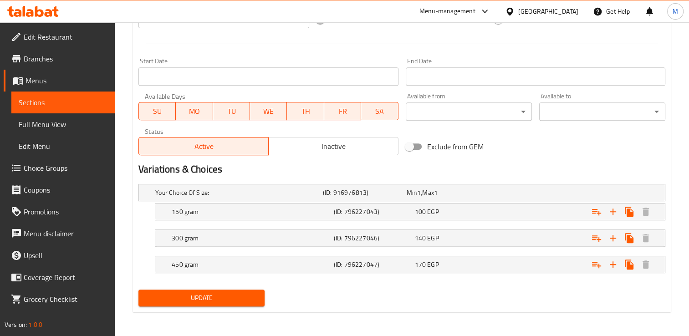
type input "لوجر برجر + فرايز"
click at [224, 295] on span "Update" at bounding box center [202, 297] width 112 height 11
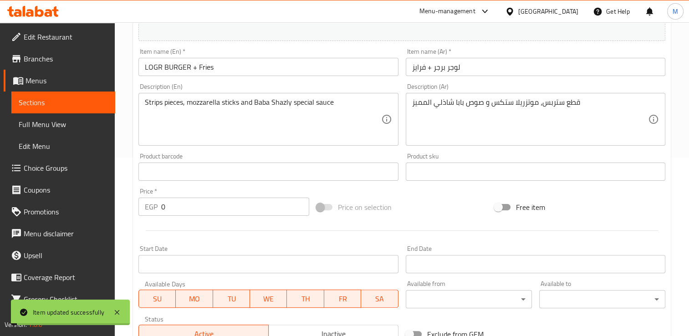
scroll to position [0, 0]
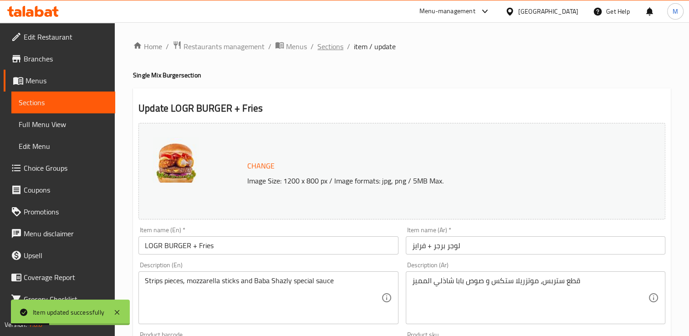
click at [326, 48] on span "Sections" at bounding box center [330, 46] width 26 height 11
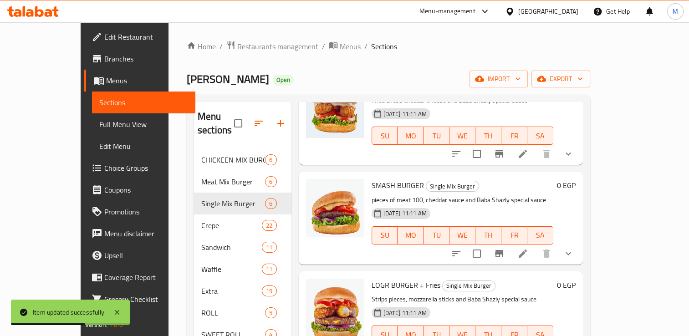
scroll to position [128, 0]
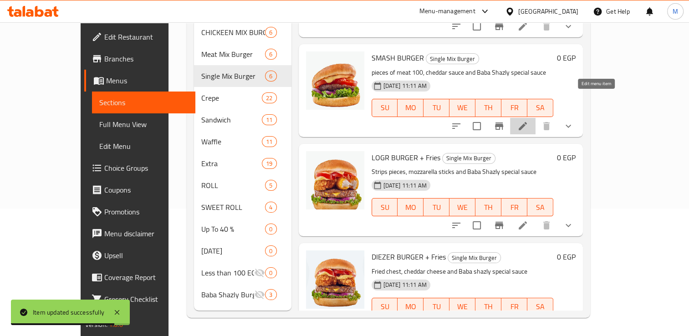
click at [528, 121] on icon at bounding box center [522, 126] width 11 height 11
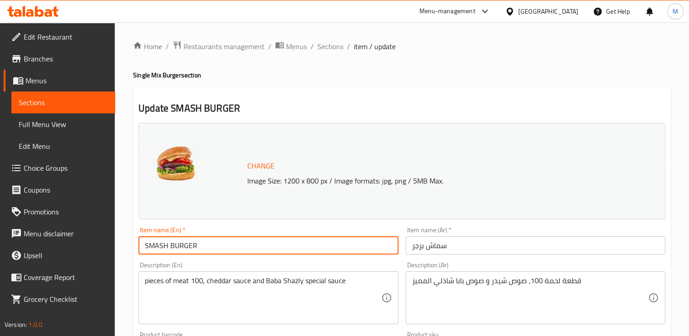
click at [238, 248] on input "SMASH BURGER" at bounding box center [268, 245] width 260 height 18
paste input "Fries"
type input "SMASH BURGER + Fries"
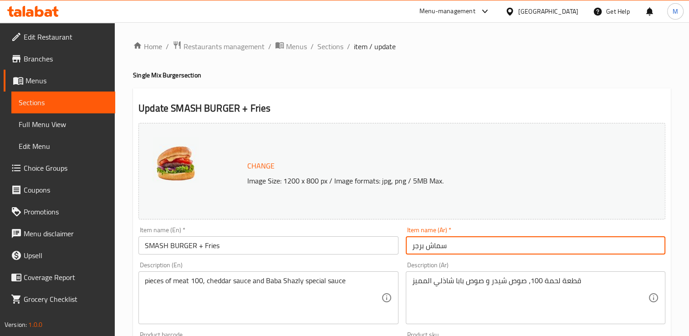
click at [458, 245] on input "سماش برجر" at bounding box center [536, 245] width 260 height 18
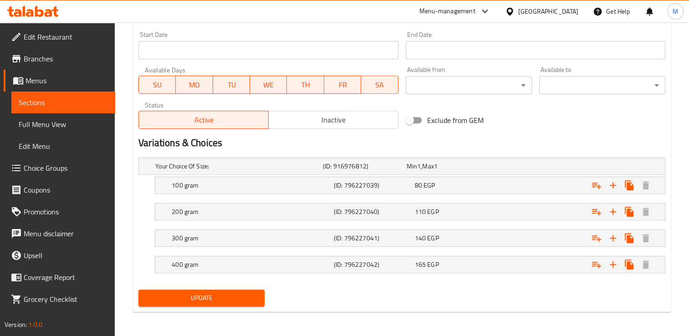
type input "سماش برجر + فرايز"
click at [208, 292] on span "Update" at bounding box center [202, 297] width 112 height 11
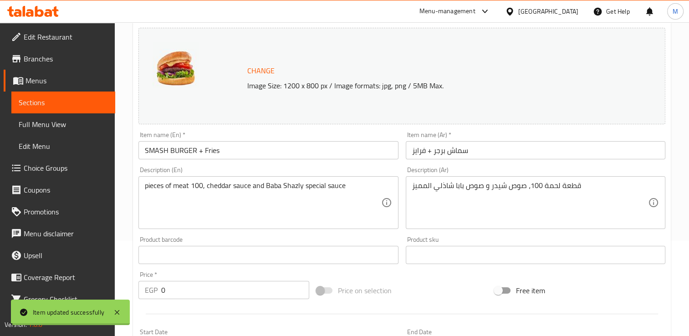
scroll to position [0, 0]
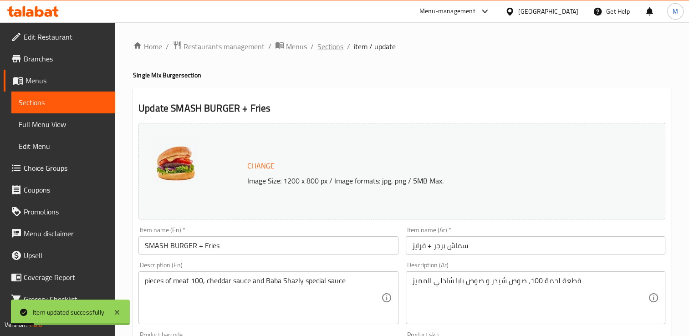
click at [334, 47] on span "Sections" at bounding box center [330, 46] width 26 height 11
